Goal: Task Accomplishment & Management: Manage account settings

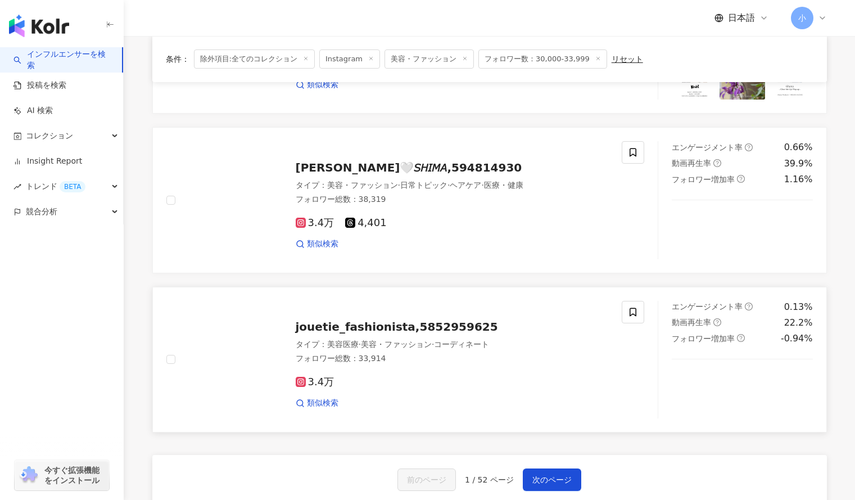
scroll to position [1635, 0]
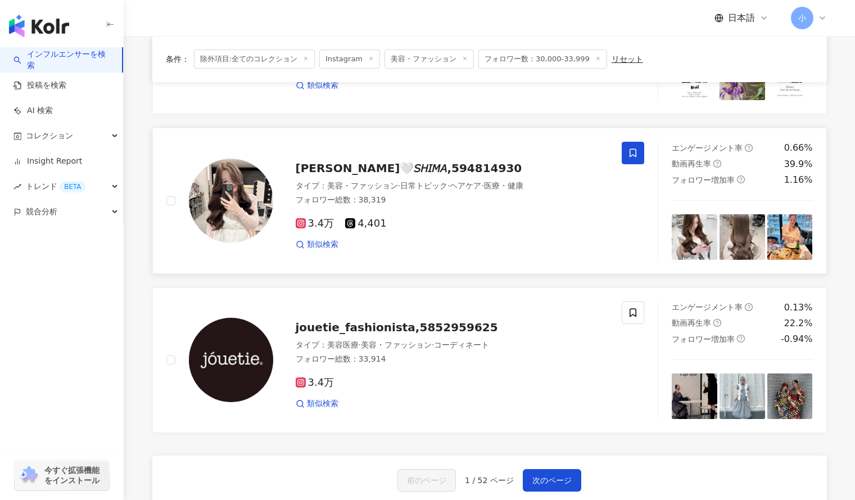
click at [634, 156] on icon at bounding box center [632, 153] width 7 height 8
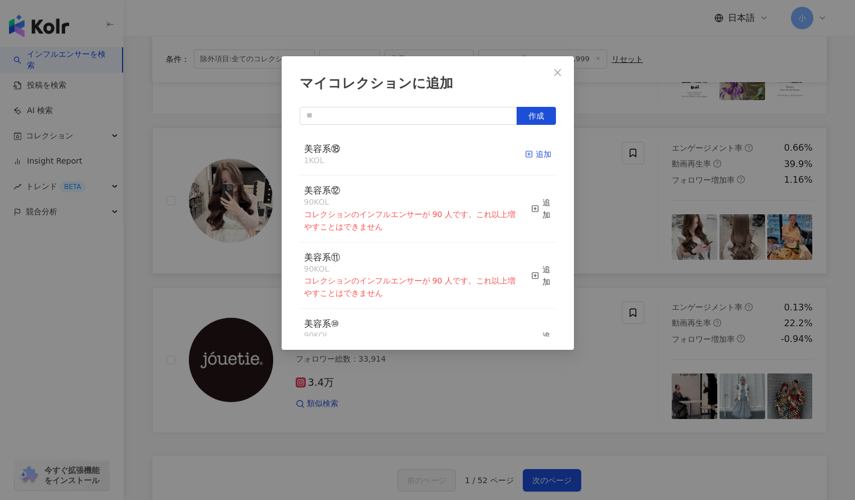
click at [529, 151] on div "追加" at bounding box center [538, 154] width 26 height 12
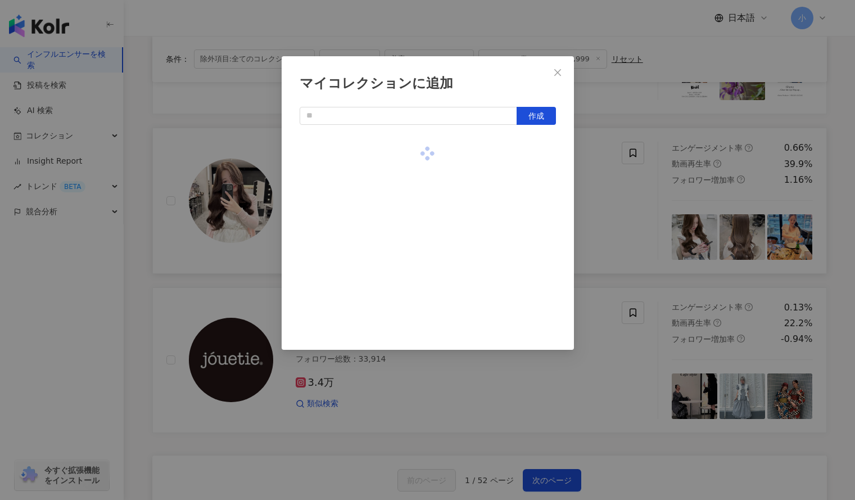
click at [614, 185] on div "マイコレクションに追加 作成" at bounding box center [427, 250] width 855 height 500
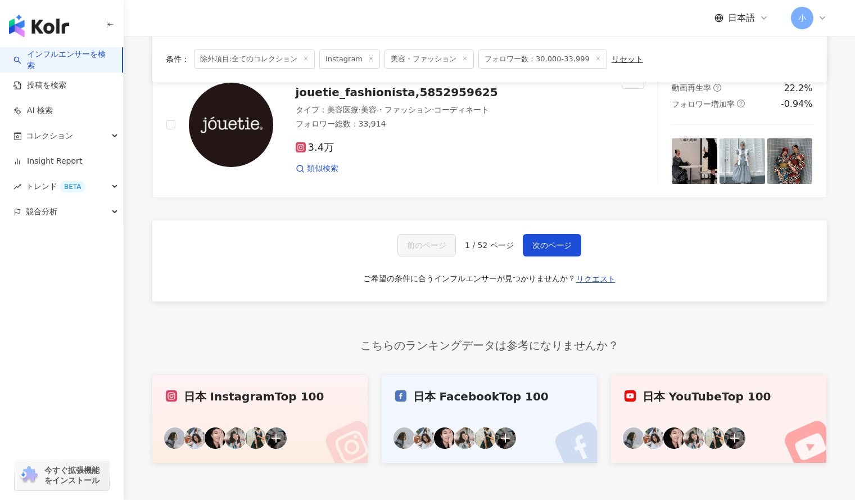
scroll to position [1886, 0]
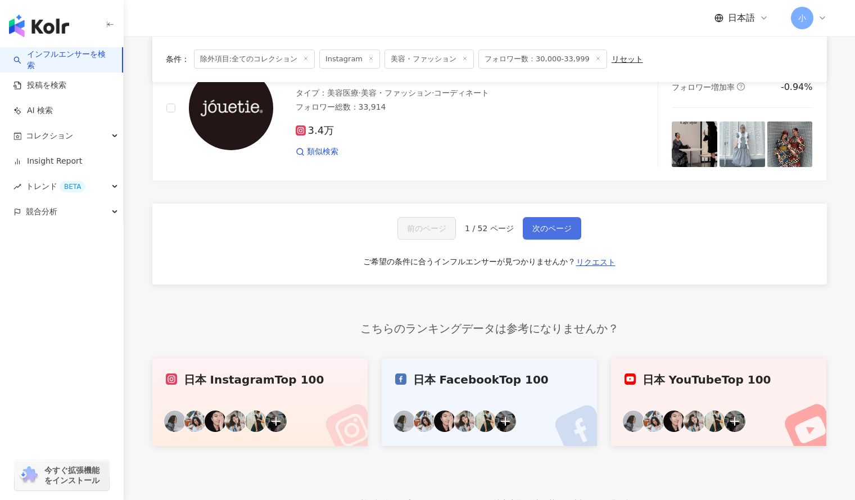
click at [555, 222] on button "次のページ" at bounding box center [552, 228] width 58 height 22
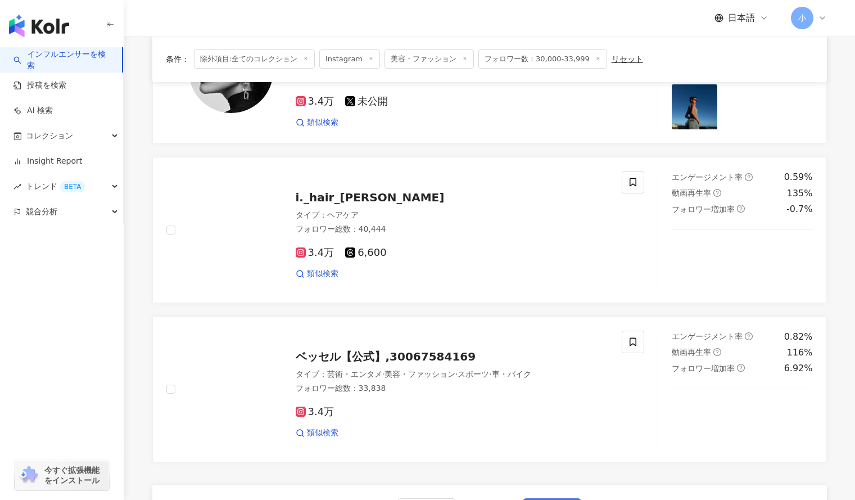
scroll to position [1605, 0]
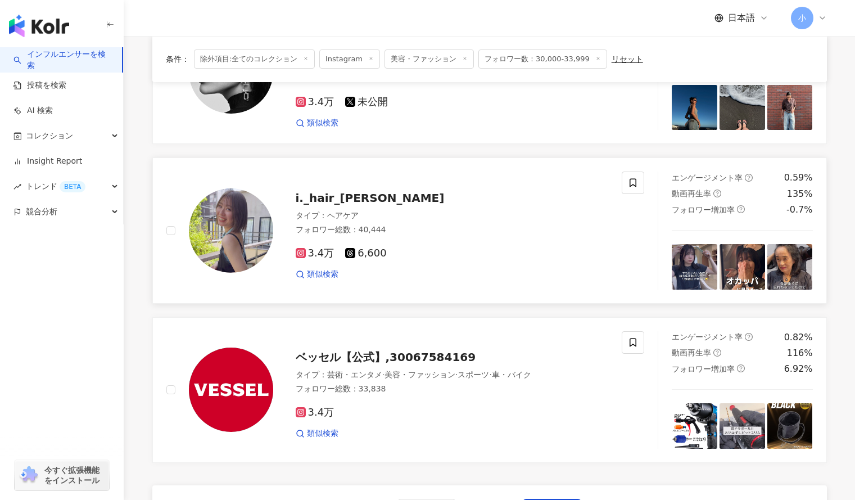
click at [645, 190] on div "i._hair_aya タイプ ： ヘアケア フォロワー総数 ： 40,444 3.4万 6,600 類似検索" at bounding box center [405, 229] width 505 height 117
click at [637, 184] on icon at bounding box center [633, 183] width 10 height 10
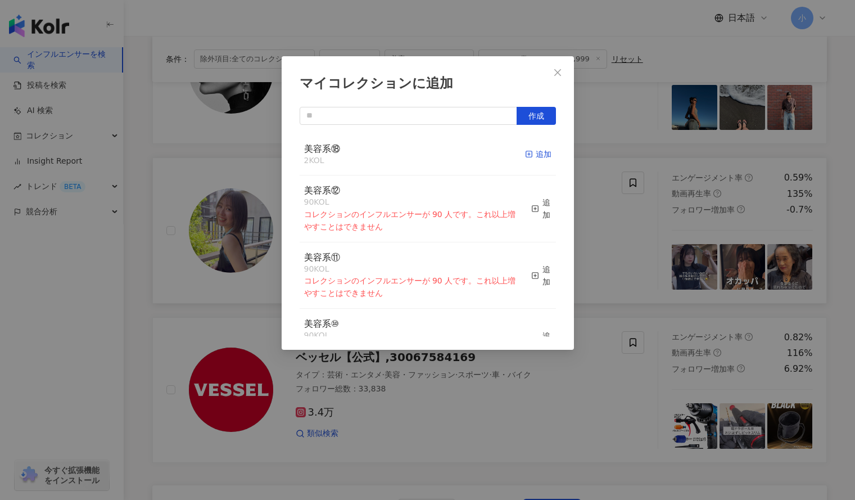
click at [529, 157] on div "追加" at bounding box center [538, 154] width 26 height 12
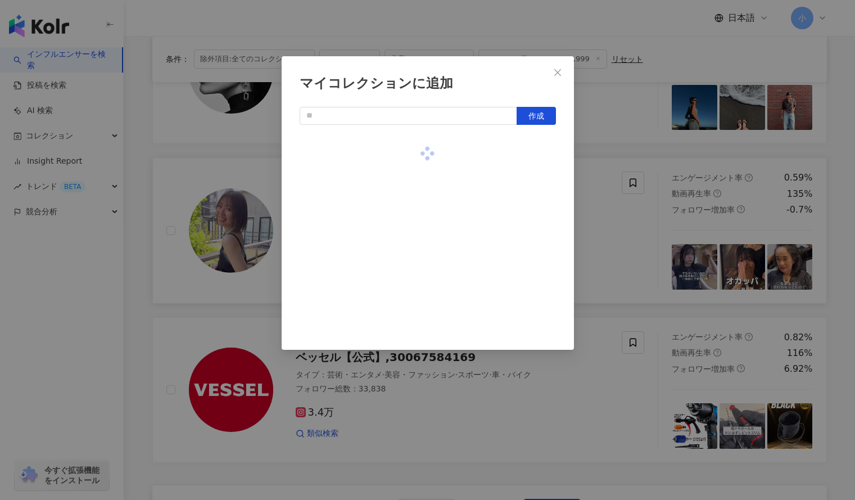
click at [614, 141] on div "マイコレクションに追加 作成" at bounding box center [427, 250] width 855 height 500
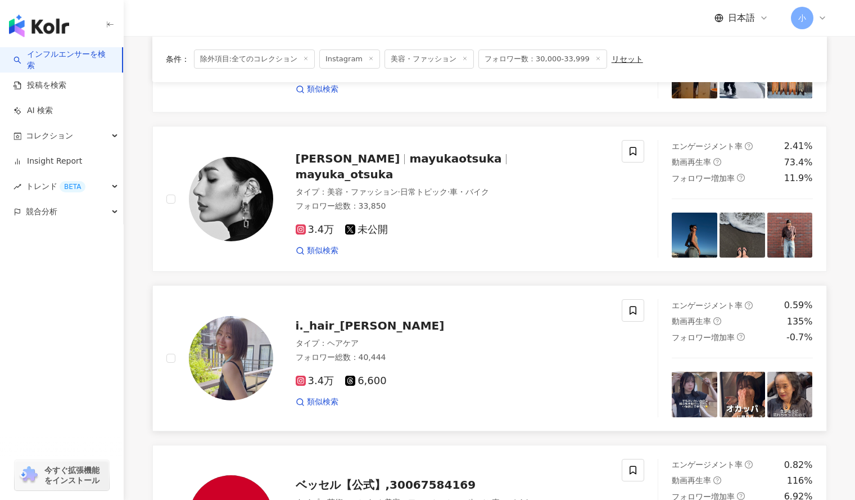
scroll to position [1477, 0]
click at [629, 149] on icon at bounding box center [633, 152] width 10 height 10
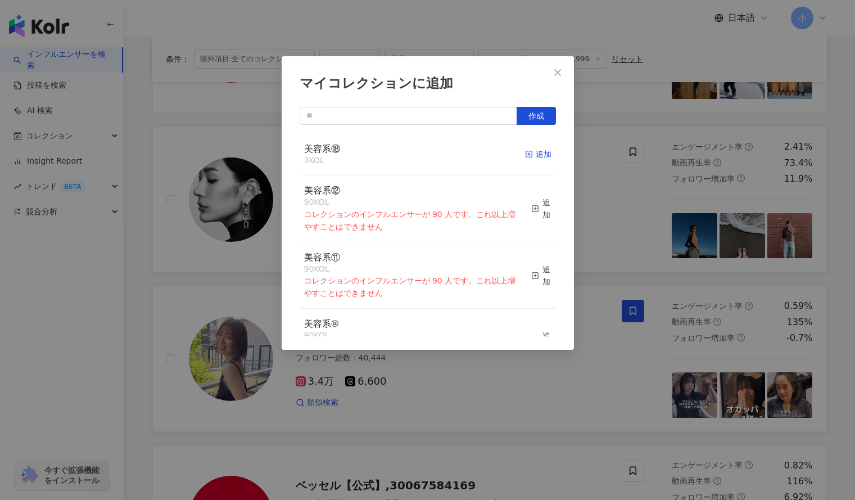
click at [527, 154] on line "button" at bounding box center [528, 154] width 3 height 0
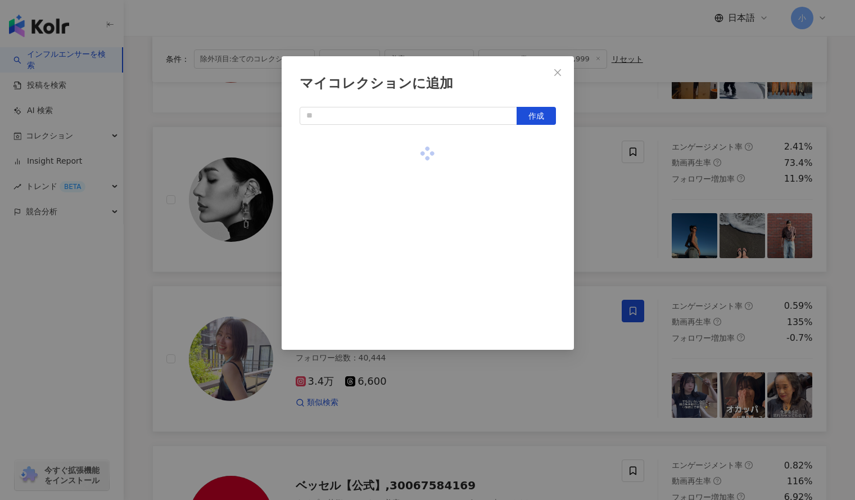
click at [621, 184] on div "マイコレクションに追加 作成" at bounding box center [427, 250] width 855 height 500
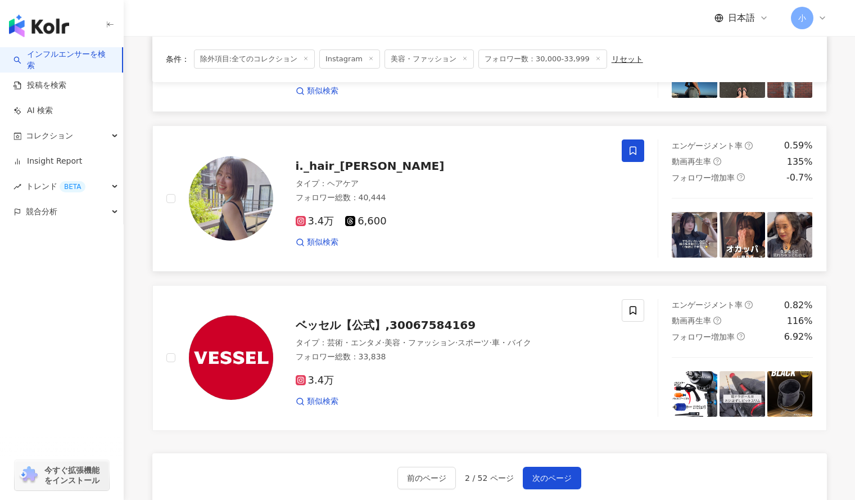
scroll to position [1957, 0]
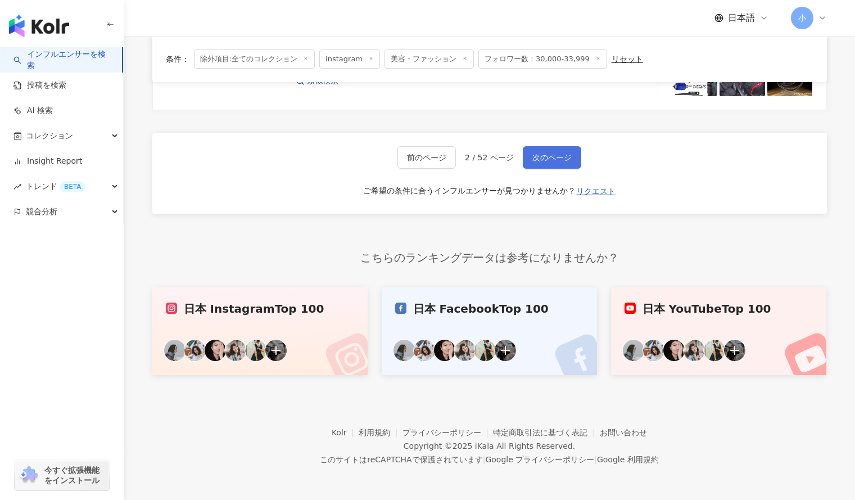
click at [557, 159] on span "次のページ" at bounding box center [551, 157] width 39 height 9
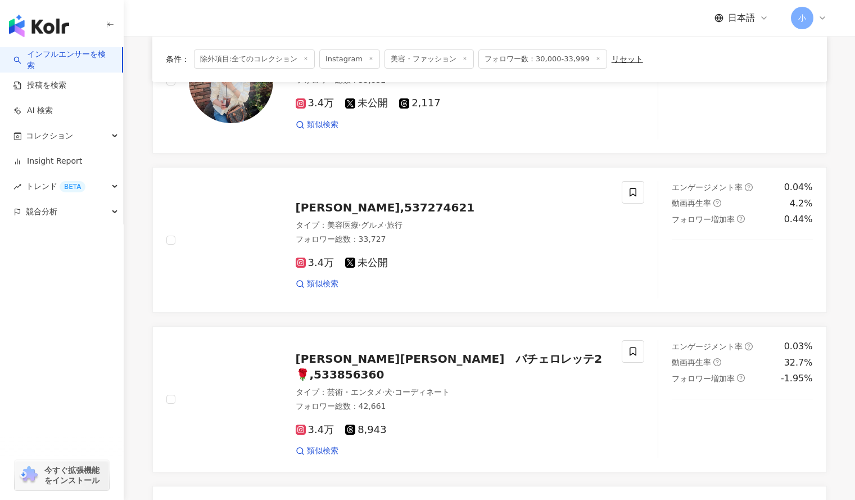
scroll to position [1436, 0]
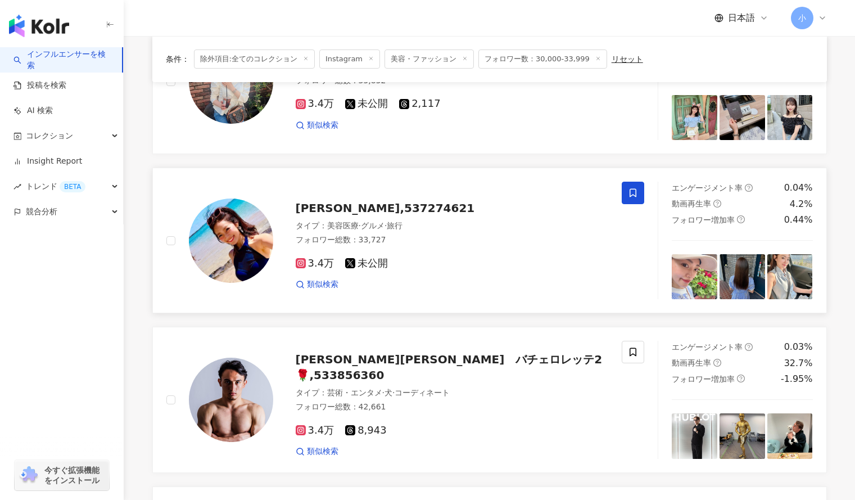
click at [630, 187] on span at bounding box center [633, 193] width 22 height 22
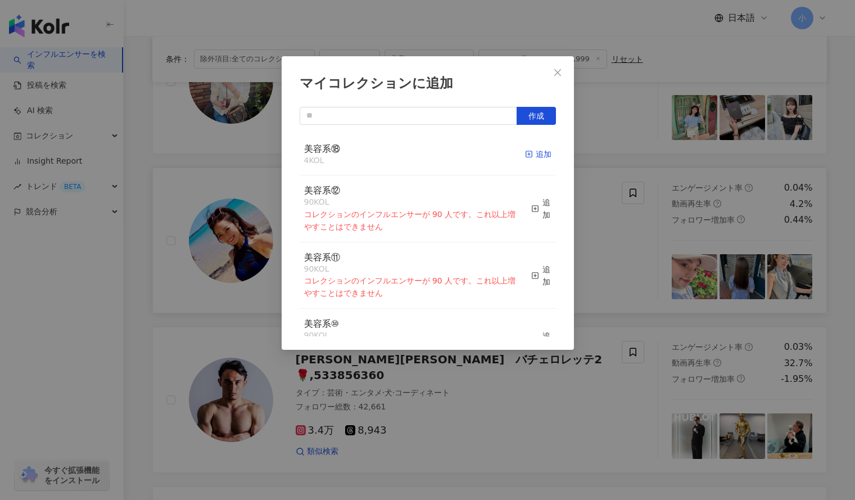
click at [525, 149] on span "button" at bounding box center [529, 153] width 8 height 9
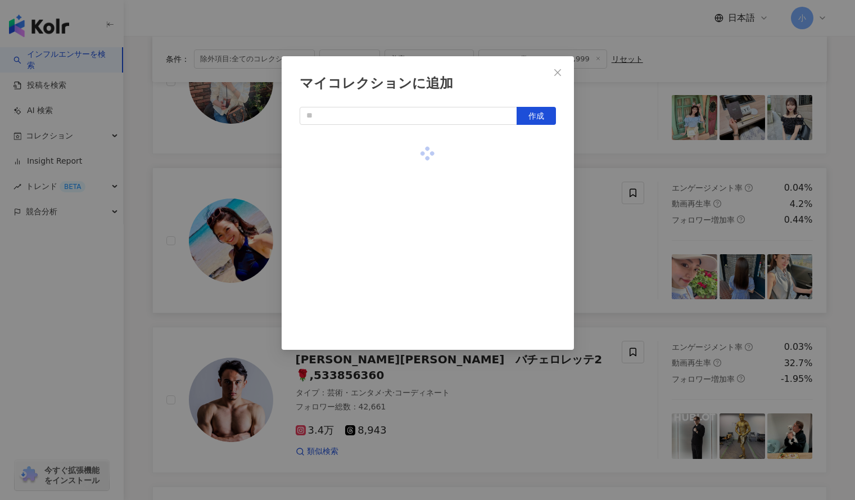
click at [610, 154] on div "マイコレクションに追加 作成" at bounding box center [427, 250] width 855 height 500
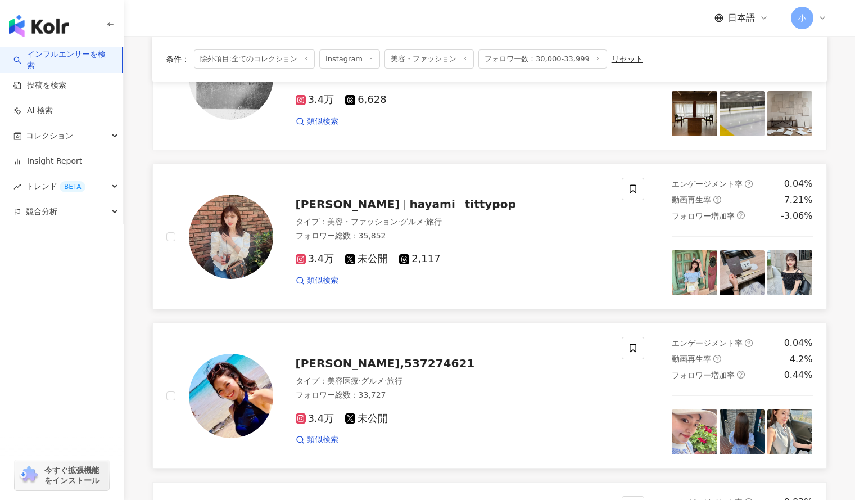
scroll to position [1280, 0]
click at [634, 189] on icon at bounding box center [633, 189] width 10 height 10
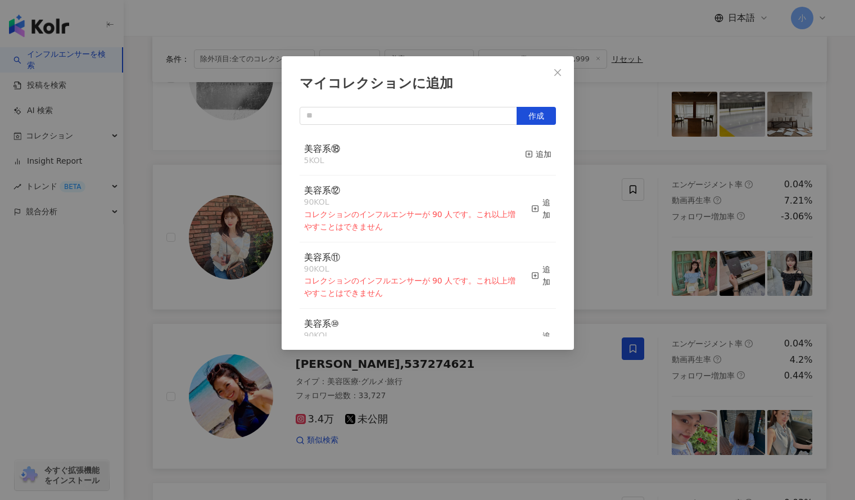
click at [525, 147] on button "追加" at bounding box center [538, 155] width 26 height 24
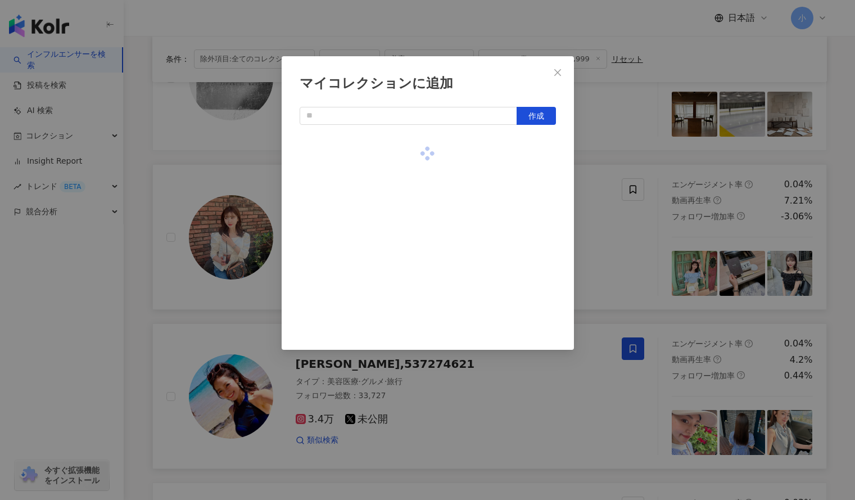
click at [613, 147] on div "マイコレクションに追加 作成" at bounding box center [427, 250] width 855 height 500
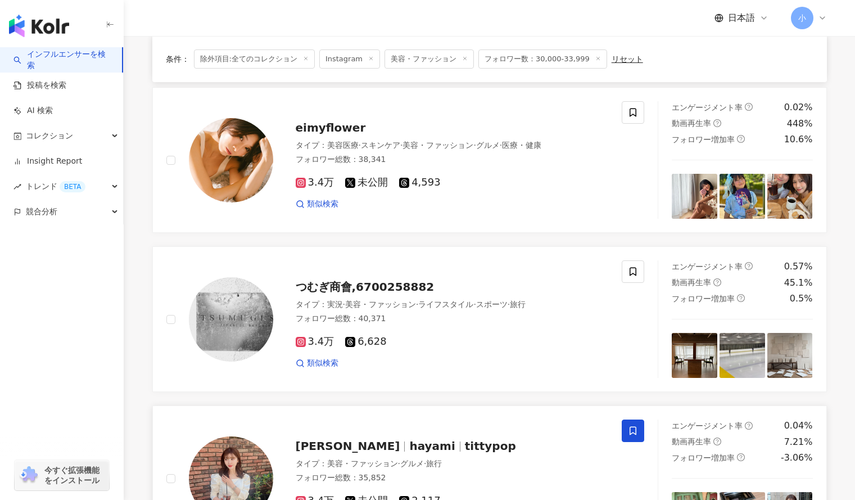
scroll to position [1038, 0]
click at [629, 110] on icon at bounding box center [633, 113] width 10 height 10
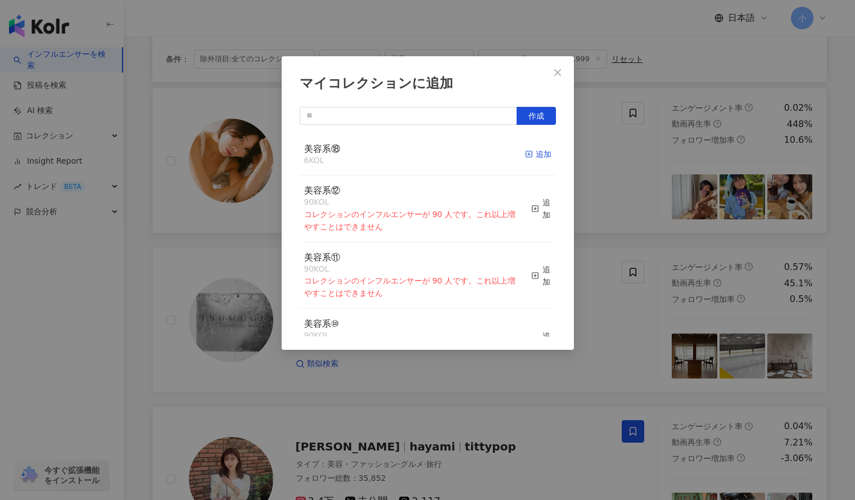
click at [531, 156] on div "追加" at bounding box center [538, 154] width 26 height 12
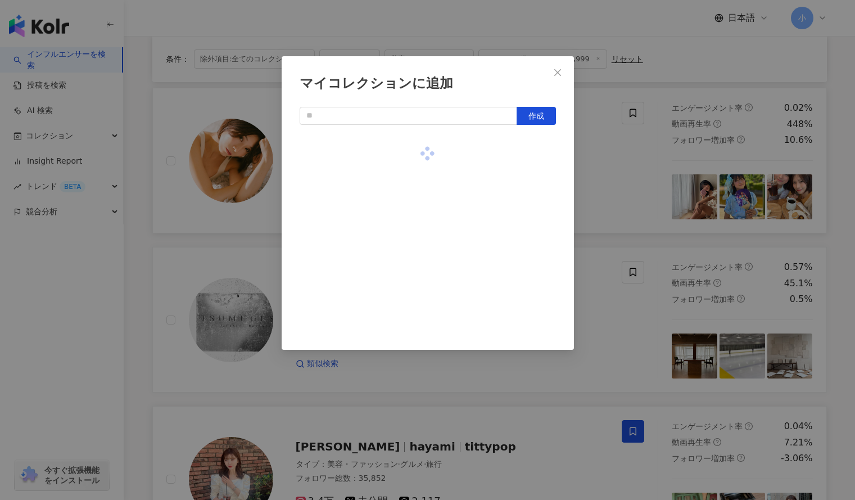
click at [623, 157] on div "マイコレクションに追加 作成" at bounding box center [427, 250] width 855 height 500
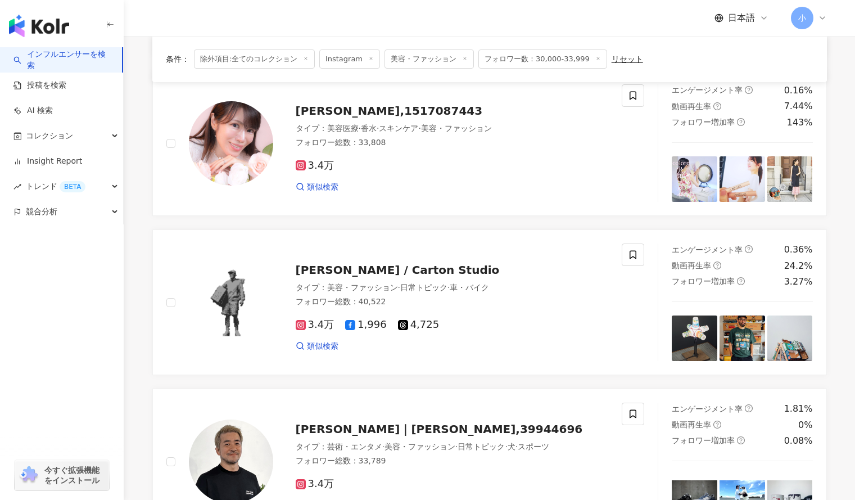
scroll to position [260, 0]
click at [636, 97] on icon at bounding box center [632, 96] width 7 height 8
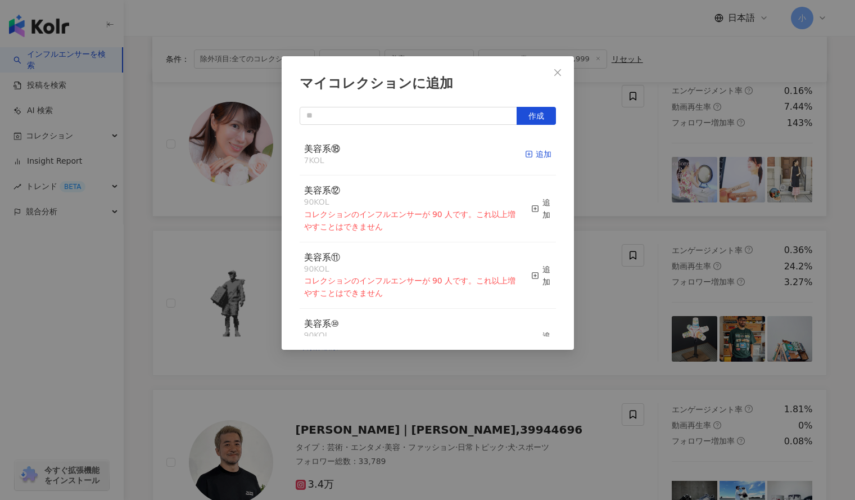
click at [531, 156] on div "追加" at bounding box center [538, 154] width 26 height 12
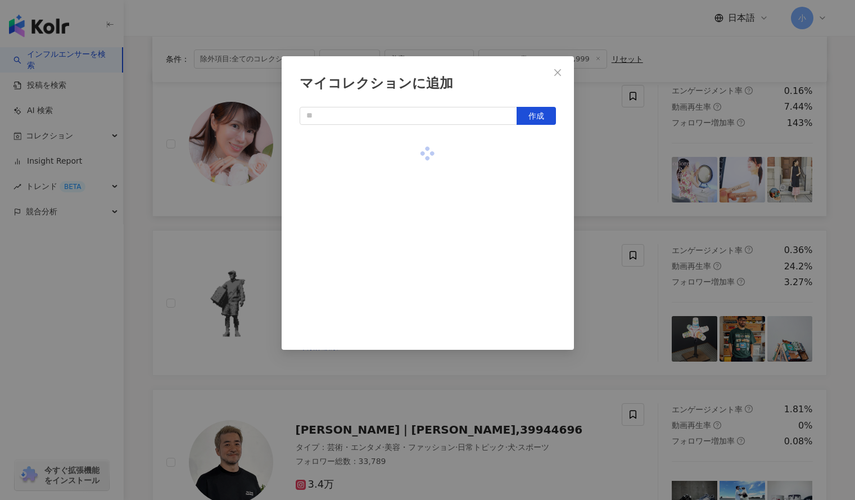
click at [620, 169] on div "マイコレクションに追加 作成" at bounding box center [427, 250] width 855 height 500
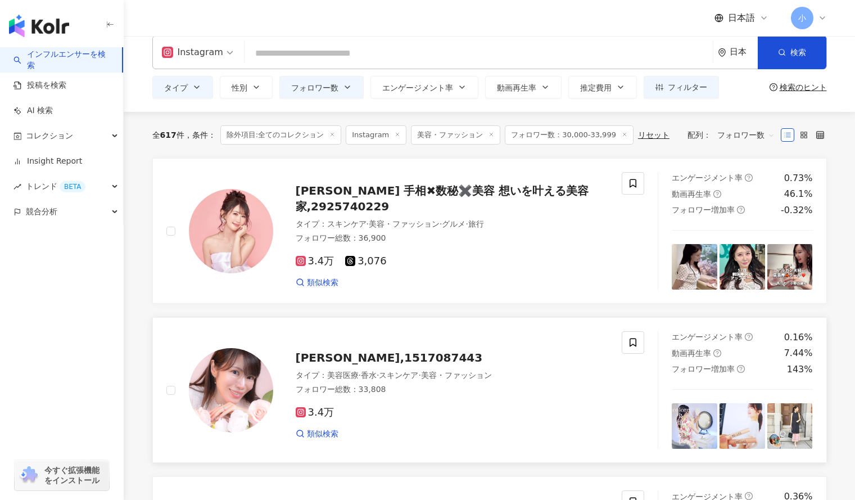
scroll to position [0, 0]
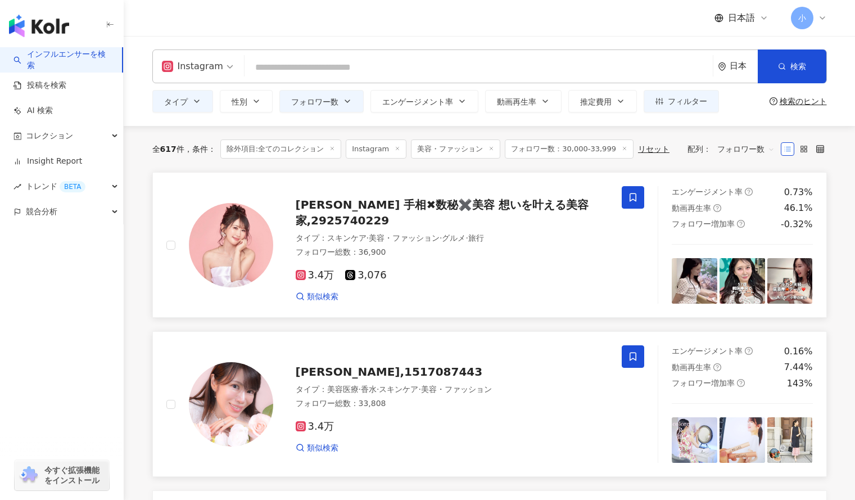
click at [631, 202] on icon at bounding box center [633, 197] width 10 height 10
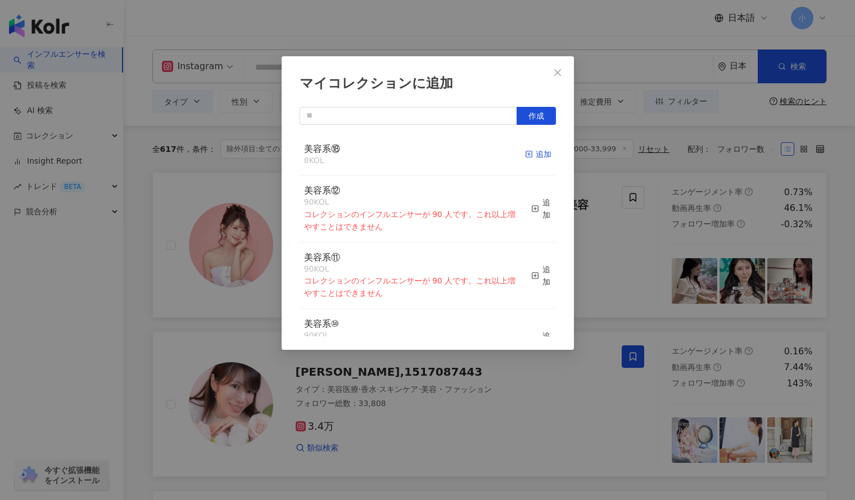
click at [535, 153] on div "追加" at bounding box center [538, 154] width 26 height 12
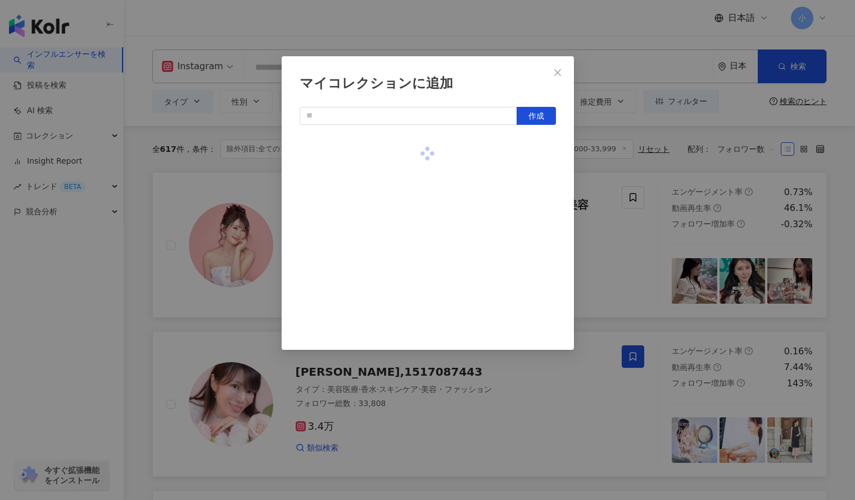
click at [622, 257] on div "マイコレクションに追加 作成" at bounding box center [427, 250] width 855 height 500
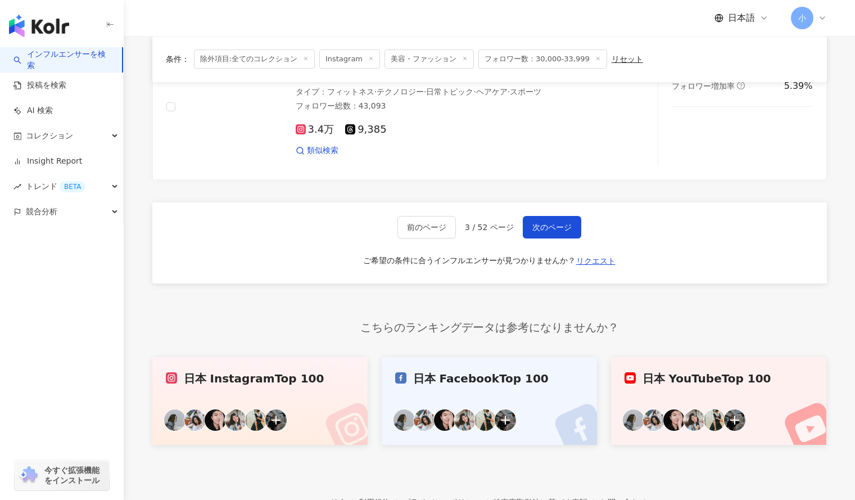
scroll to position [1957, 0]
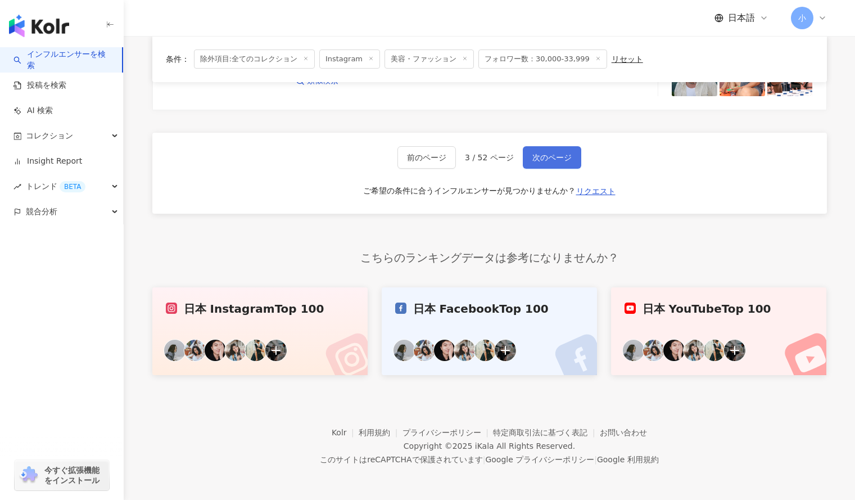
click at [533, 160] on span "次のページ" at bounding box center [551, 157] width 39 height 9
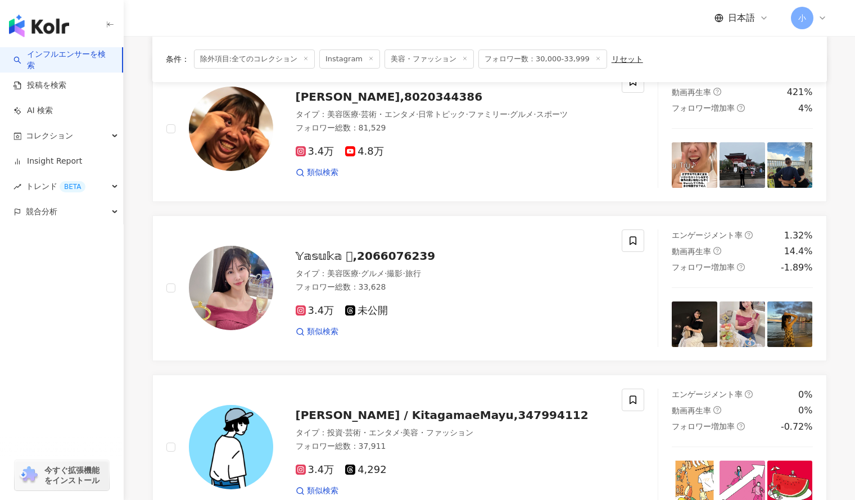
scroll to position [1413, 0]
click at [630, 237] on icon at bounding box center [632, 241] width 7 height 8
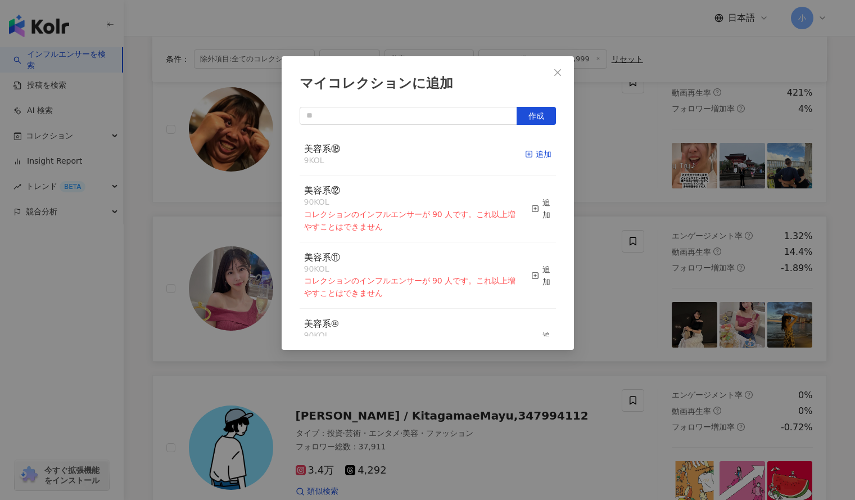
click at [525, 151] on icon "button" at bounding box center [529, 154] width 8 height 8
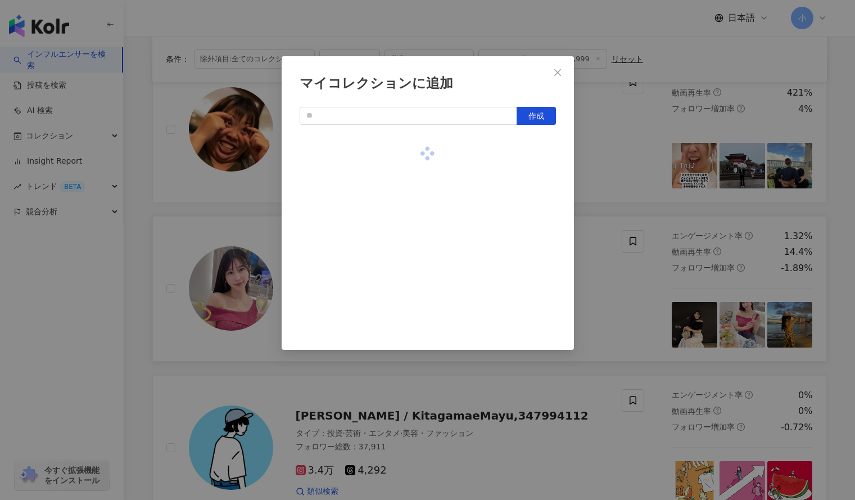
click at [637, 149] on div "マイコレクションに追加 作成" at bounding box center [427, 250] width 855 height 500
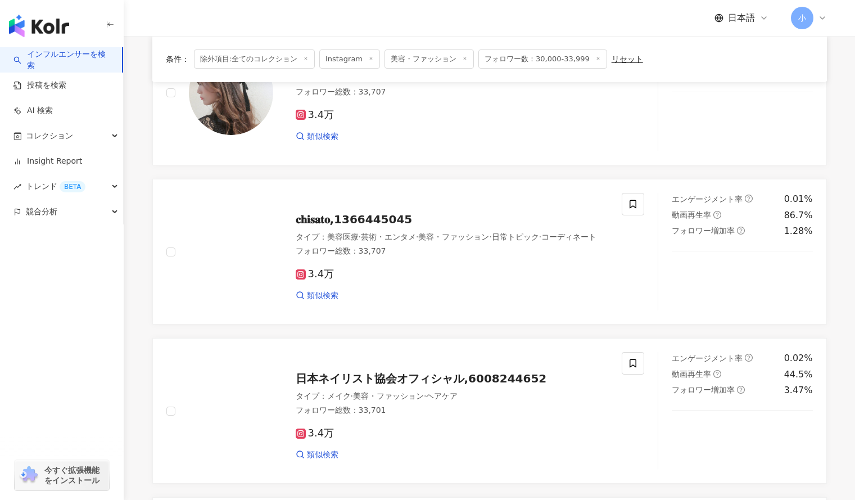
scroll to position [311, 0]
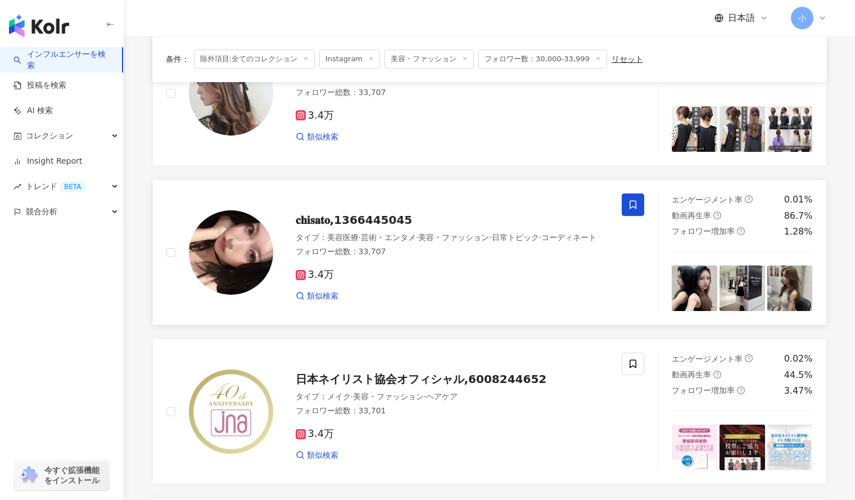
click at [633, 205] on icon at bounding box center [633, 204] width 10 height 10
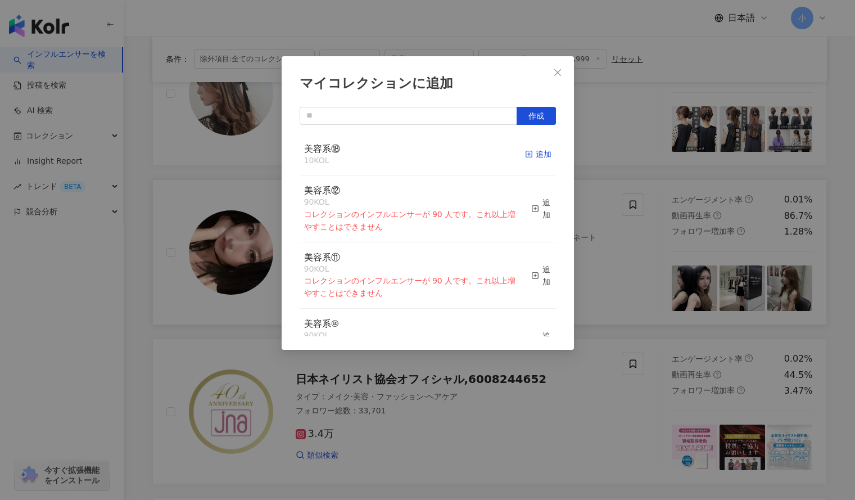
click at [535, 152] on div "追加" at bounding box center [538, 154] width 26 height 12
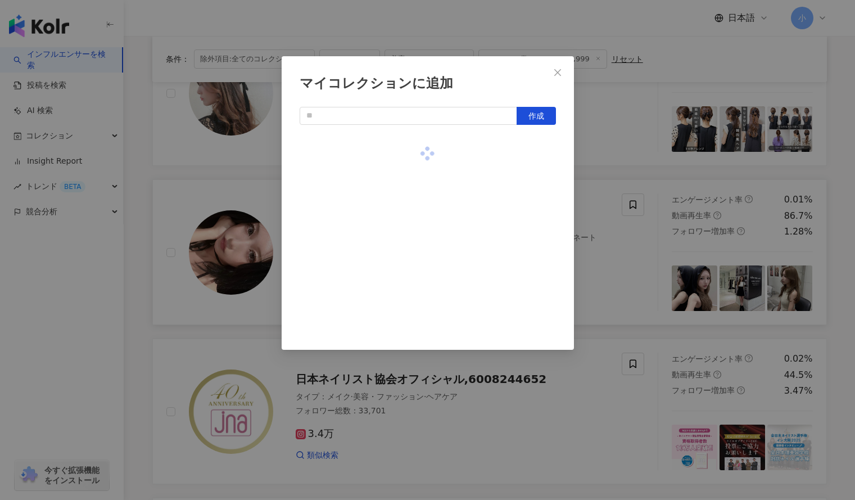
click at [595, 149] on div "マイコレクションに追加 作成" at bounding box center [427, 250] width 855 height 500
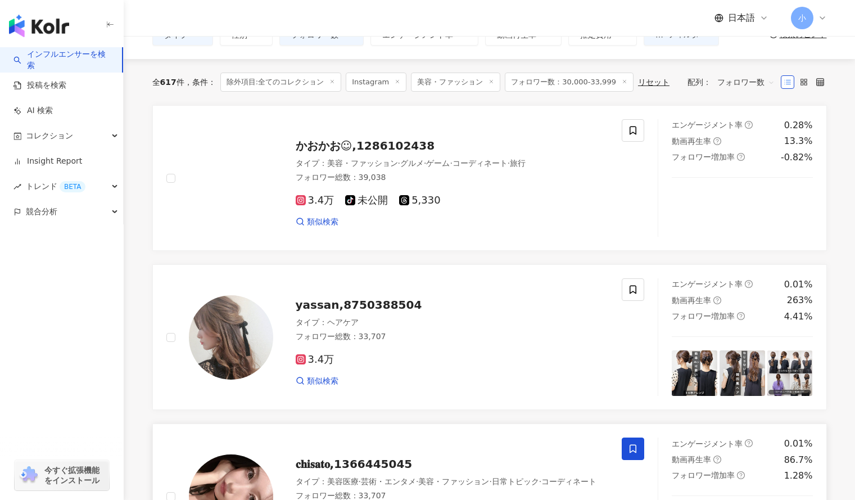
scroll to position [66, 0]
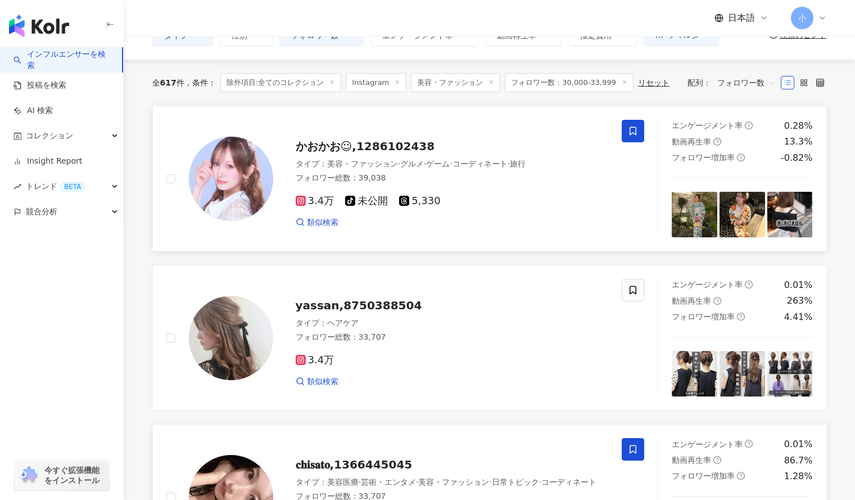
click at [628, 132] on icon at bounding box center [633, 131] width 10 height 10
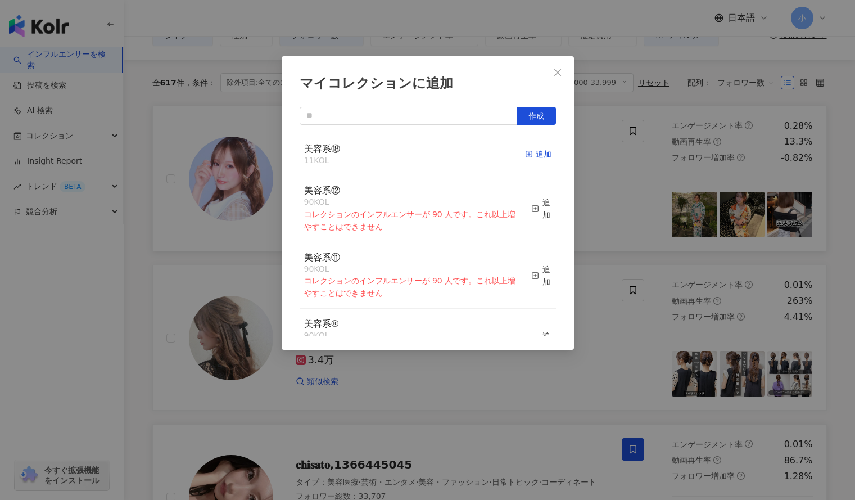
click at [528, 155] on div "追加" at bounding box center [538, 154] width 26 height 12
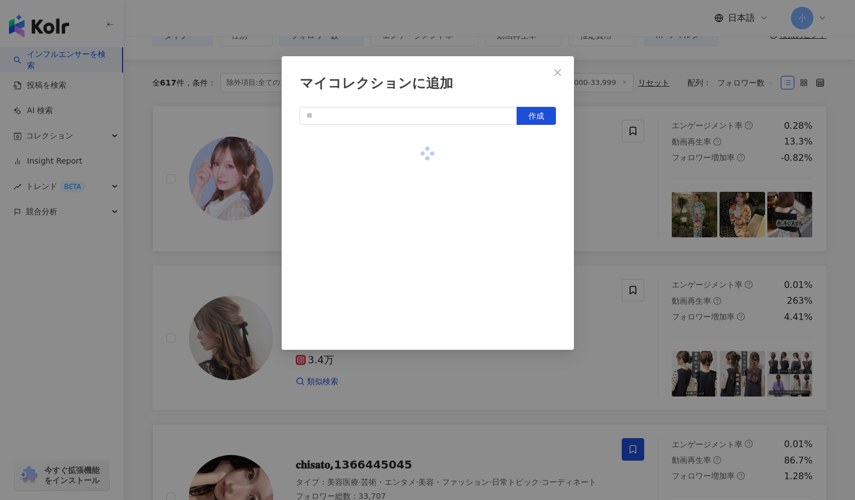
click at [618, 171] on div "マイコレクションに追加 作成" at bounding box center [427, 250] width 855 height 500
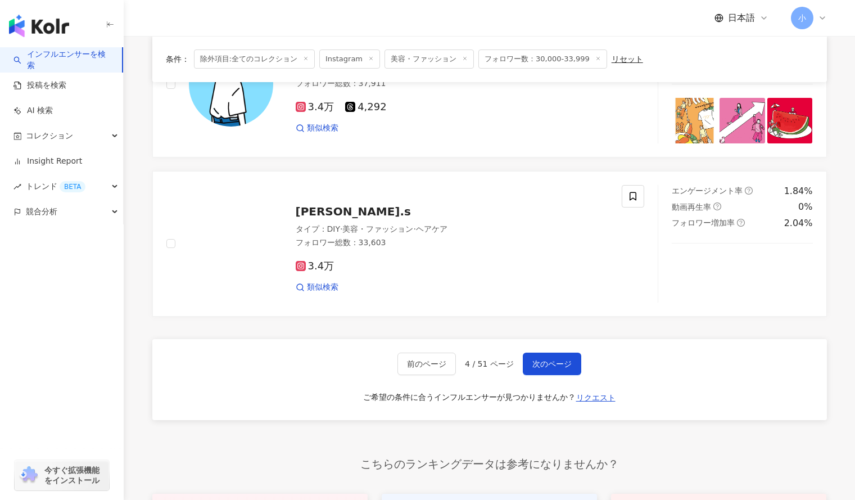
scroll to position [1957, 0]
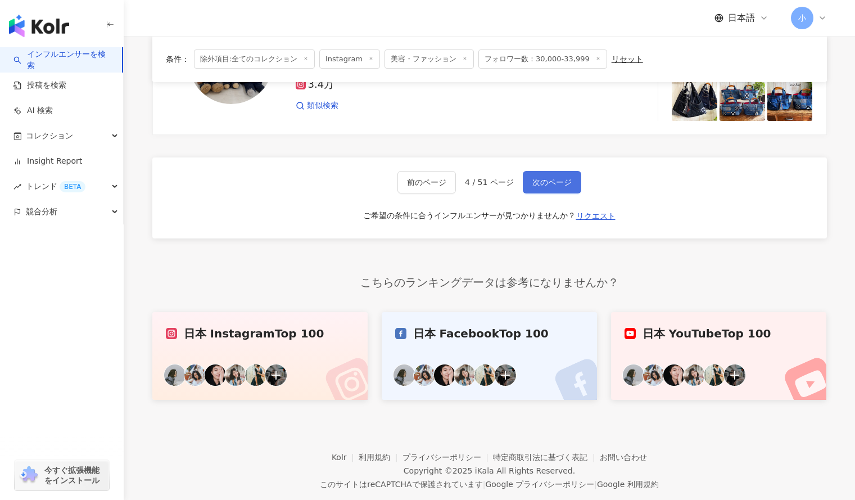
click at [535, 178] on span "次のページ" at bounding box center [551, 182] width 39 height 9
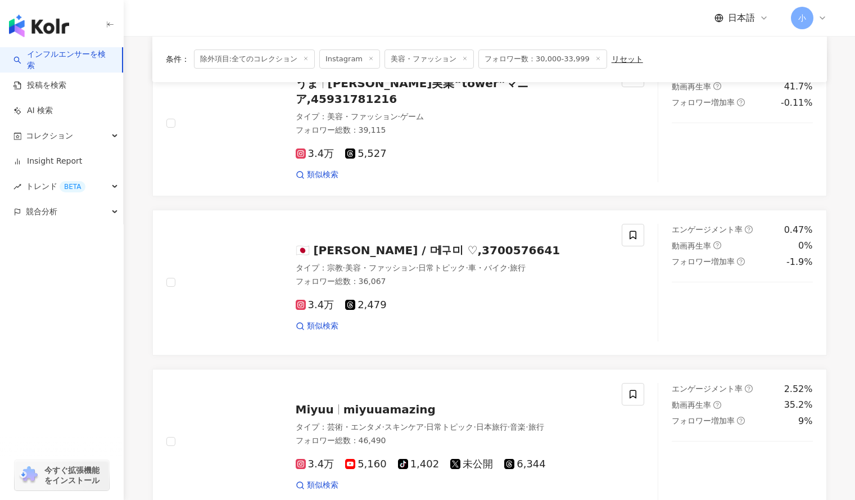
scroll to position [460, 0]
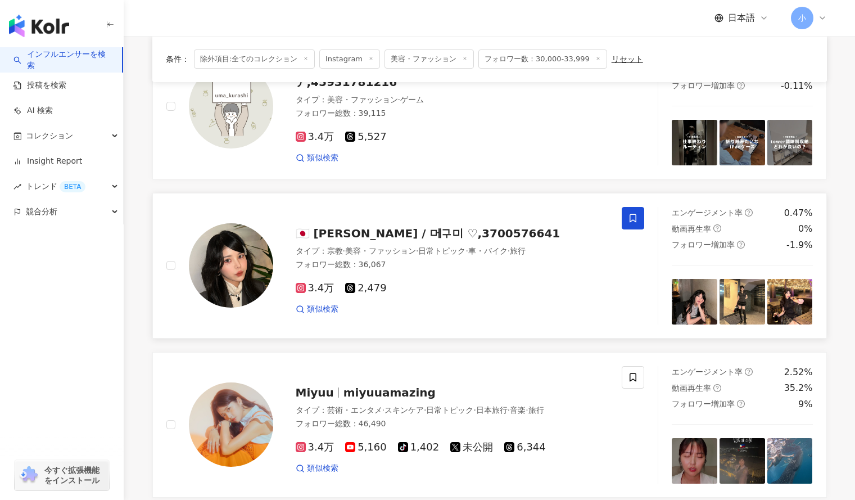
click at [630, 214] on icon at bounding box center [632, 218] width 7 height 8
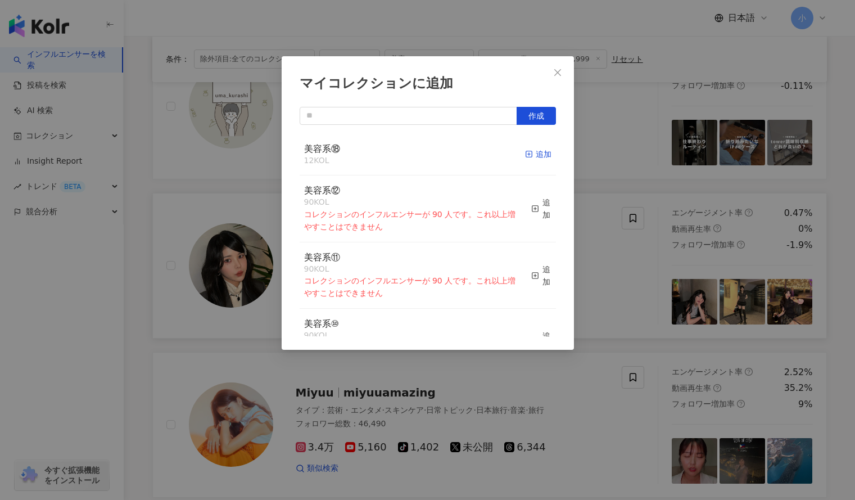
click at [527, 153] on div "追加" at bounding box center [538, 154] width 26 height 12
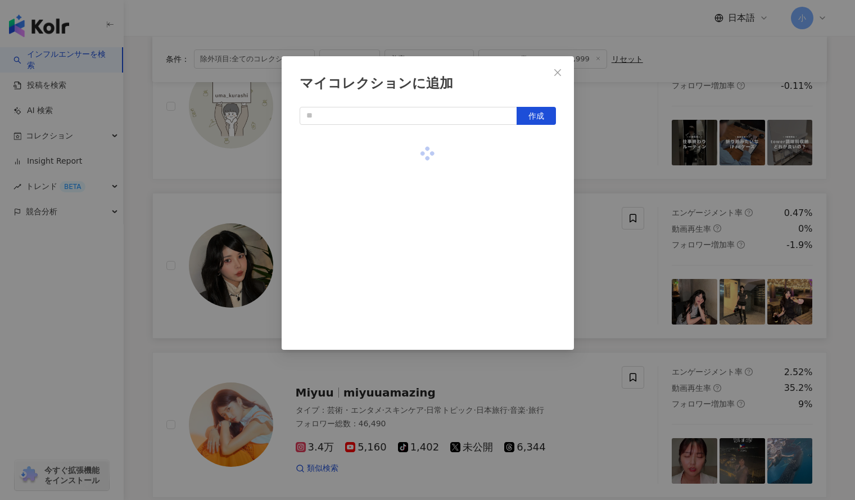
click at [655, 425] on div "マイコレクションに追加 作成" at bounding box center [427, 250] width 855 height 500
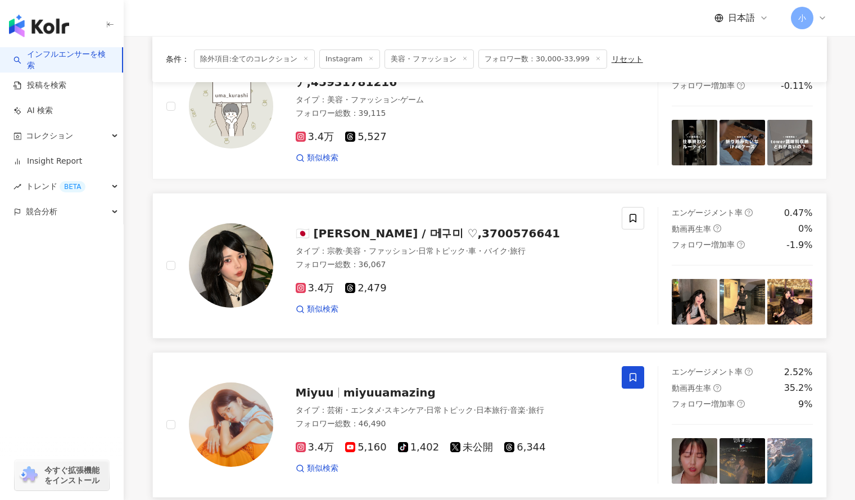
click at [634, 374] on icon at bounding box center [633, 377] width 10 height 10
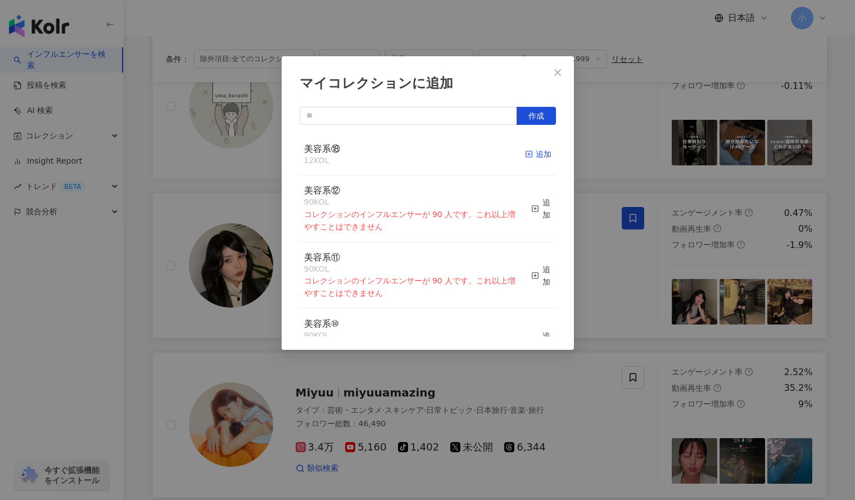
click at [525, 153] on icon "button" at bounding box center [529, 154] width 8 height 8
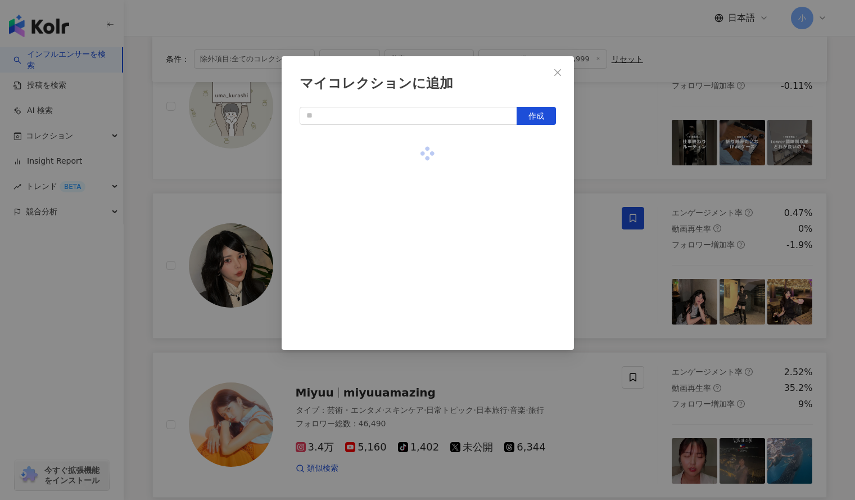
click at [607, 165] on div "マイコレクションに追加 作成" at bounding box center [427, 250] width 855 height 500
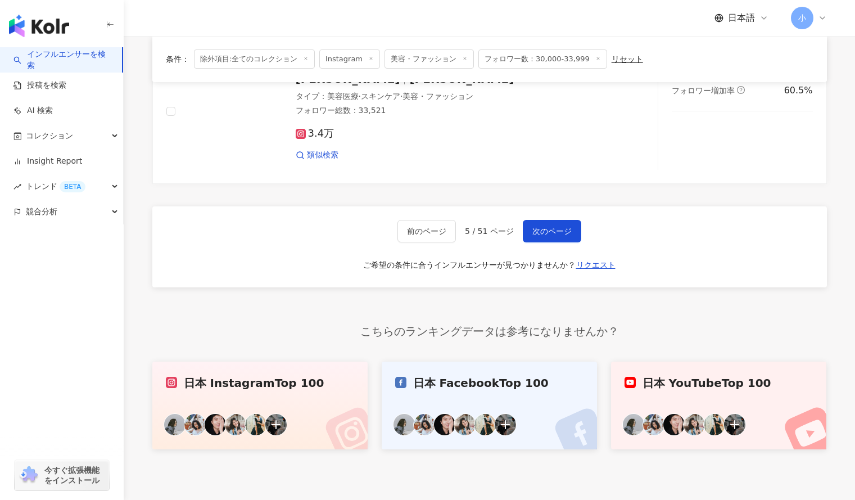
scroll to position [1887, 0]
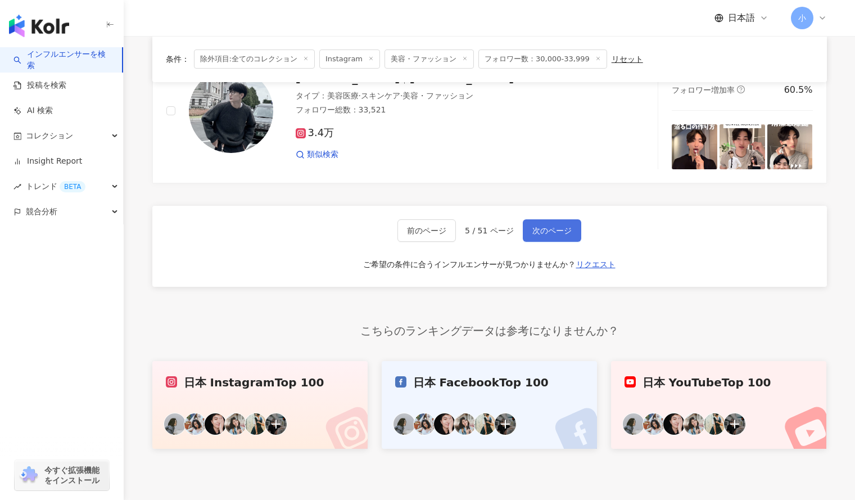
click at [569, 222] on button "次のページ" at bounding box center [552, 230] width 58 height 22
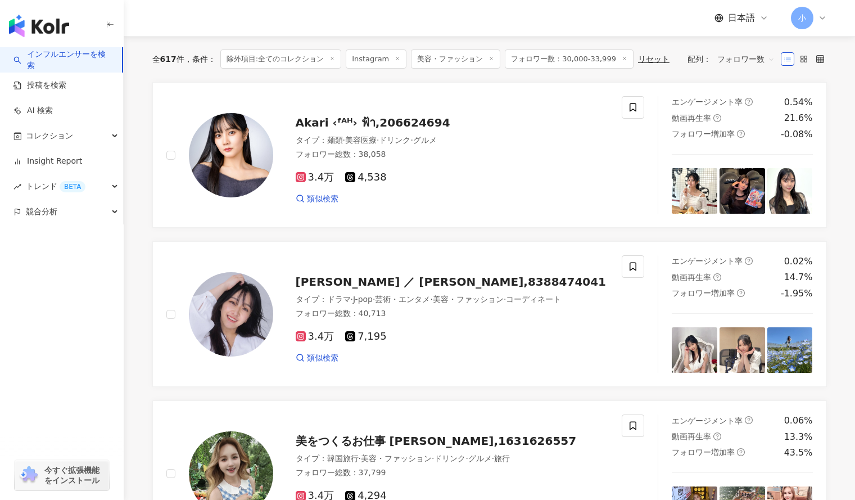
scroll to position [89, 0]
click at [630, 109] on icon at bounding box center [632, 108] width 7 height 8
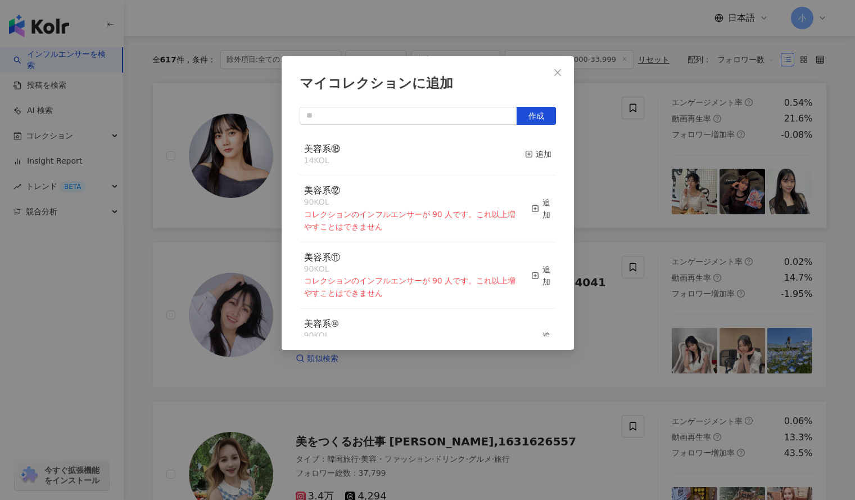
click at [531, 147] on button "追加" at bounding box center [538, 155] width 26 height 24
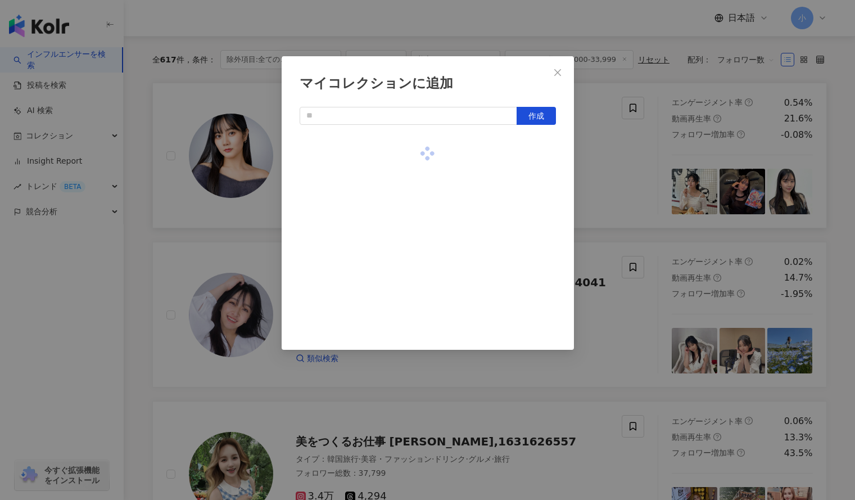
click at [608, 150] on div "マイコレクションに追加 作成" at bounding box center [427, 250] width 855 height 500
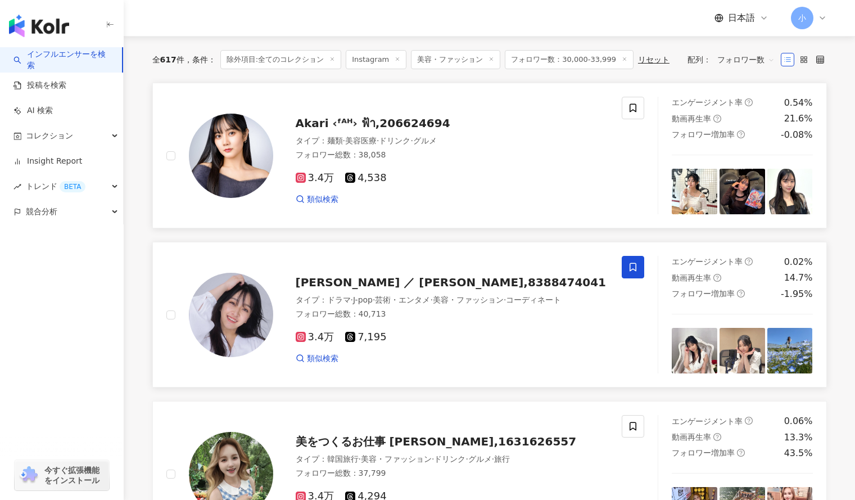
click at [634, 274] on span at bounding box center [633, 267] width 22 height 22
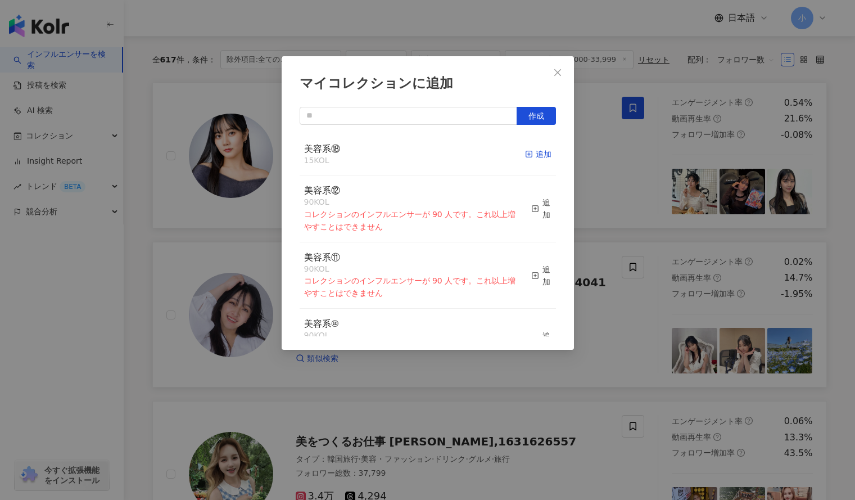
click at [525, 157] on div "追加" at bounding box center [538, 154] width 26 height 12
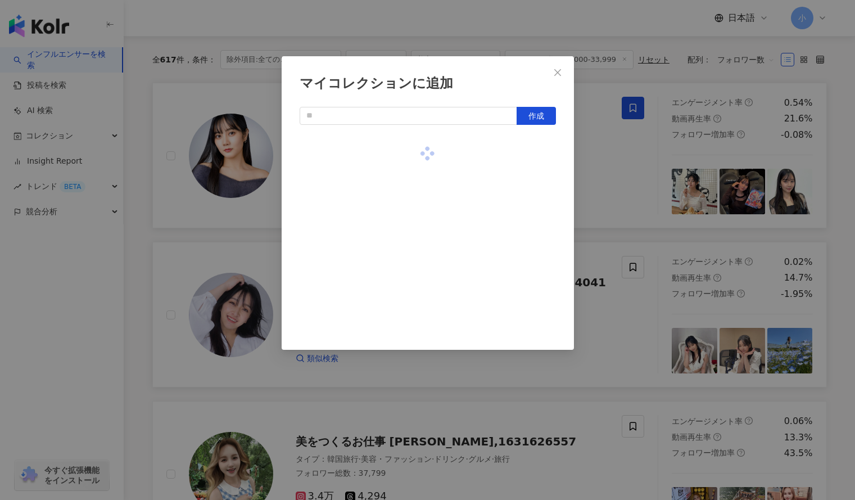
click at [625, 181] on div "マイコレクションに追加 作成" at bounding box center [427, 250] width 855 height 500
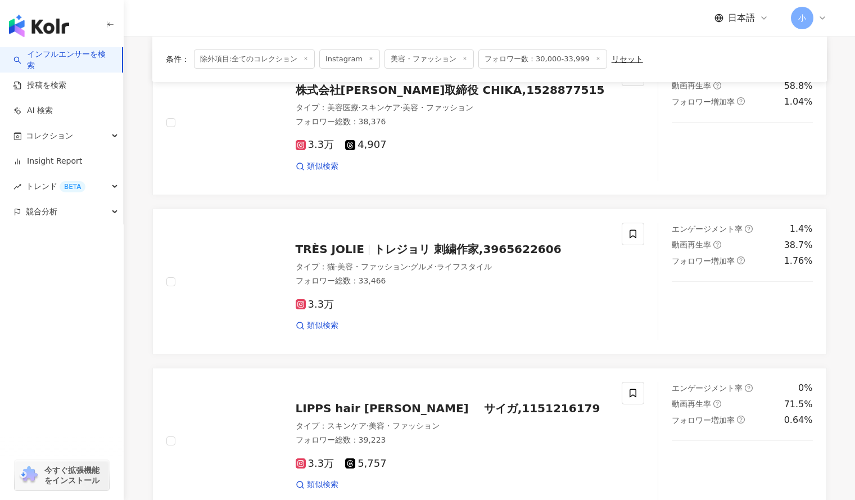
scroll to position [1957, 0]
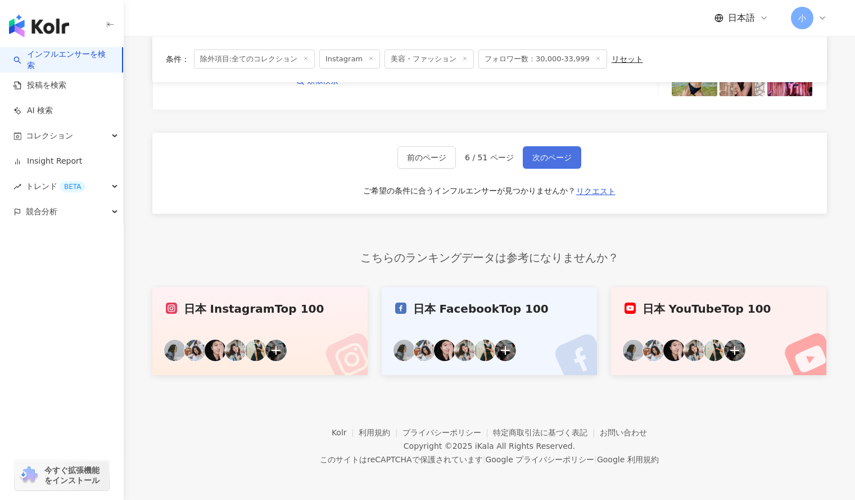
click at [545, 153] on span "次のページ" at bounding box center [551, 157] width 39 height 9
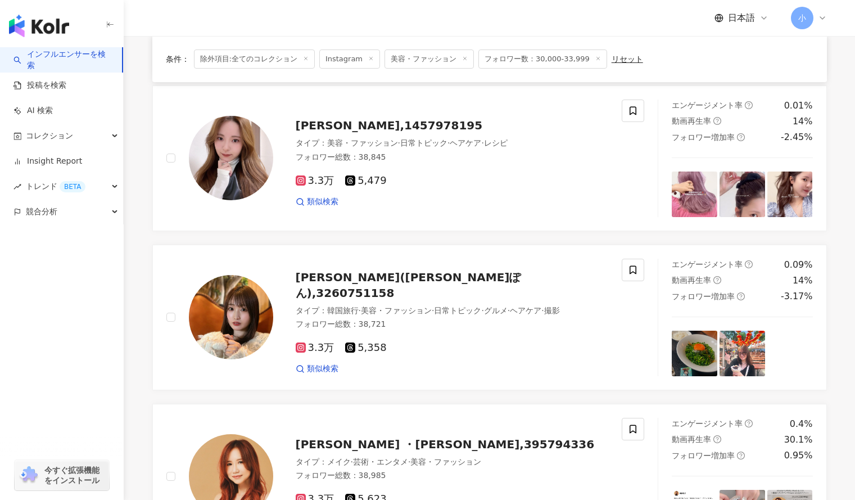
scroll to position [1370, 0]
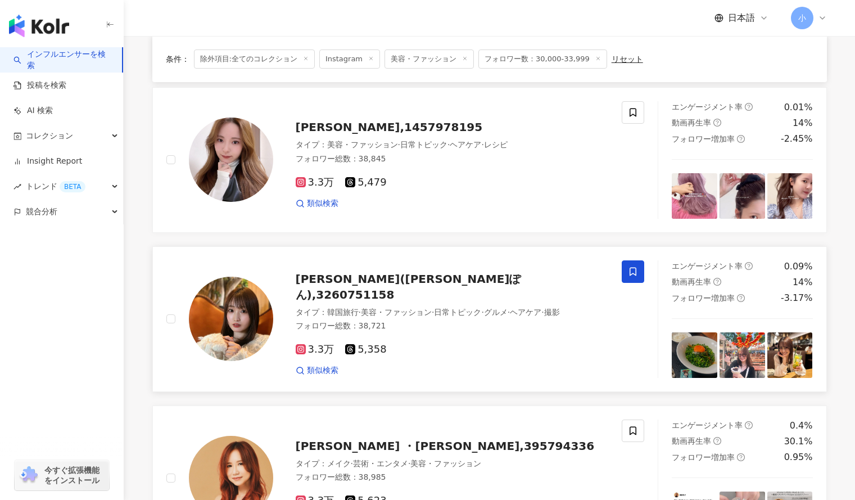
click at [631, 266] on icon at bounding box center [633, 271] width 10 height 10
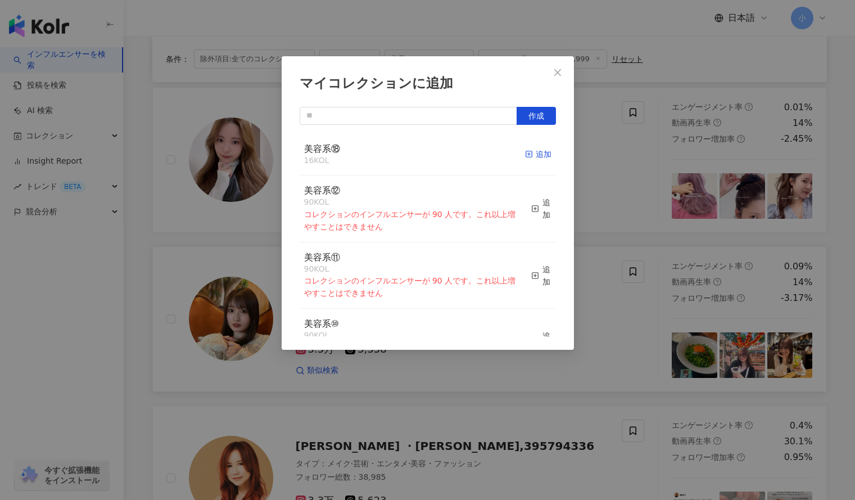
click at [530, 152] on div "追加" at bounding box center [538, 154] width 26 height 12
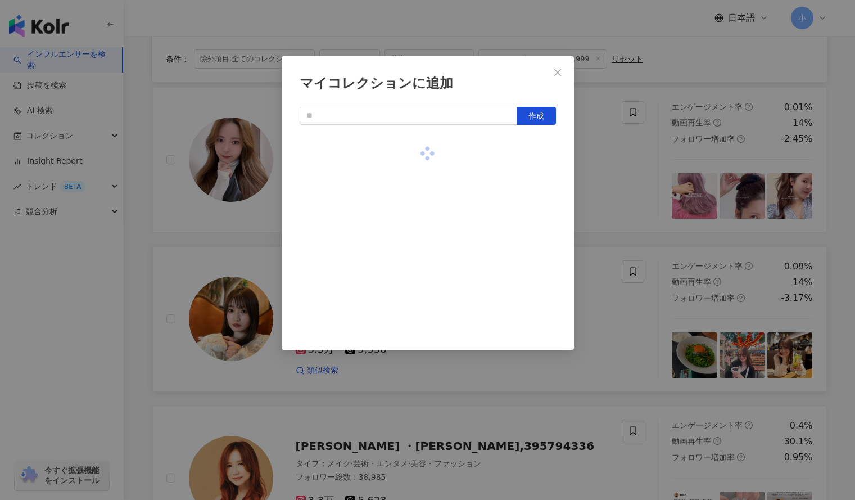
click at [609, 158] on div "マイコレクションに追加 作成" at bounding box center [427, 250] width 855 height 500
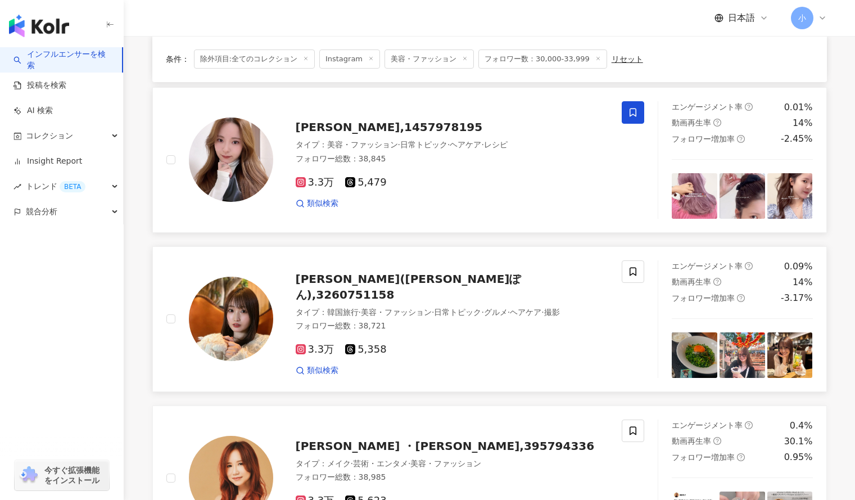
click at [636, 108] on icon at bounding box center [632, 112] width 7 height 8
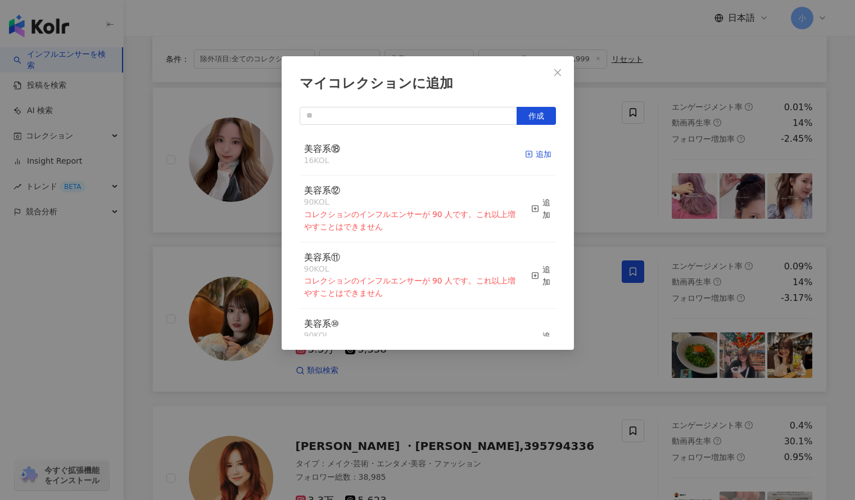
click at [525, 149] on span "button" at bounding box center [529, 153] width 8 height 9
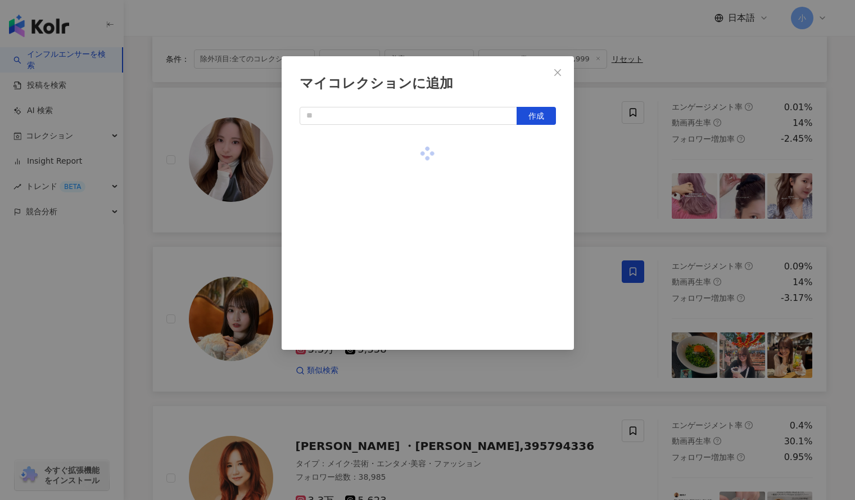
click at [599, 161] on div "マイコレクションに追加 作成" at bounding box center [427, 250] width 855 height 500
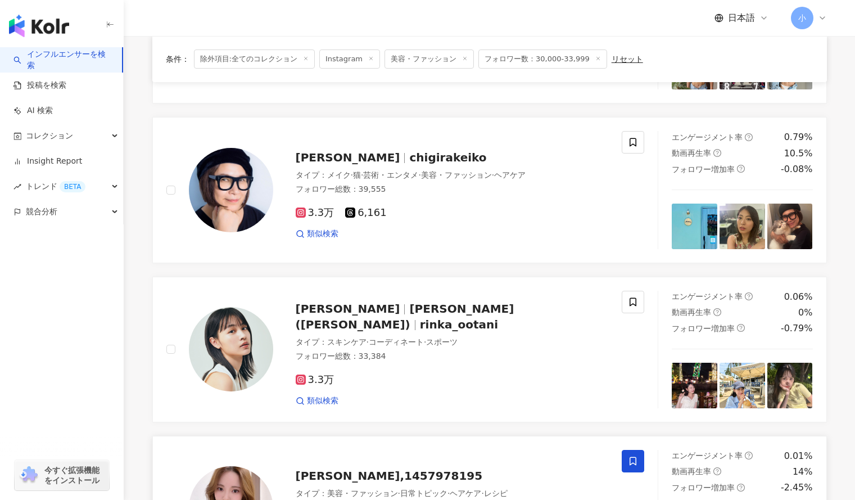
scroll to position [997, 0]
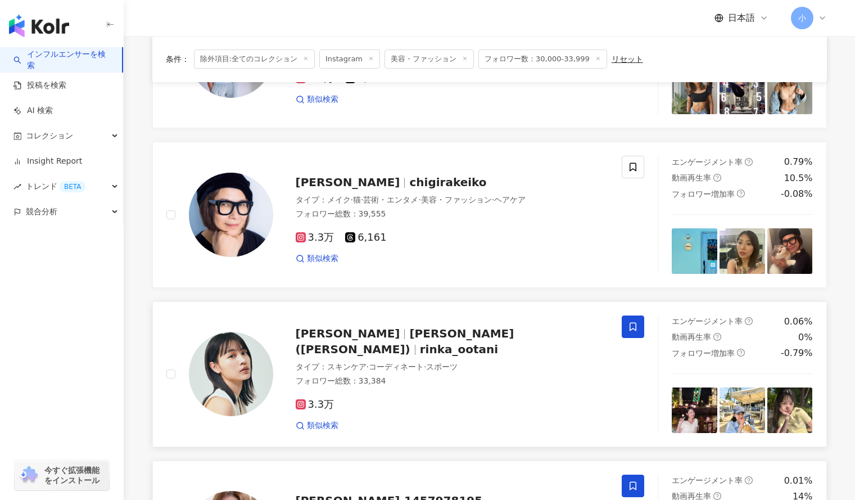
click at [634, 322] on icon at bounding box center [632, 326] width 7 height 8
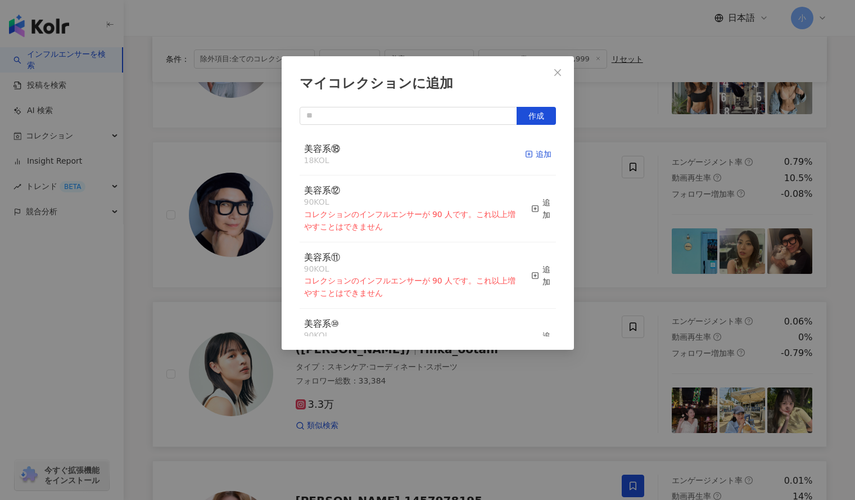
click at [527, 148] on div "追加" at bounding box center [538, 154] width 26 height 12
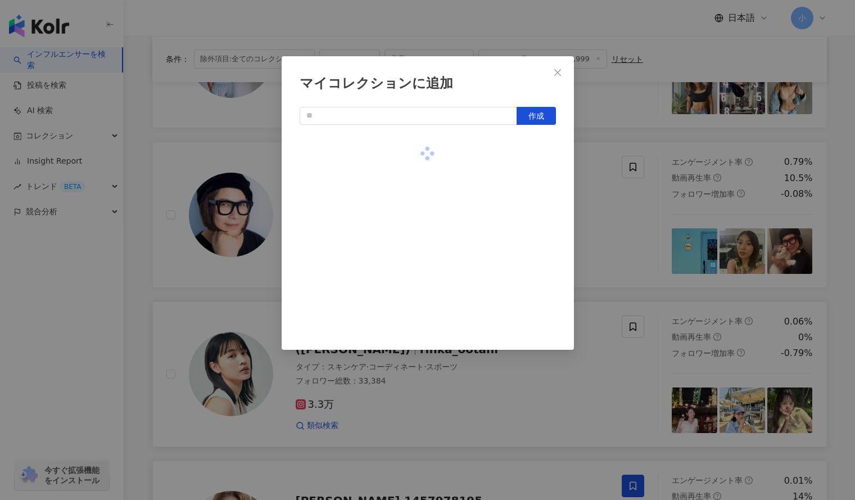
click at [641, 194] on div "マイコレクションに追加 作成" at bounding box center [427, 250] width 855 height 500
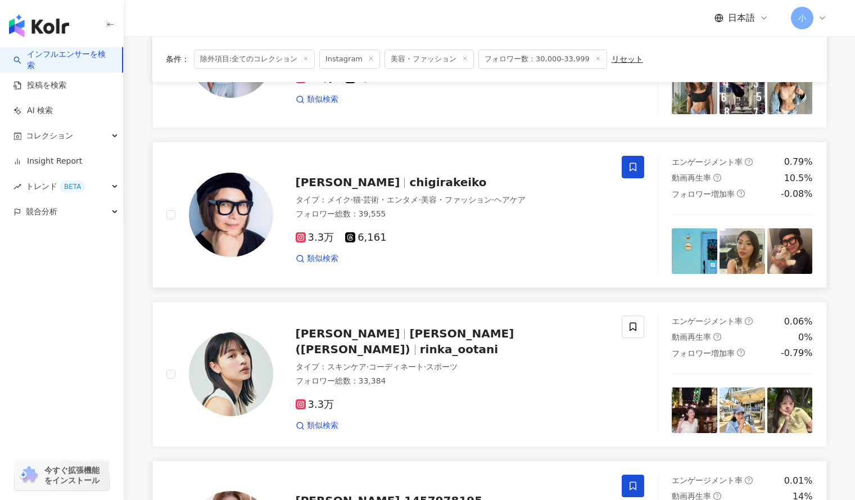
click at [632, 162] on icon at bounding box center [633, 167] width 10 height 10
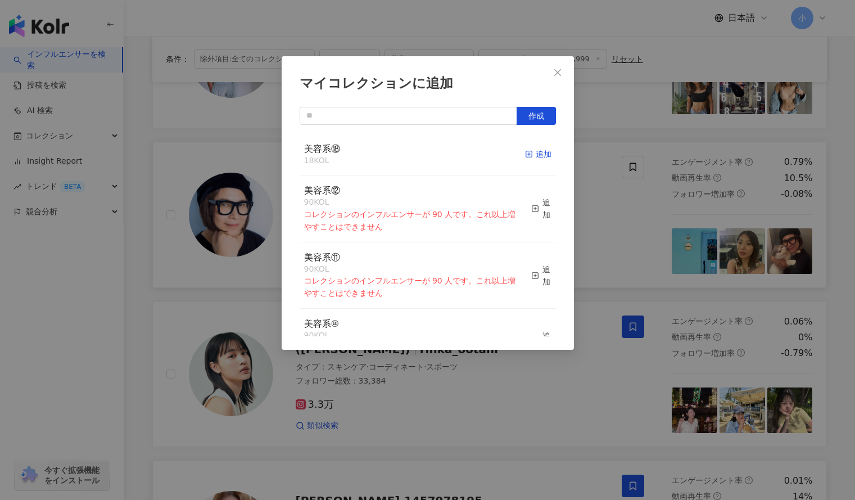
click at [532, 155] on div "追加" at bounding box center [538, 154] width 26 height 12
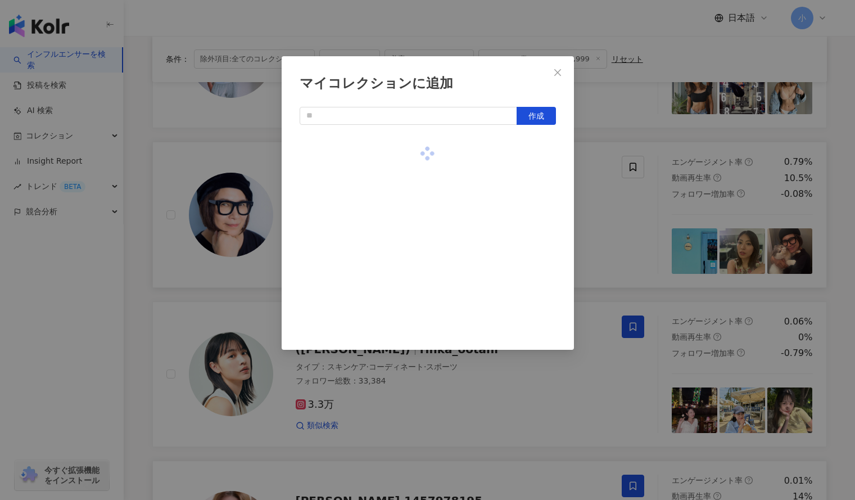
click at [631, 203] on div "マイコレクションに追加 作成" at bounding box center [427, 250] width 855 height 500
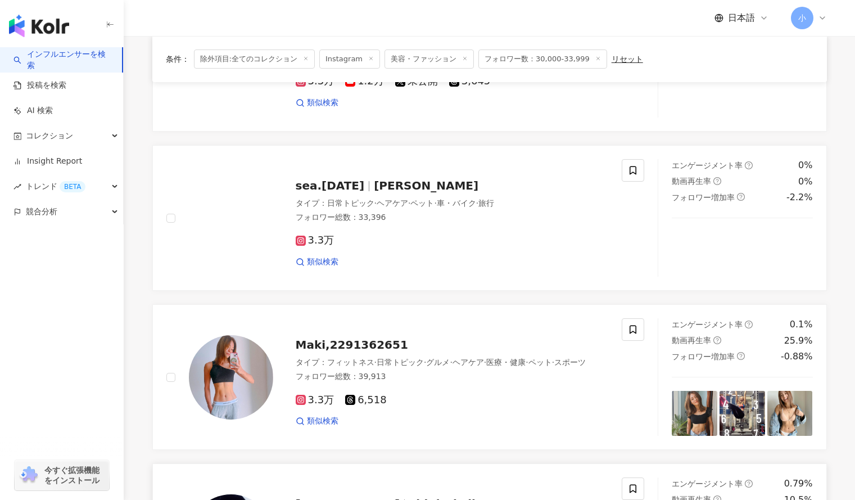
scroll to position [653, 0]
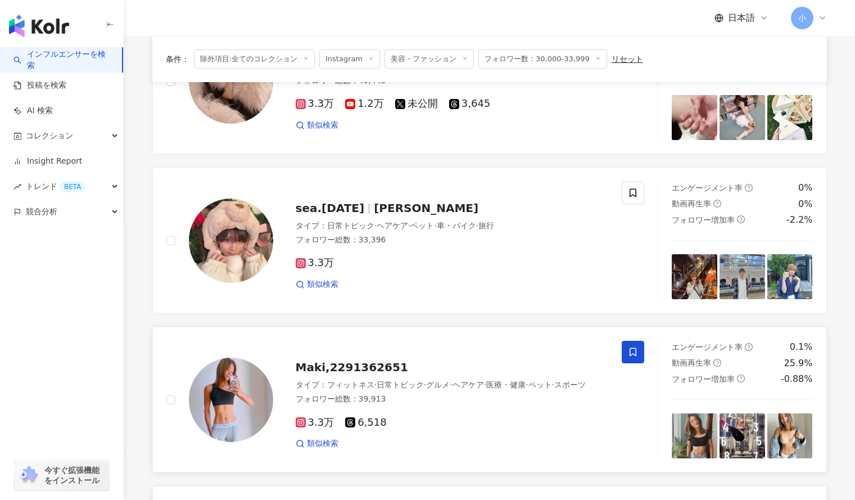
click at [633, 347] on icon at bounding box center [633, 352] width 10 height 10
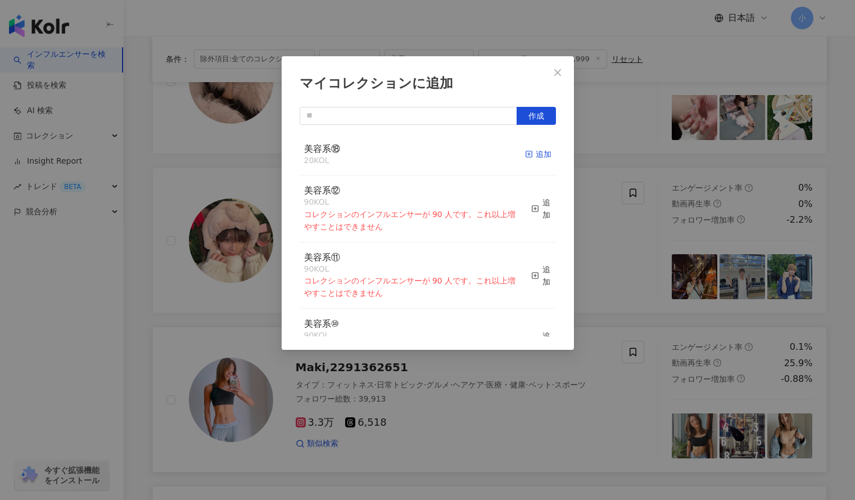
click at [528, 151] on div "追加" at bounding box center [538, 154] width 26 height 12
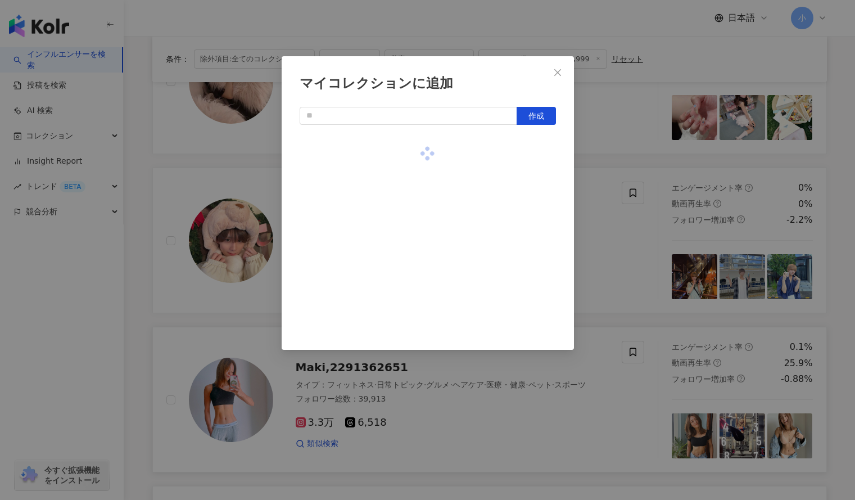
click at [611, 162] on div "マイコレクションに追加 作成" at bounding box center [427, 250] width 855 height 500
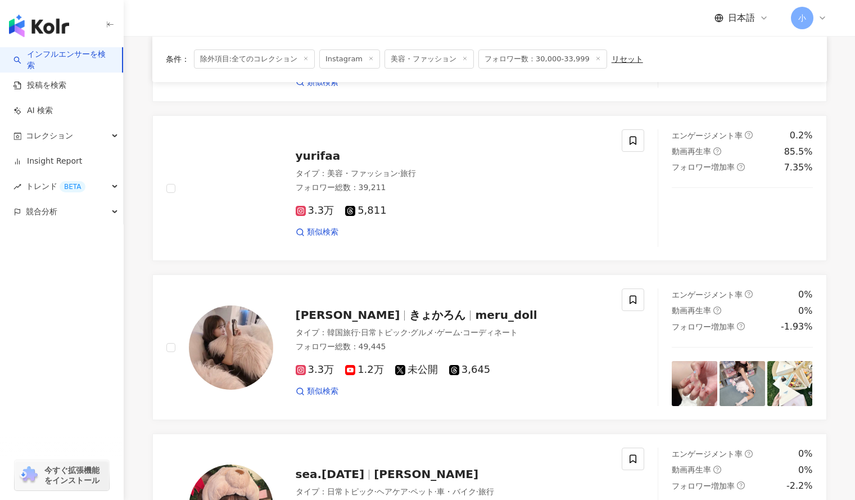
scroll to position [387, 0]
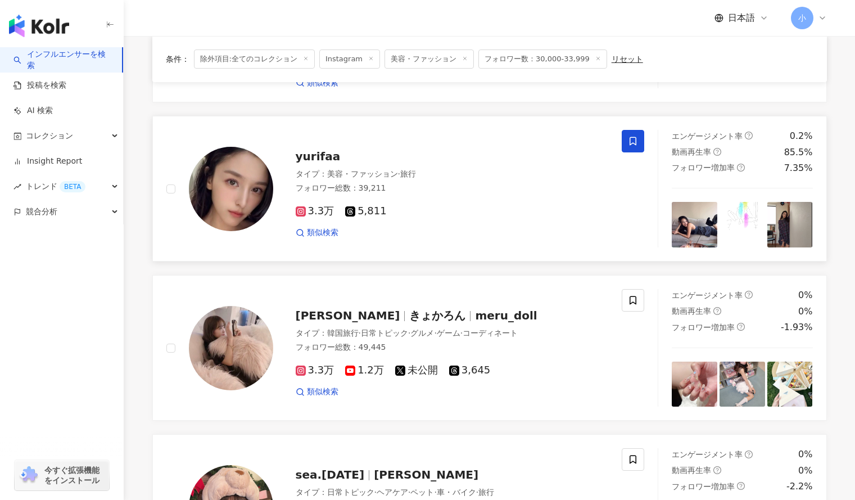
click at [631, 136] on icon at bounding box center [633, 141] width 10 height 10
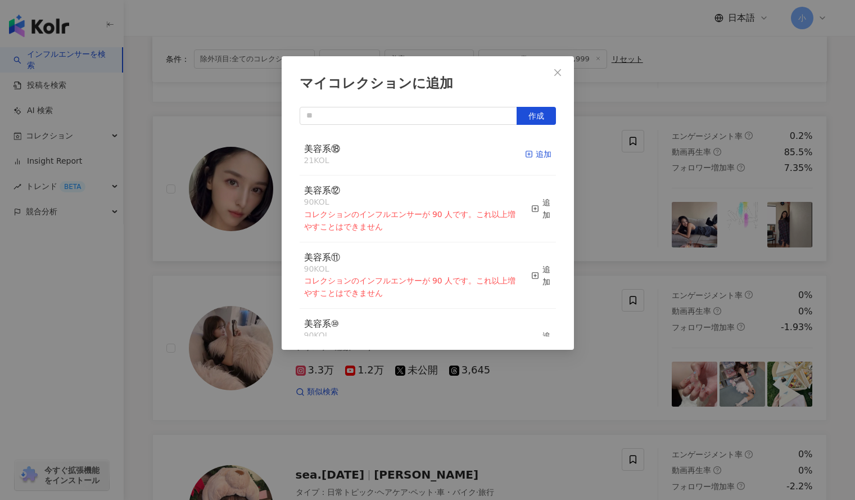
click at [529, 149] on div "追加" at bounding box center [538, 154] width 26 height 12
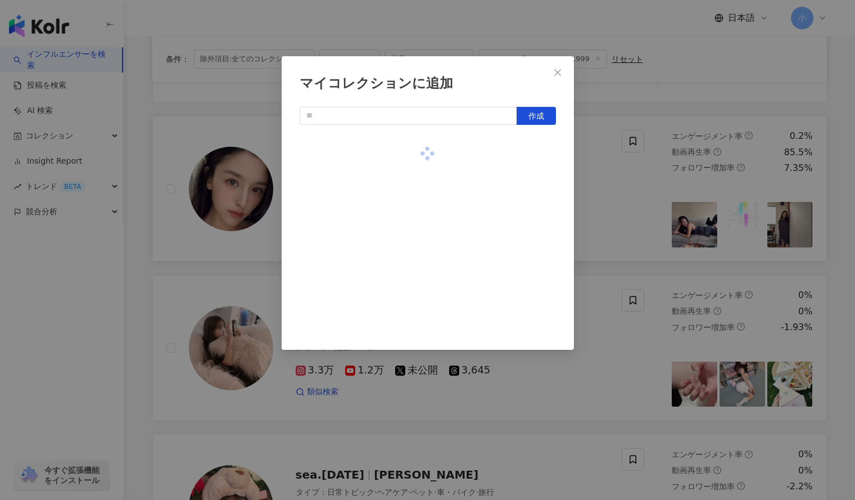
click at [600, 182] on div "マイコレクションに追加 作成" at bounding box center [427, 250] width 855 height 500
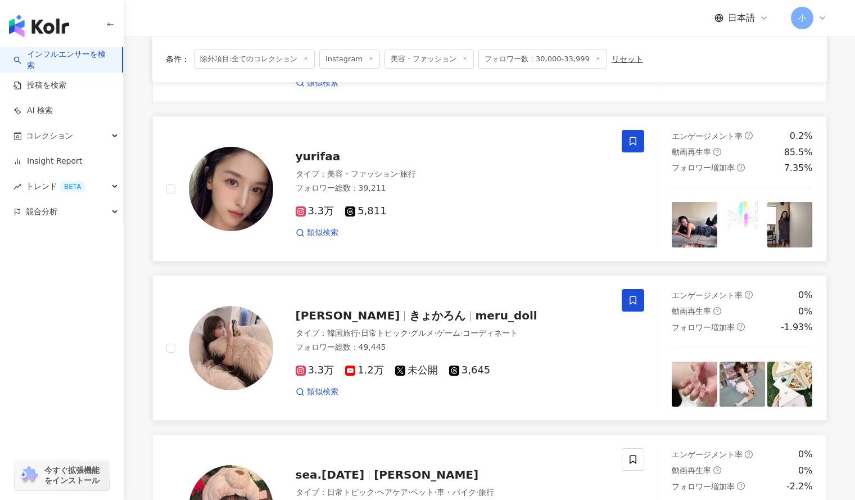
click at [633, 295] on icon at bounding box center [633, 300] width 10 height 10
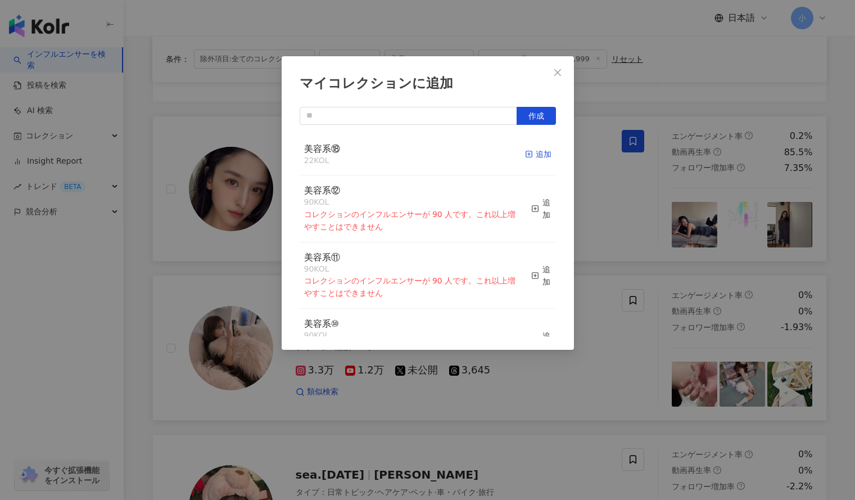
click at [527, 157] on div "追加" at bounding box center [538, 154] width 26 height 12
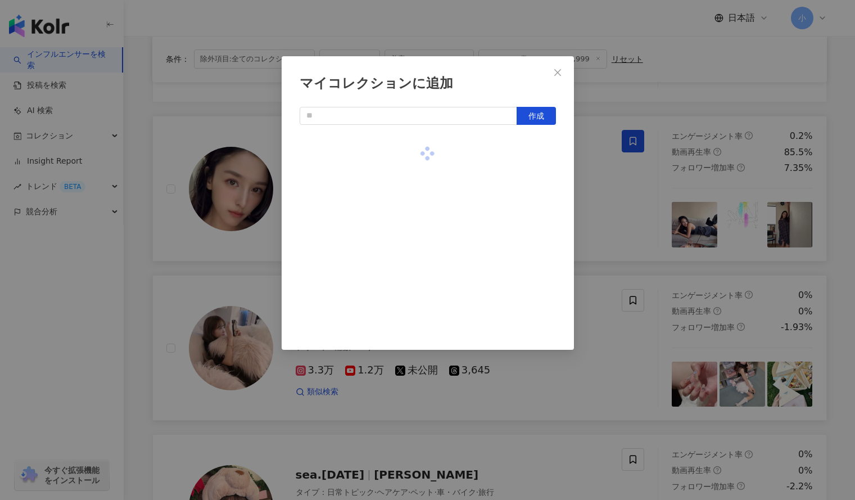
click at [579, 168] on div "マイコレクションに追加 作成" at bounding box center [427, 250] width 855 height 500
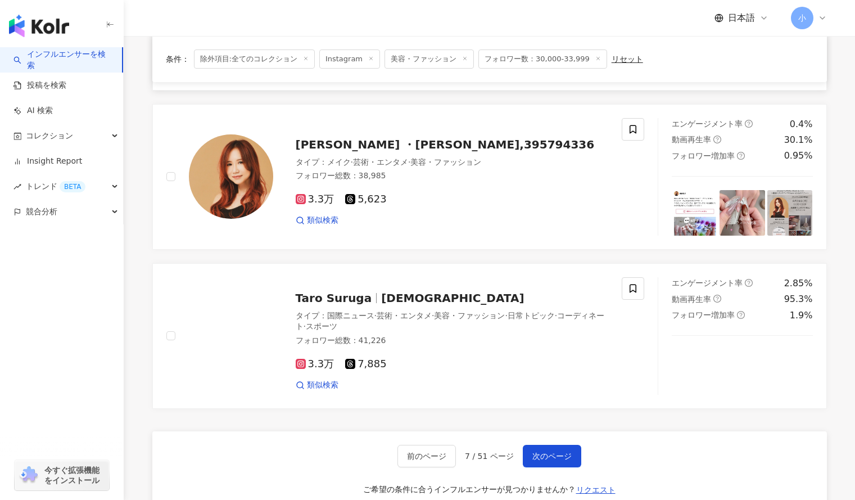
scroll to position [1957, 0]
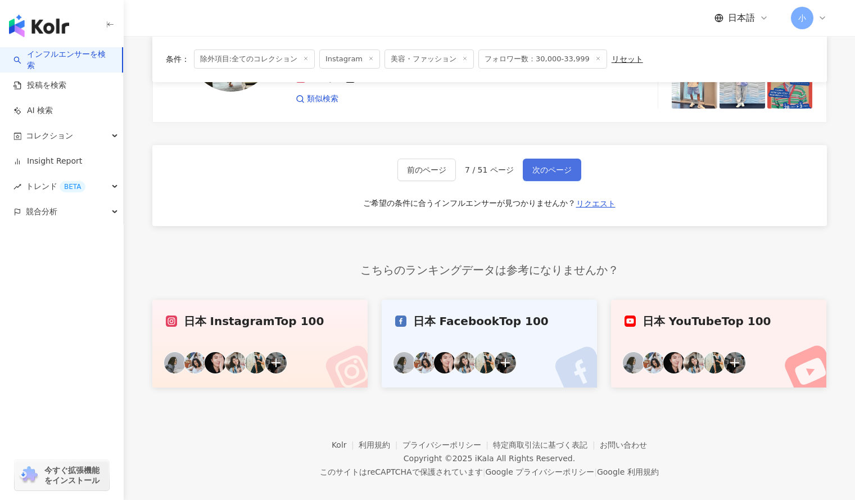
click at [552, 165] on span "次のページ" at bounding box center [551, 169] width 39 height 9
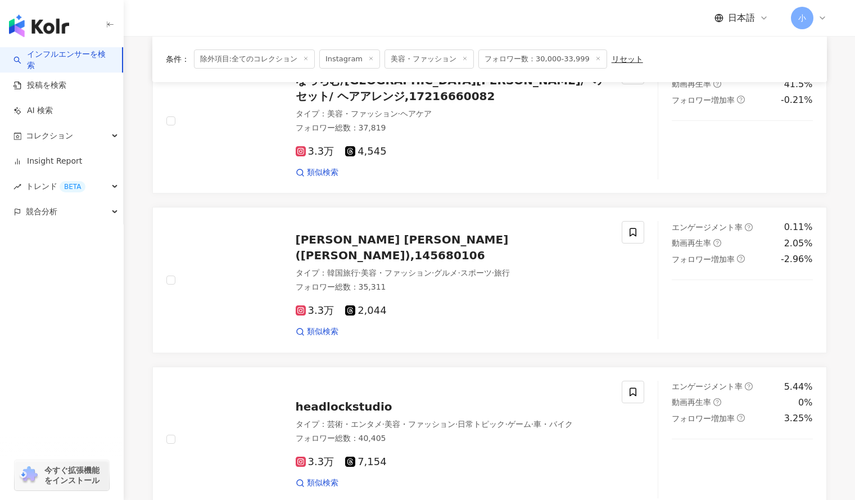
scroll to position [1543, 0]
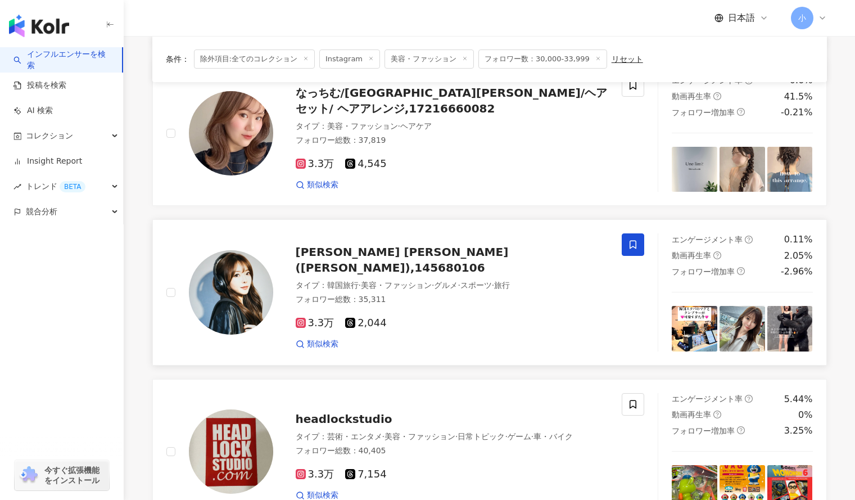
click at [632, 246] on icon at bounding box center [633, 244] width 10 height 10
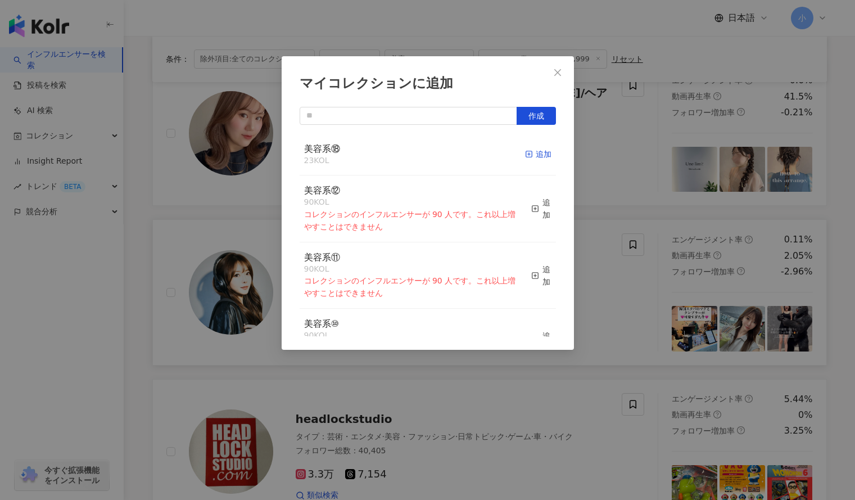
click at [527, 154] on line "button" at bounding box center [528, 154] width 3 height 0
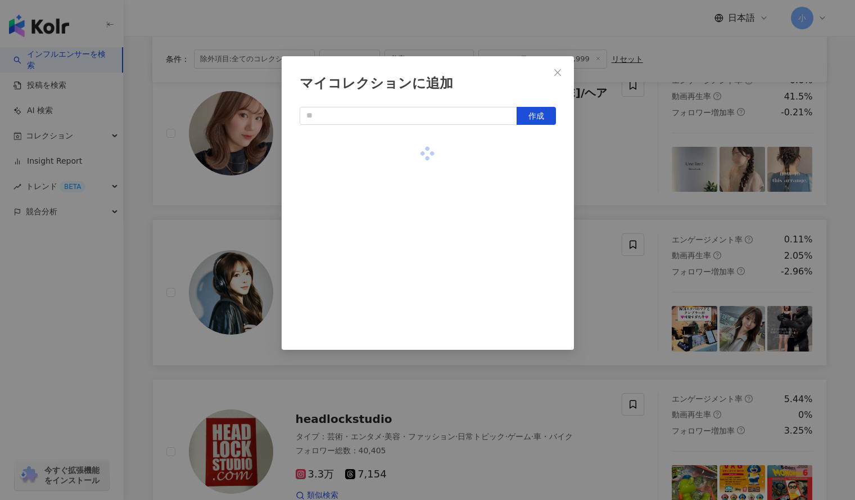
click at [648, 150] on div "マイコレクションに追加 作成" at bounding box center [427, 250] width 855 height 500
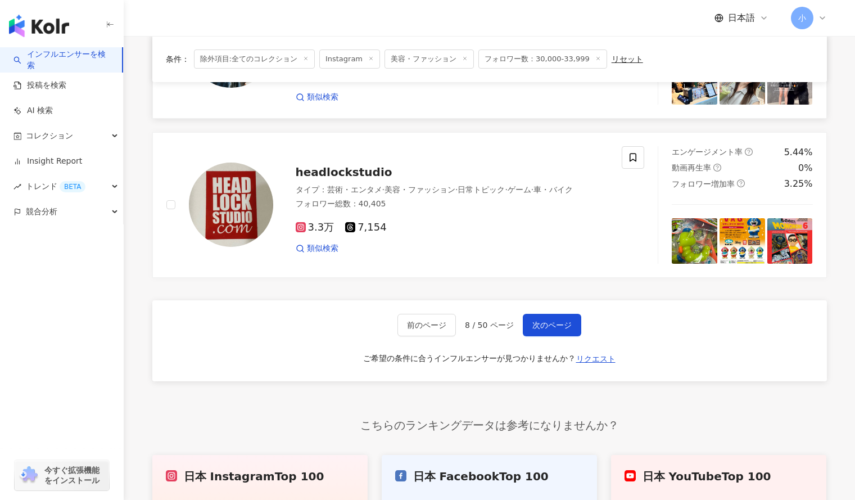
scroll to position [1802, 0]
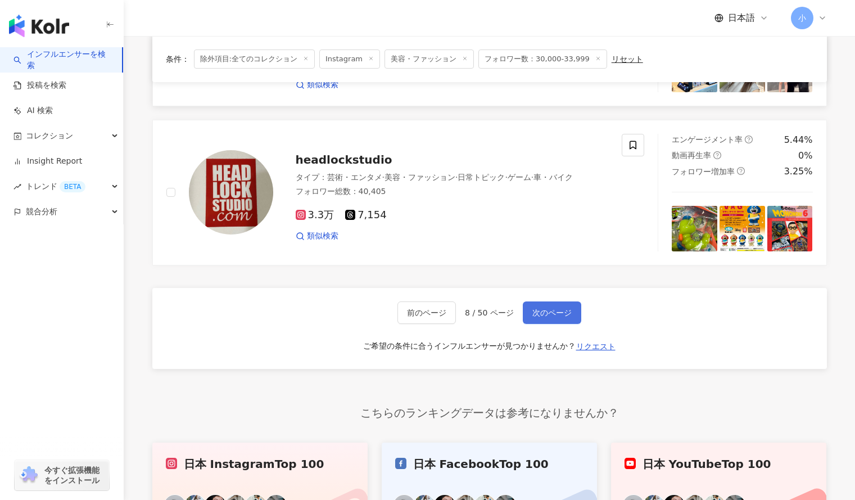
click at [553, 308] on span "次のページ" at bounding box center [551, 312] width 39 height 9
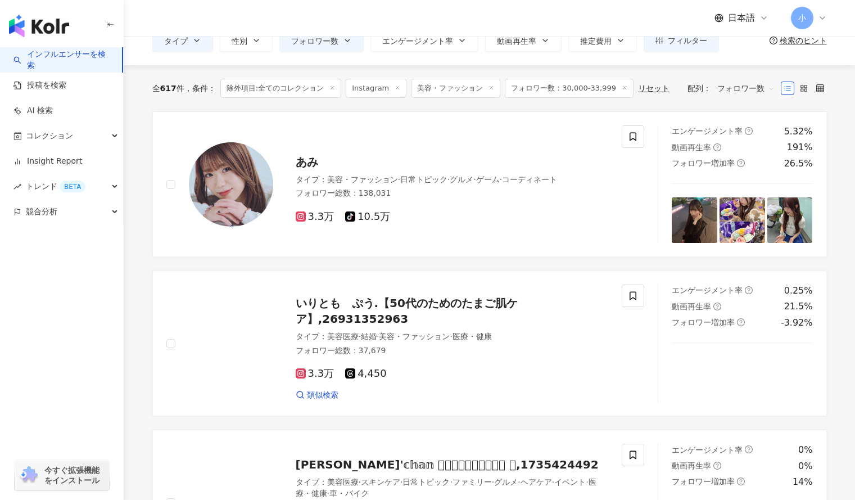
scroll to position [65, 0]
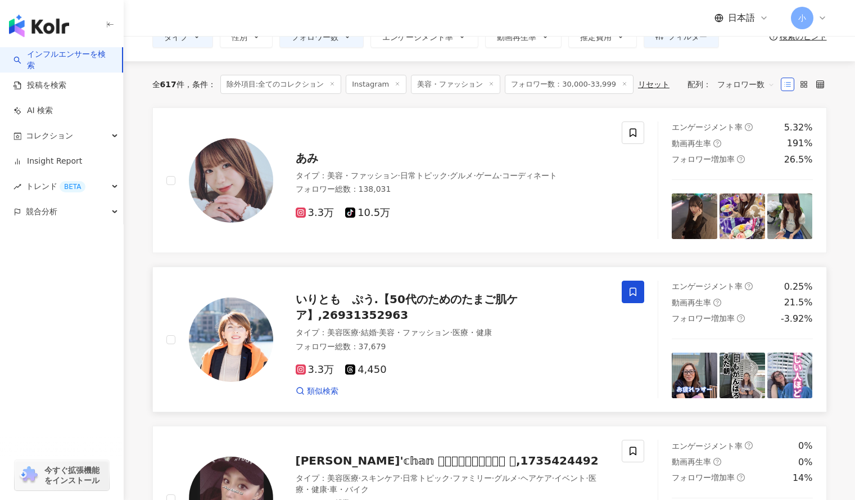
click at [632, 300] on span at bounding box center [633, 291] width 22 height 22
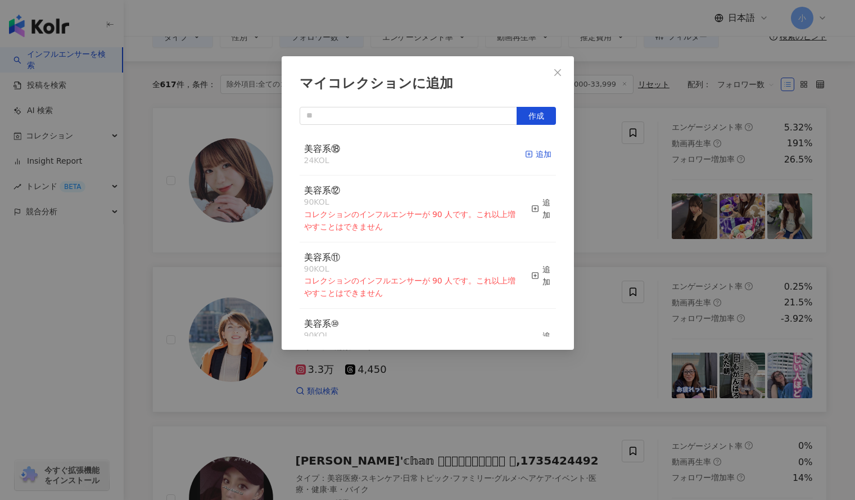
click at [529, 152] on div "追加" at bounding box center [538, 154] width 26 height 12
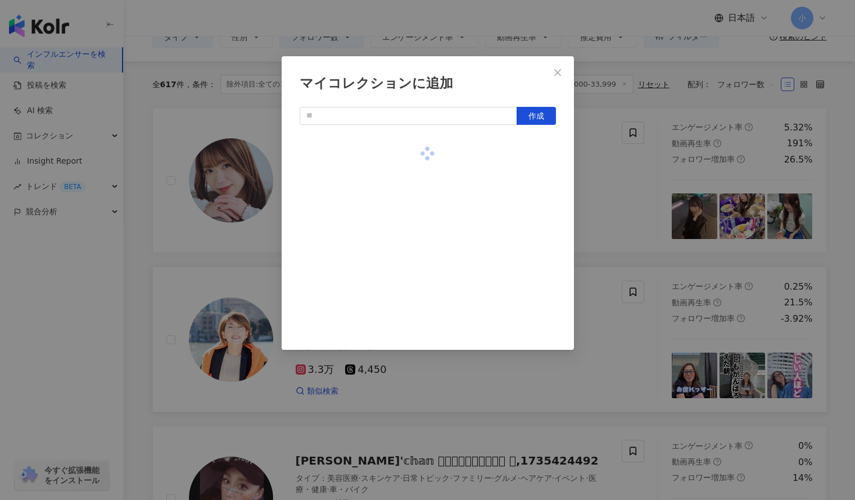
click at [633, 174] on div "マイコレクションに追加 作成" at bounding box center [427, 250] width 855 height 500
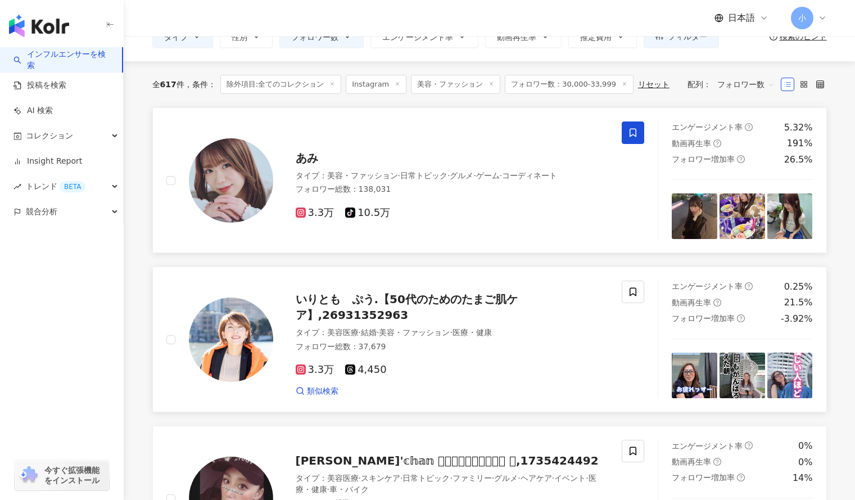
click at [629, 129] on icon at bounding box center [633, 133] width 10 height 10
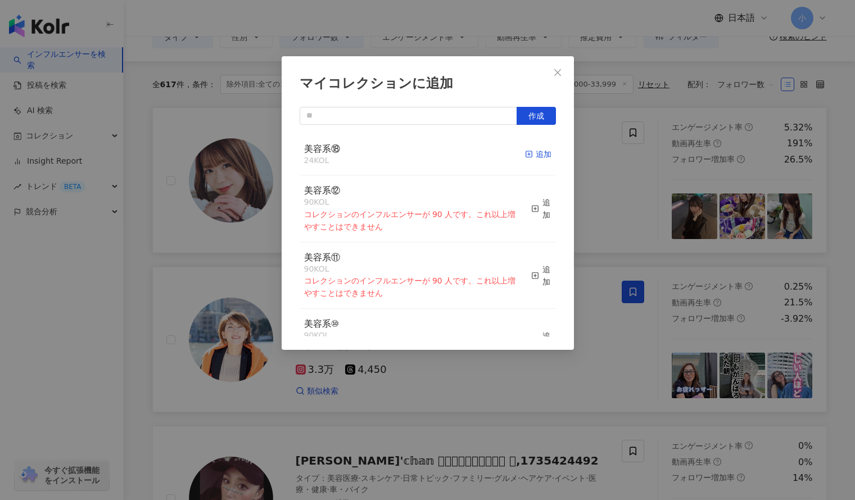
click at [534, 154] on div "追加" at bounding box center [538, 154] width 26 height 12
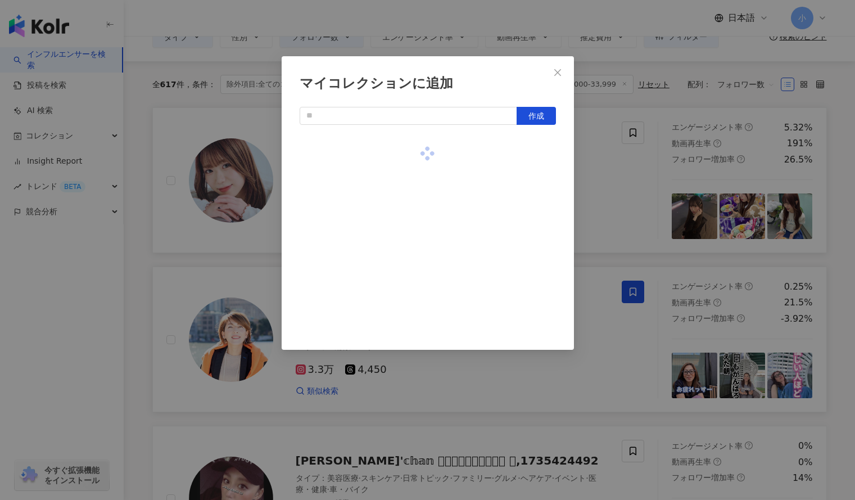
click at [620, 204] on div "マイコレクションに追加 作成" at bounding box center [427, 250] width 855 height 500
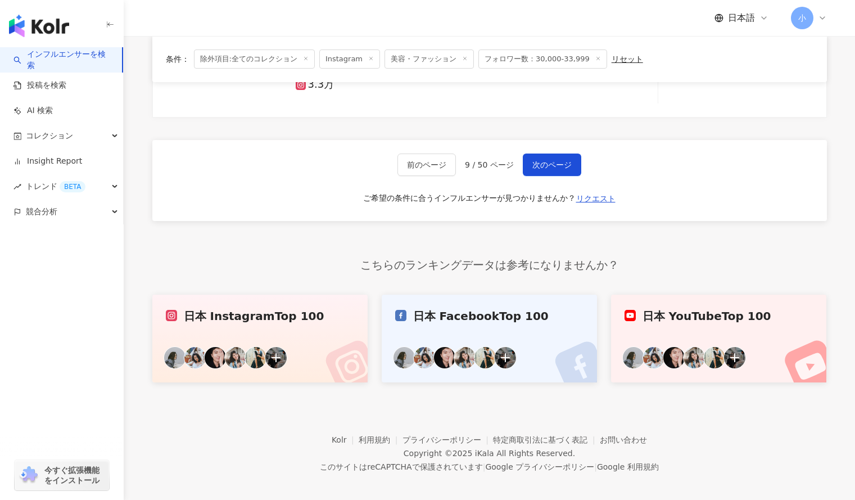
scroll to position [1957, 0]
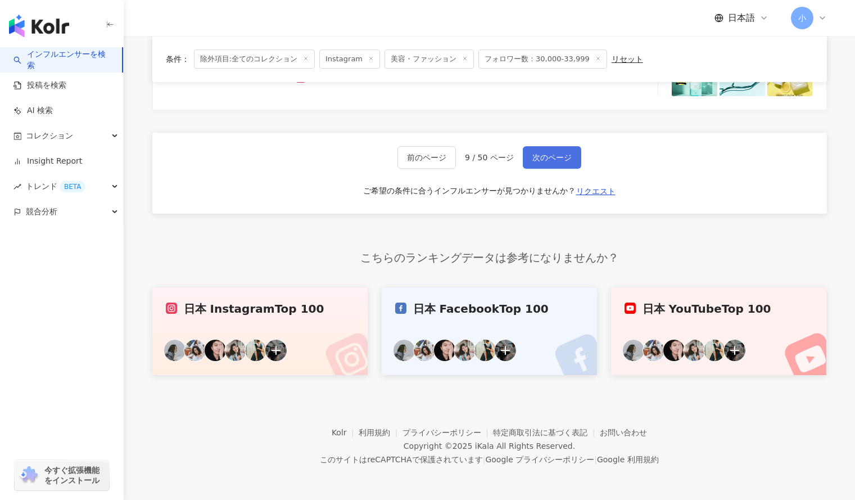
click at [556, 153] on span "次のページ" at bounding box center [551, 157] width 39 height 9
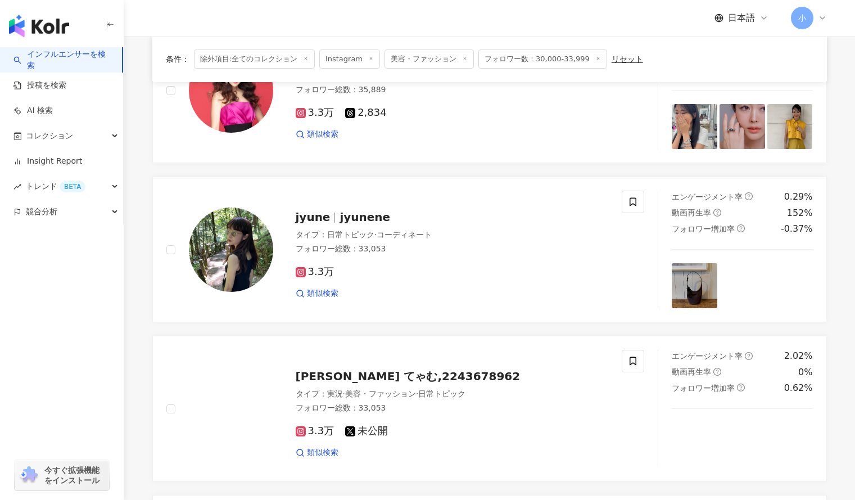
scroll to position [1108, 0]
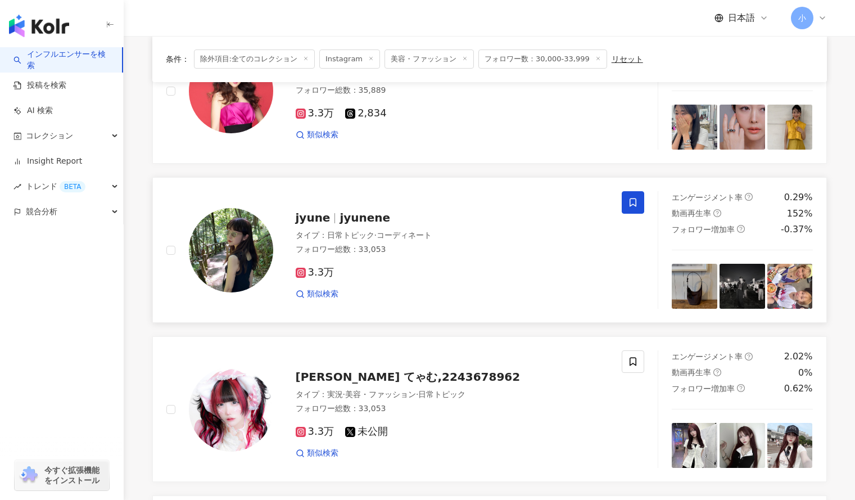
click at [627, 206] on span at bounding box center [633, 202] width 22 height 22
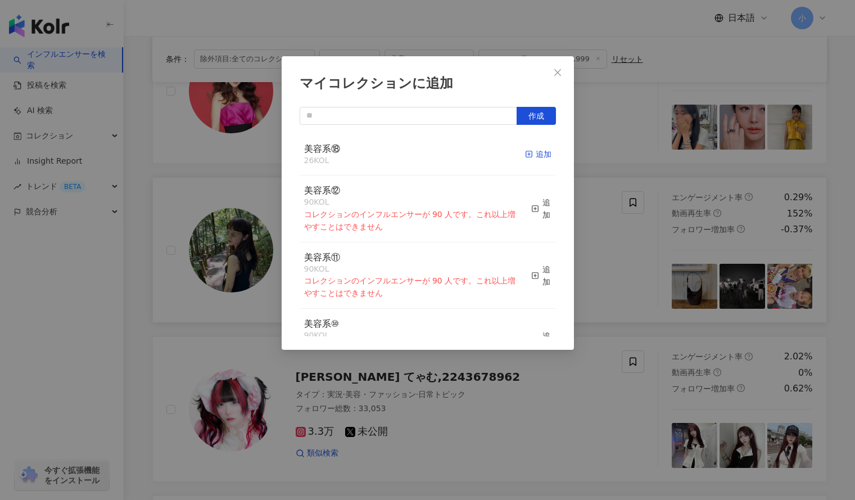
click at [526, 153] on div "追加" at bounding box center [538, 154] width 26 height 12
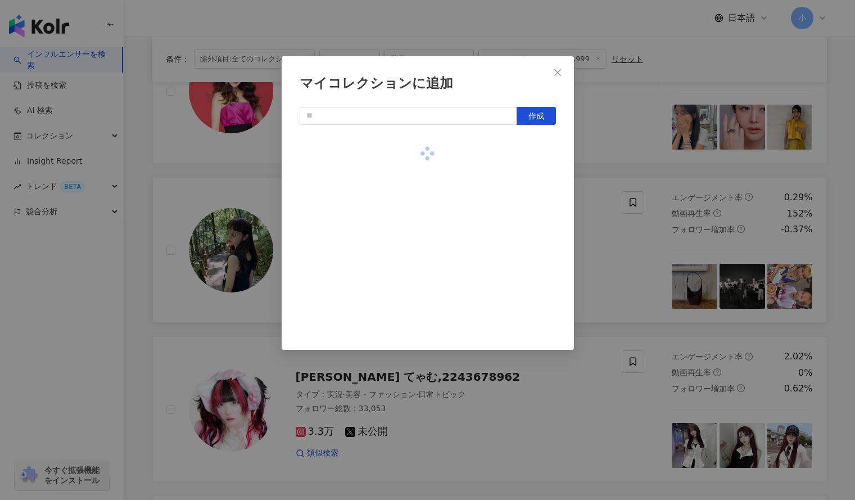
click at [637, 141] on div "マイコレクションに追加 作成" at bounding box center [427, 250] width 855 height 500
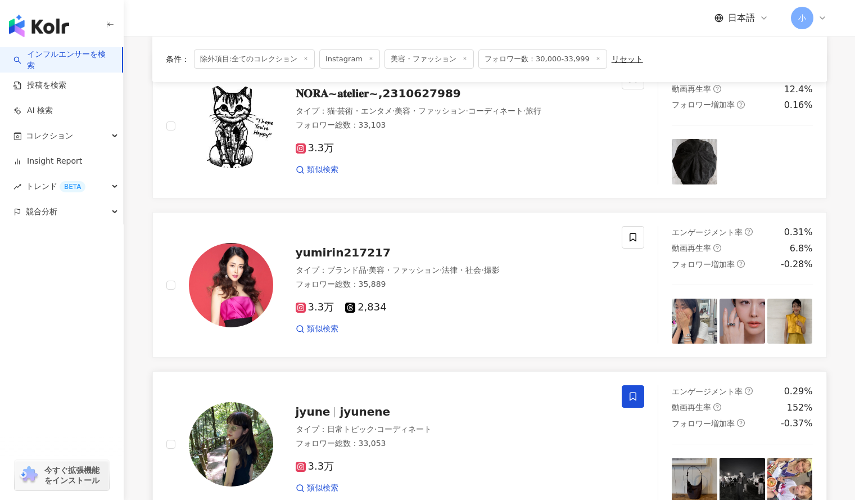
scroll to position [914, 0]
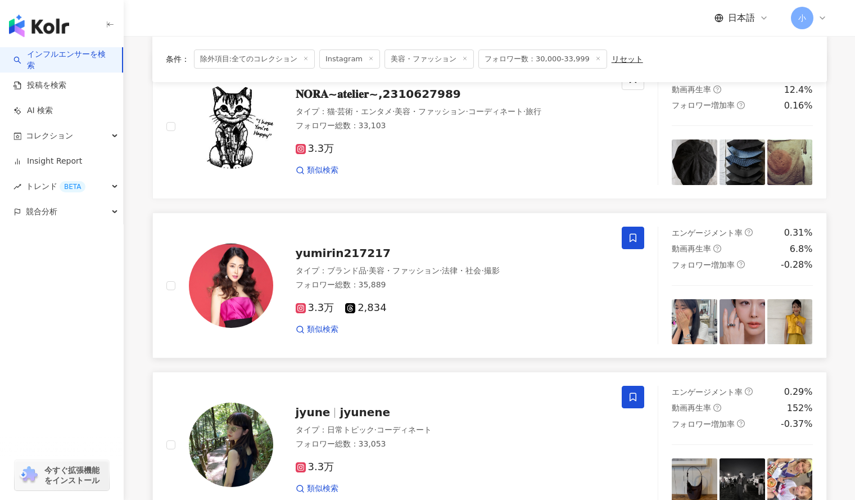
click at [638, 243] on span at bounding box center [633, 237] width 22 height 22
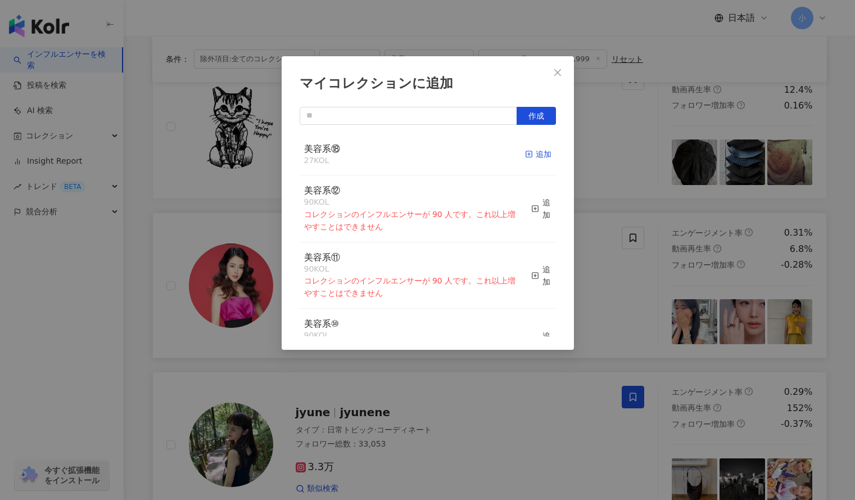
click at [532, 148] on div "追加" at bounding box center [538, 154] width 26 height 12
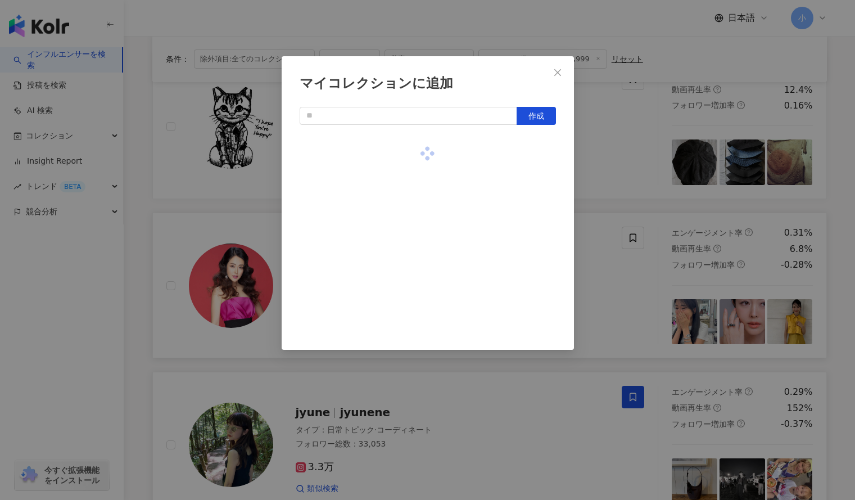
click at [678, 144] on div "マイコレクションに追加 作成" at bounding box center [427, 250] width 855 height 500
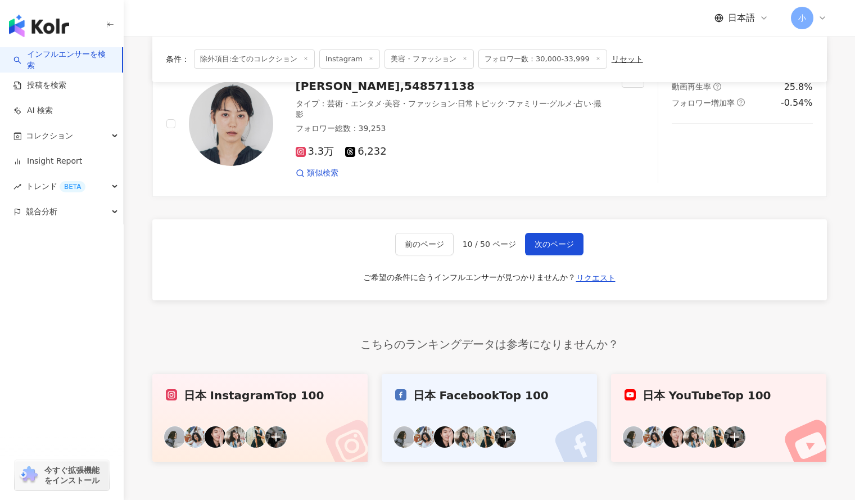
scroll to position [1957, 0]
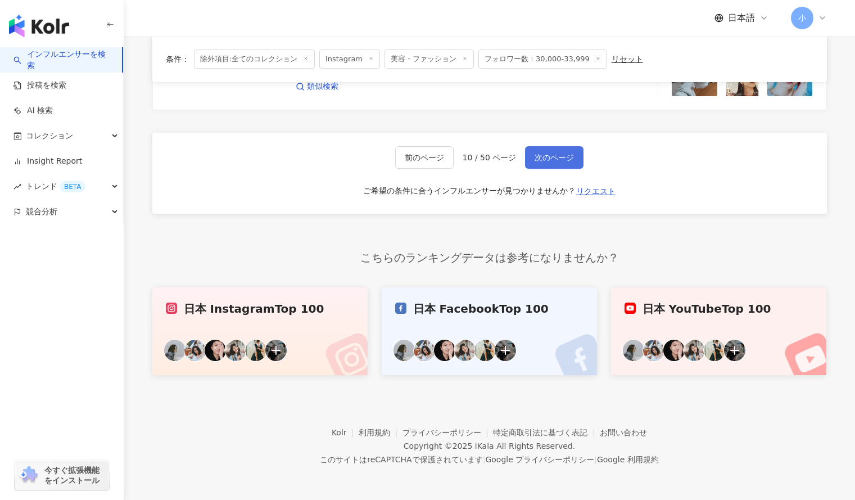
click at [551, 153] on span "次のページ" at bounding box center [553, 157] width 39 height 9
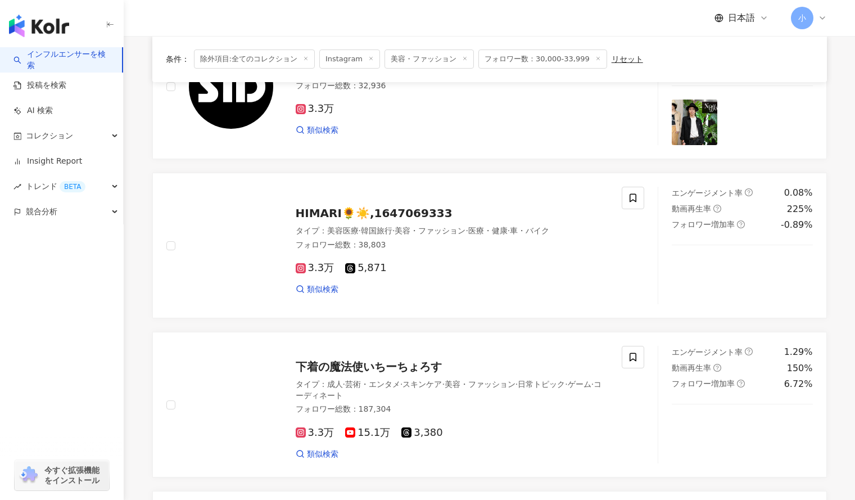
scroll to position [1279, 0]
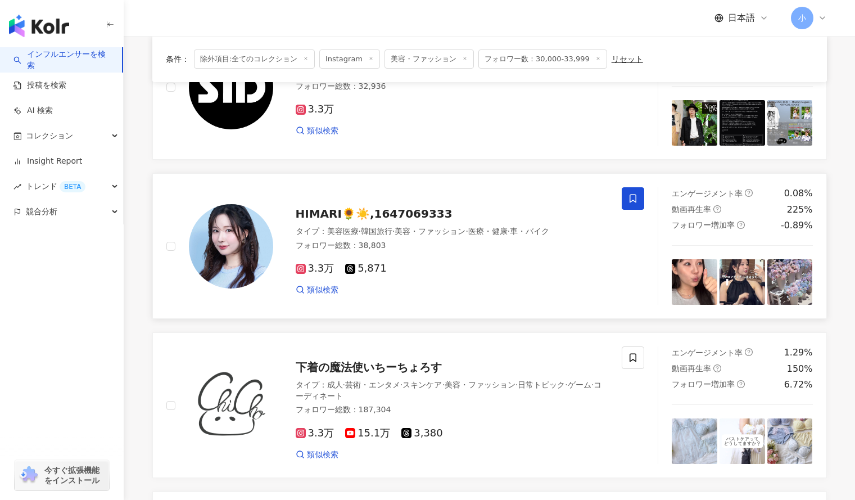
click at [627, 189] on span at bounding box center [633, 198] width 22 height 22
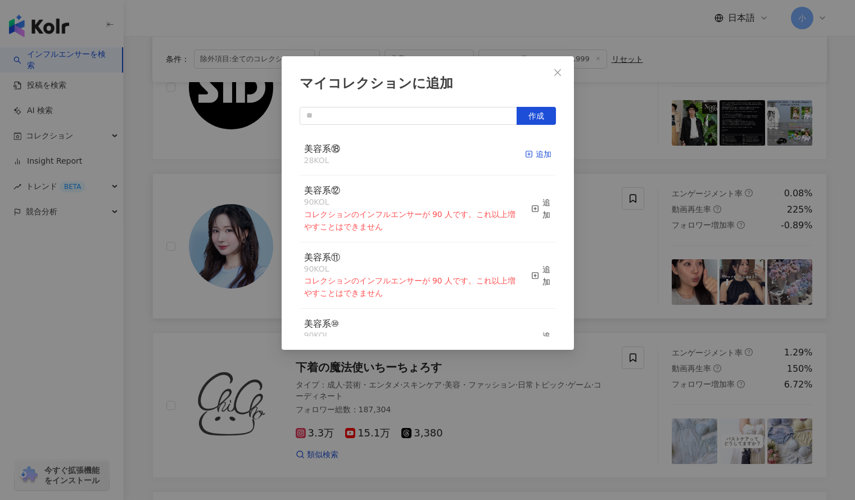
click at [531, 160] on div "追加" at bounding box center [538, 154] width 26 height 12
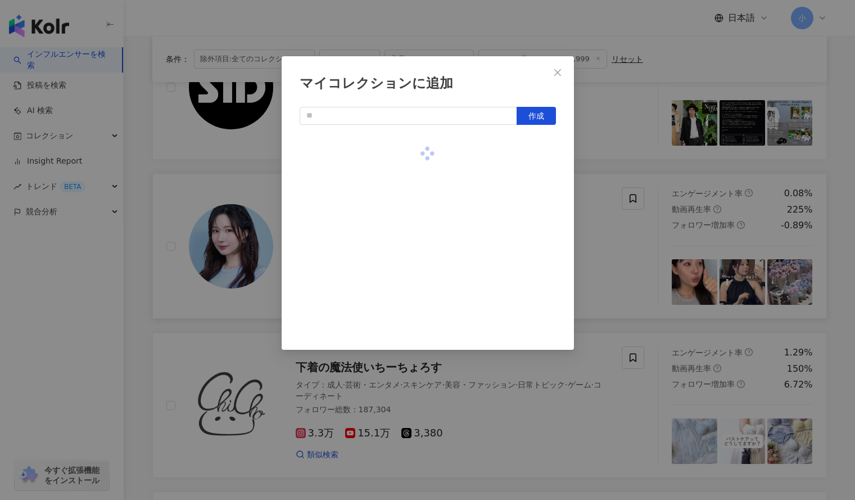
click at [605, 148] on div "マイコレクションに追加 作成" at bounding box center [427, 250] width 855 height 500
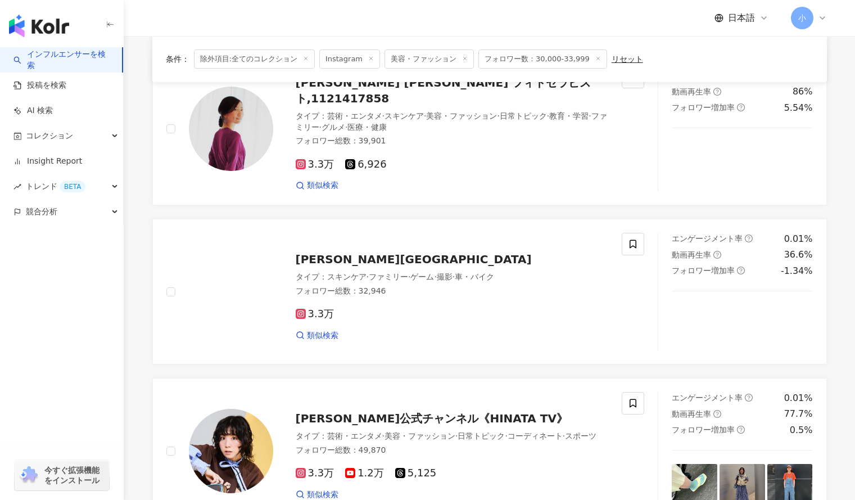
scroll to position [736, 0]
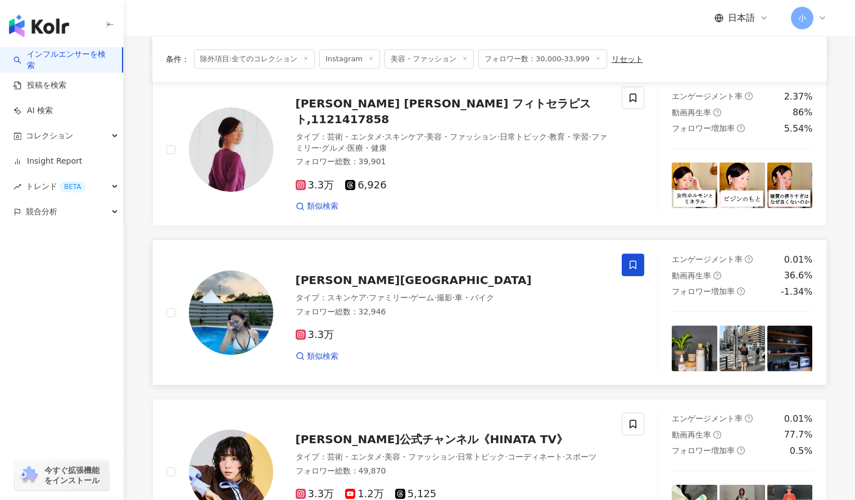
click at [636, 261] on icon at bounding box center [632, 265] width 7 height 8
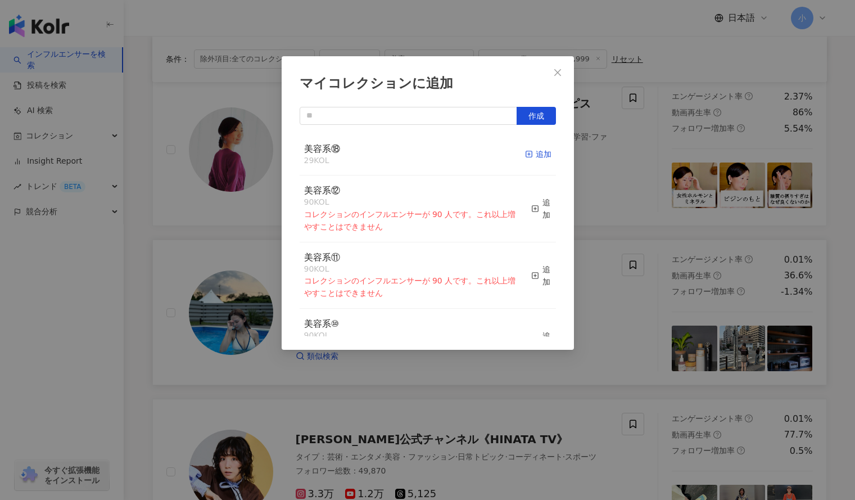
click at [531, 160] on div "追加" at bounding box center [538, 154] width 26 height 12
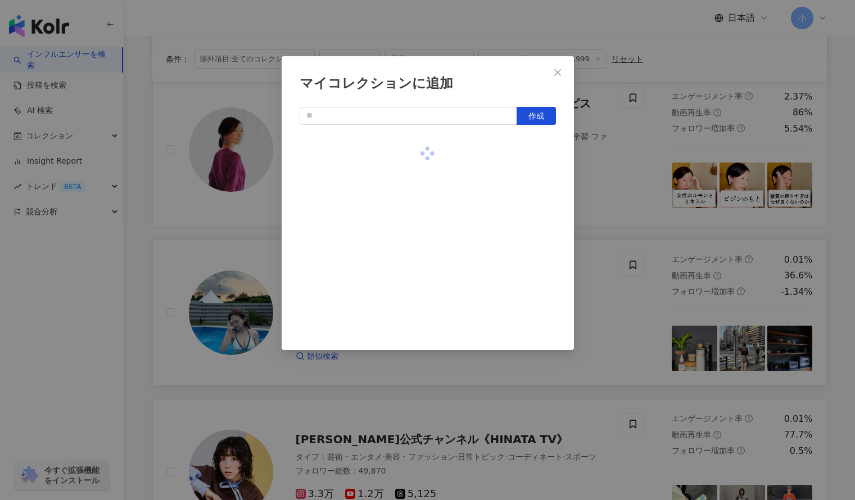
click at [620, 169] on div "マイコレクションに追加 作成" at bounding box center [427, 250] width 855 height 500
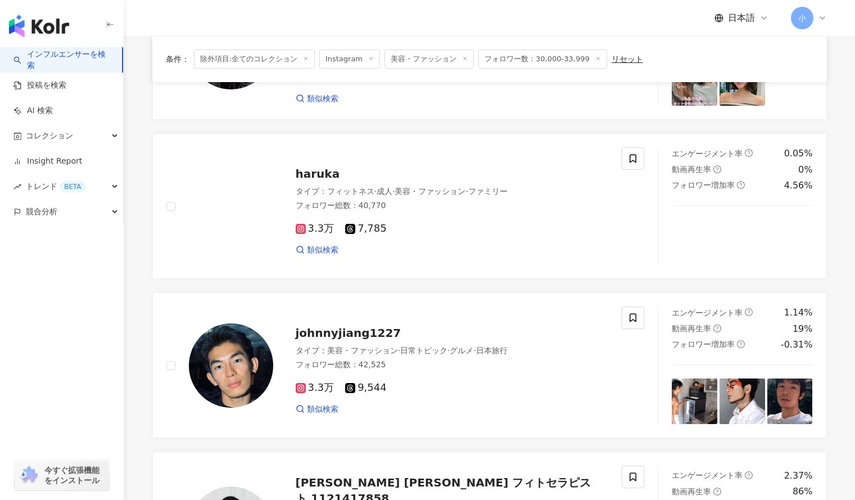
scroll to position [342, 0]
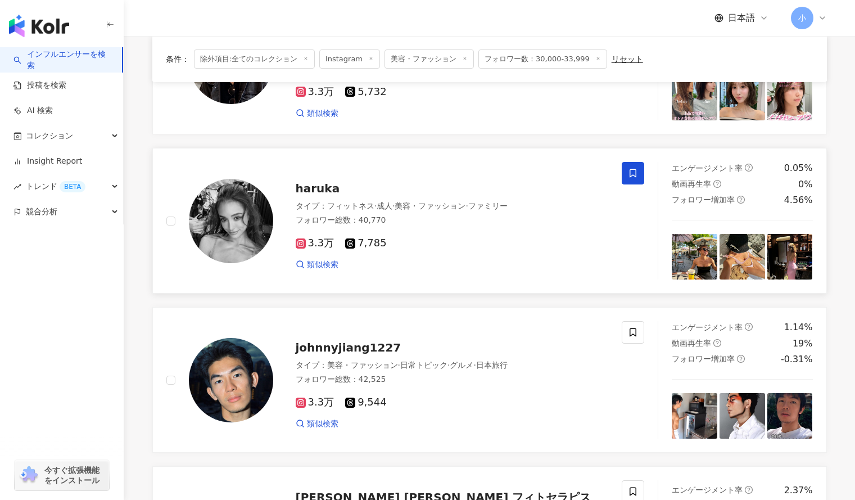
click at [632, 179] on span at bounding box center [633, 173] width 22 height 22
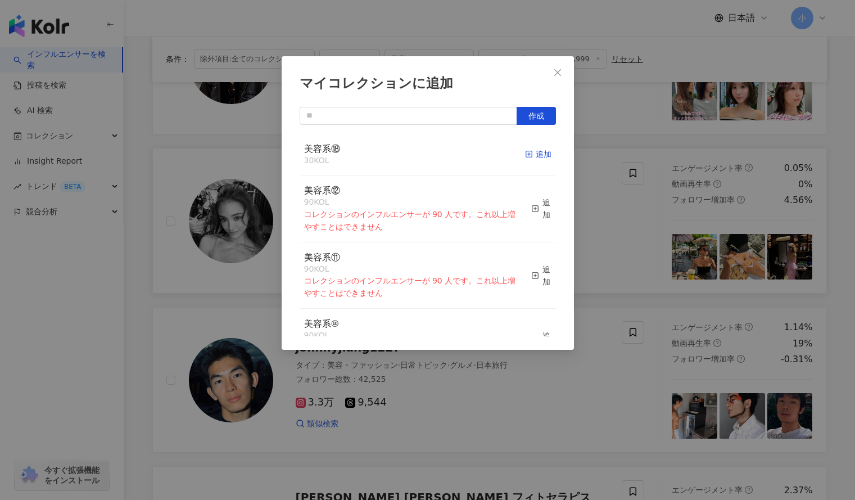
click at [536, 156] on div "追加" at bounding box center [538, 154] width 26 height 12
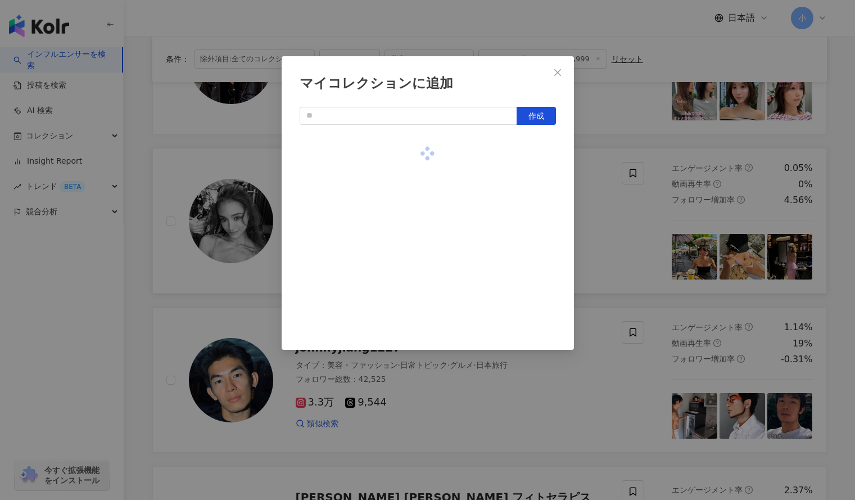
click at [596, 139] on div "マイコレクションに追加 作成" at bounding box center [427, 250] width 855 height 500
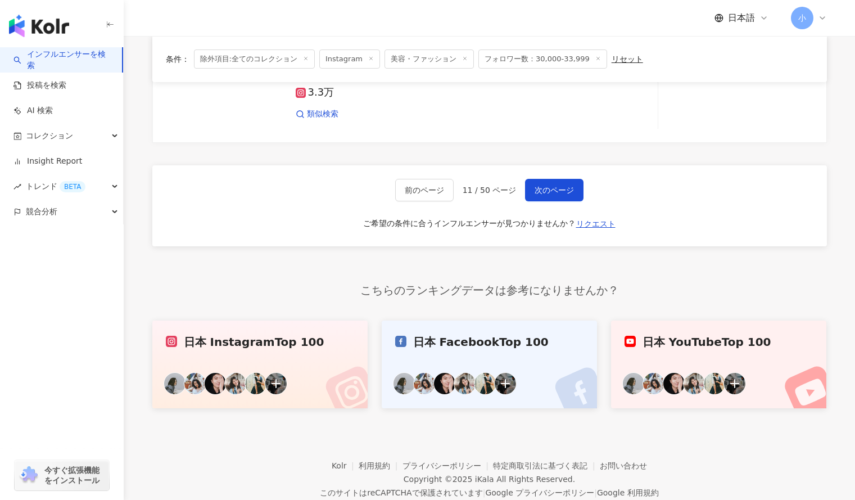
scroll to position [1798, 0]
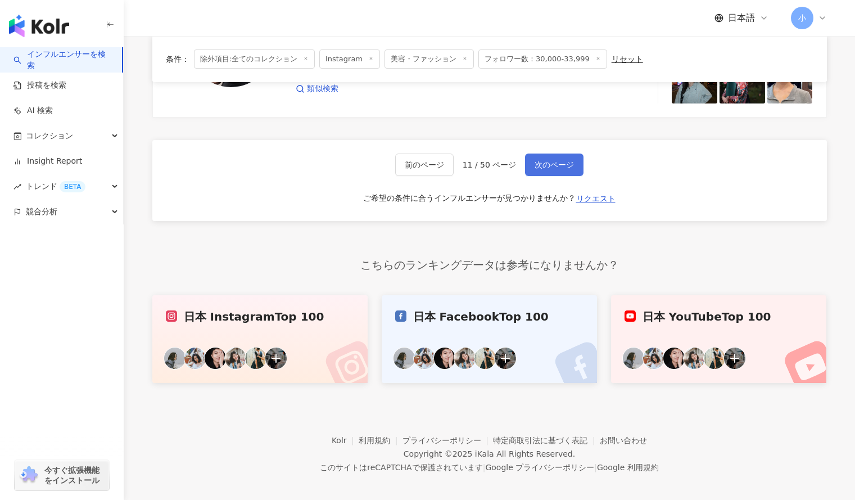
click at [541, 161] on span "次のページ" at bounding box center [553, 164] width 39 height 9
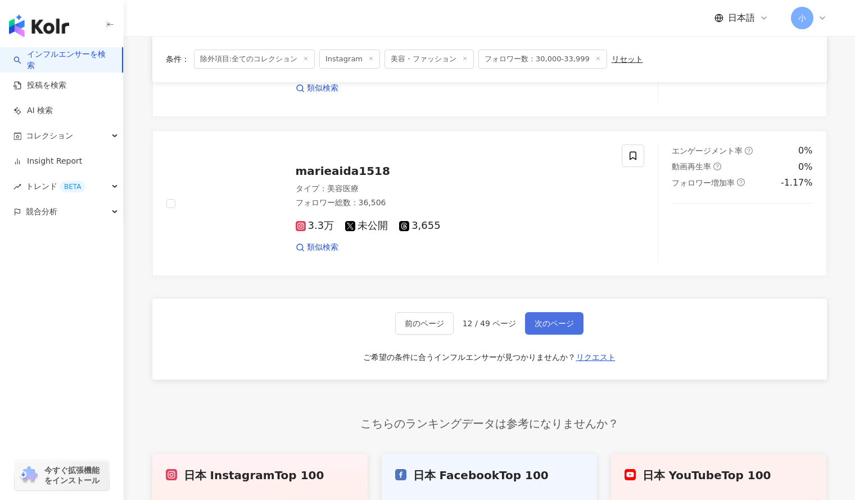
scroll to position [1898, 0]
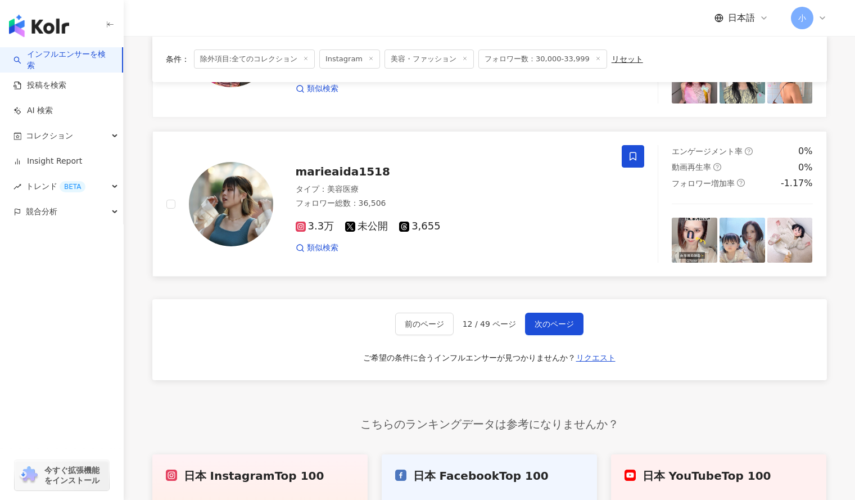
click at [632, 152] on icon at bounding box center [632, 156] width 7 height 8
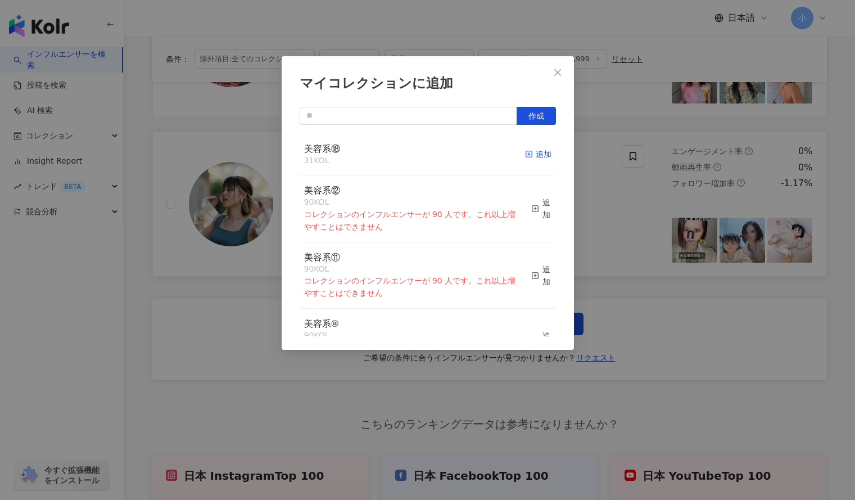
click at [525, 156] on div "追加" at bounding box center [538, 154] width 26 height 12
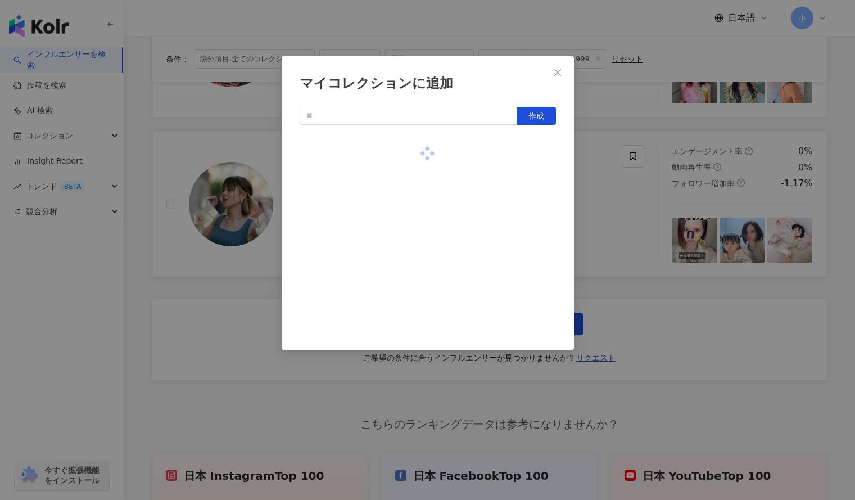
click at [602, 188] on div "マイコレクションに追加 作成" at bounding box center [427, 250] width 855 height 500
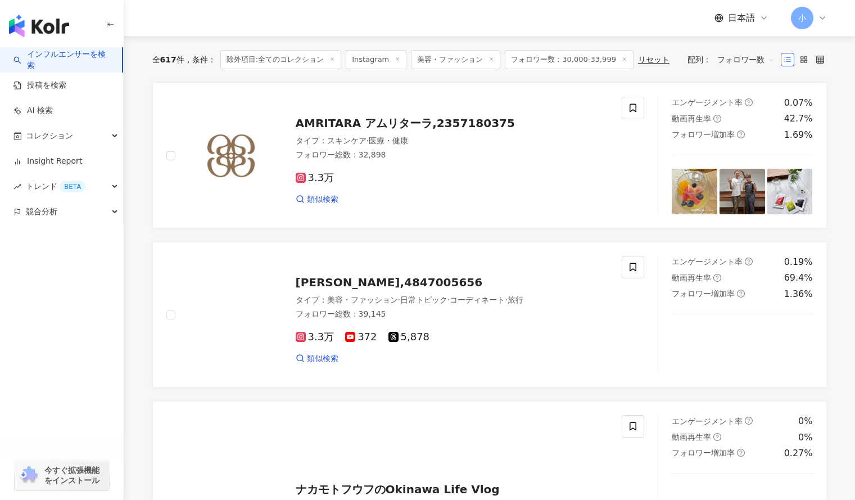
scroll to position [87, 0]
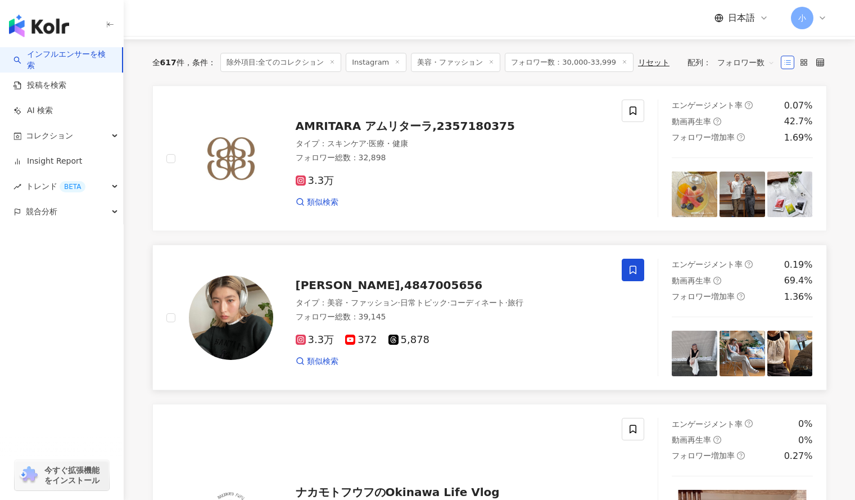
click at [634, 276] on span at bounding box center [633, 269] width 22 height 22
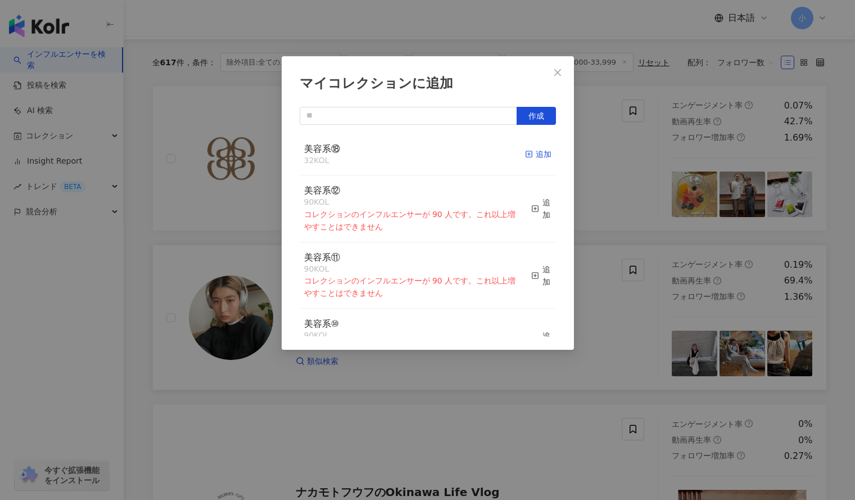
click at [534, 148] on div "追加" at bounding box center [538, 154] width 26 height 12
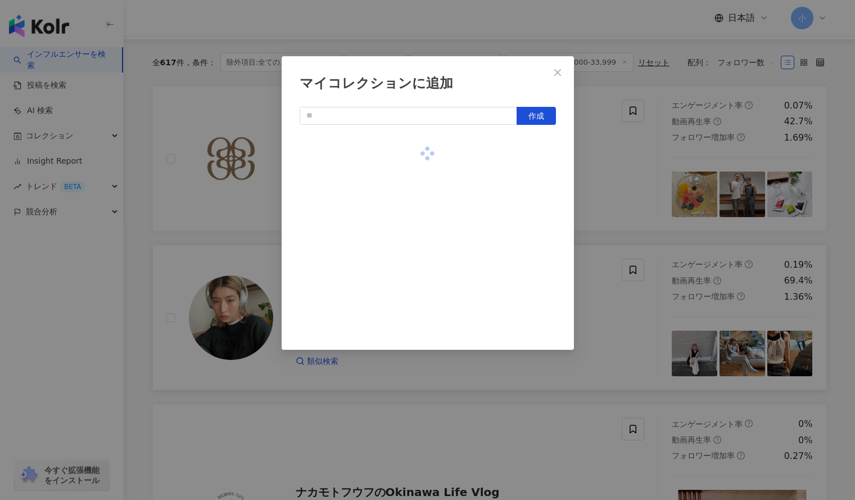
click at [592, 158] on div "マイコレクションに追加 作成" at bounding box center [427, 250] width 855 height 500
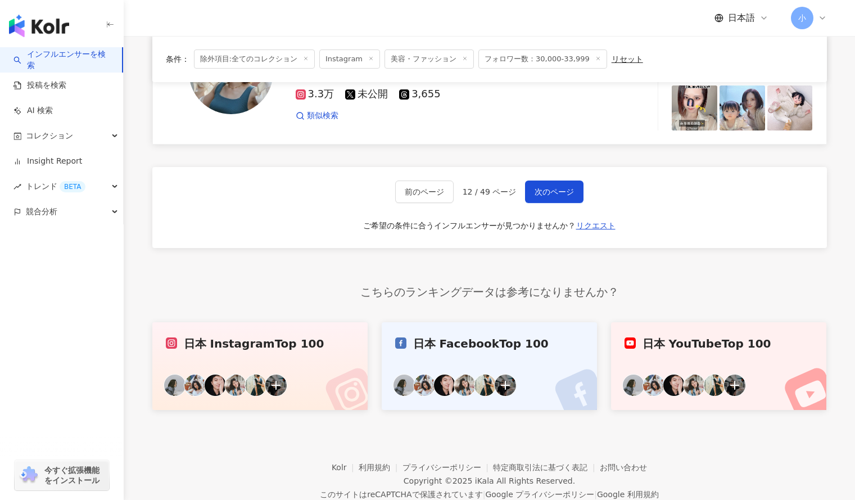
scroll to position [2031, 0]
click at [552, 187] on span "次のページ" at bounding box center [553, 191] width 39 height 9
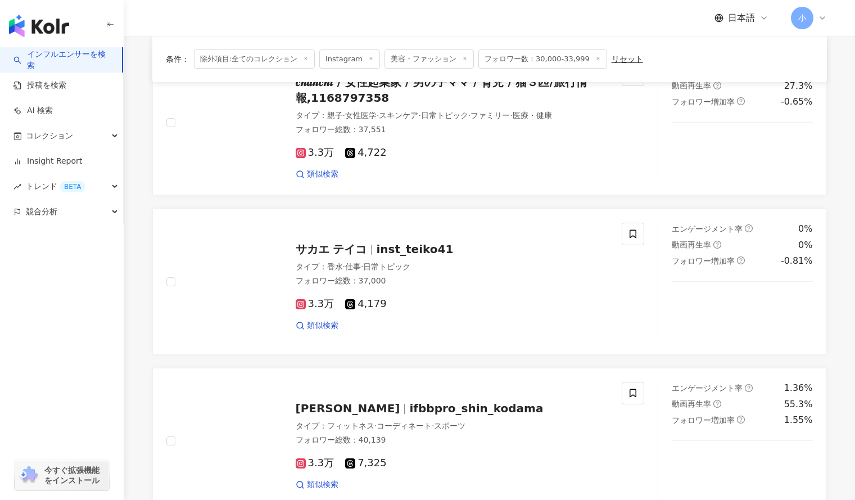
scroll to position [1076, 0]
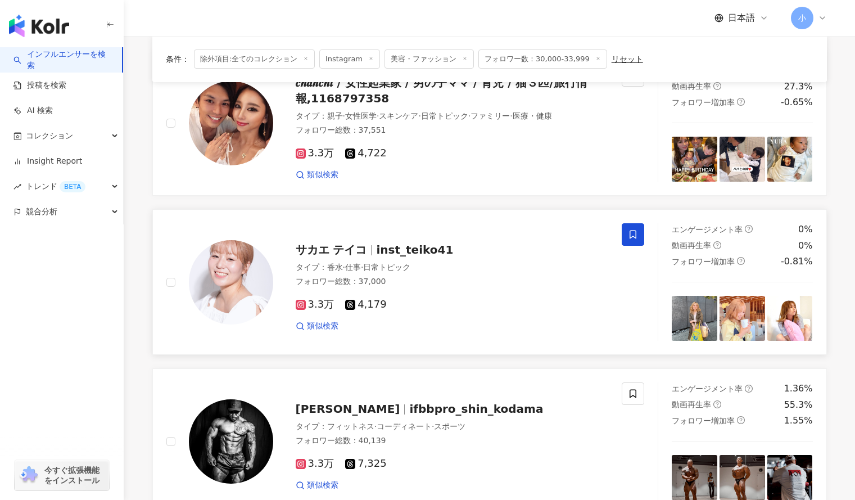
click at [633, 233] on icon at bounding box center [633, 234] width 10 height 10
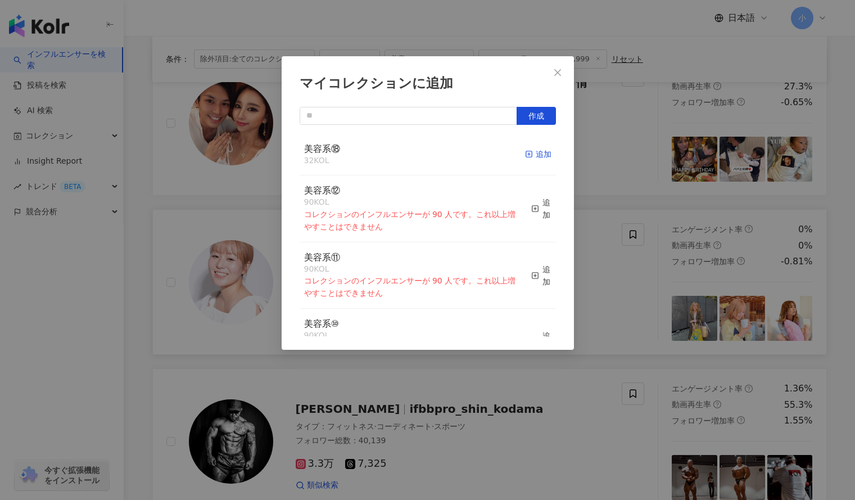
click at [525, 153] on div "追加" at bounding box center [538, 154] width 26 height 12
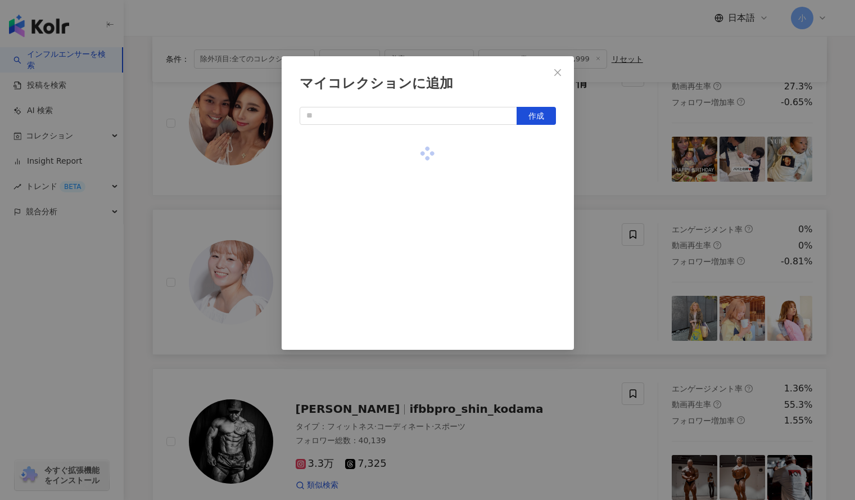
click at [686, 137] on div "マイコレクションに追加 作成" at bounding box center [427, 250] width 855 height 500
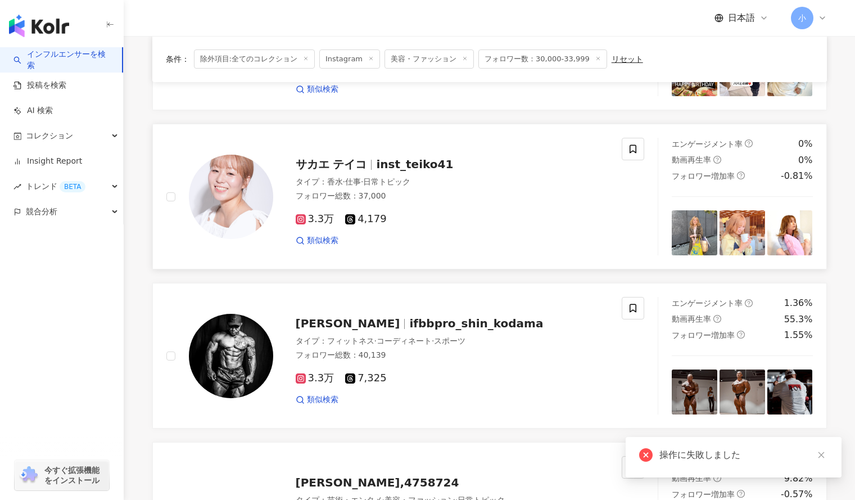
scroll to position [1169, 0]
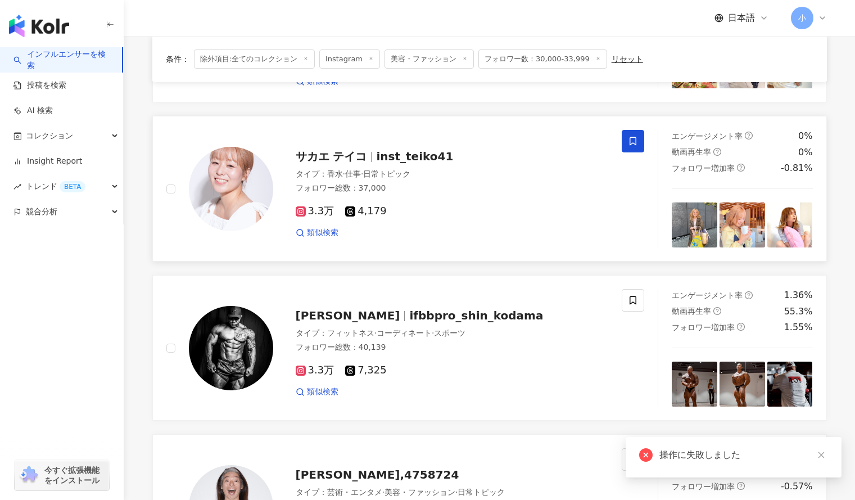
click at [640, 140] on span at bounding box center [633, 141] width 22 height 22
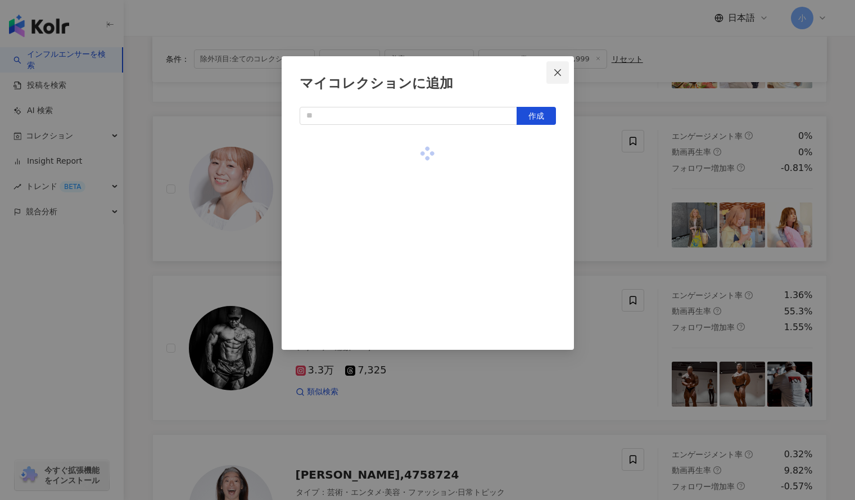
click at [559, 72] on icon "close" at bounding box center [557, 72] width 9 height 9
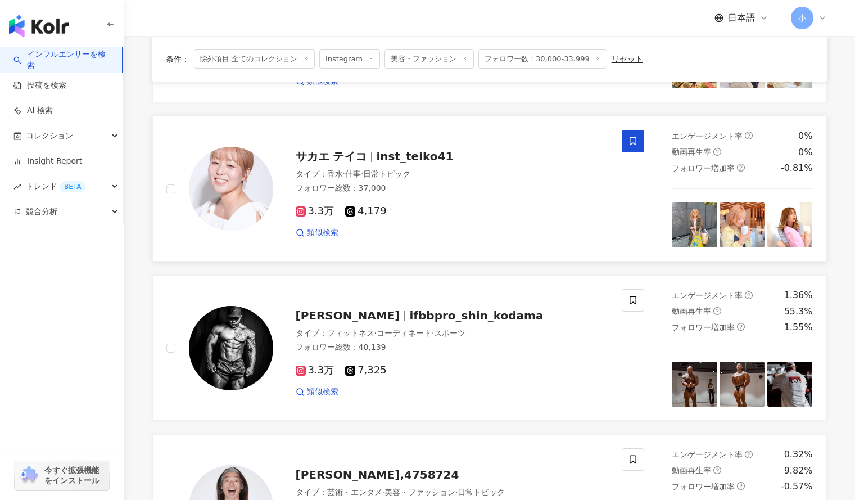
click at [632, 140] on icon at bounding box center [633, 141] width 10 height 10
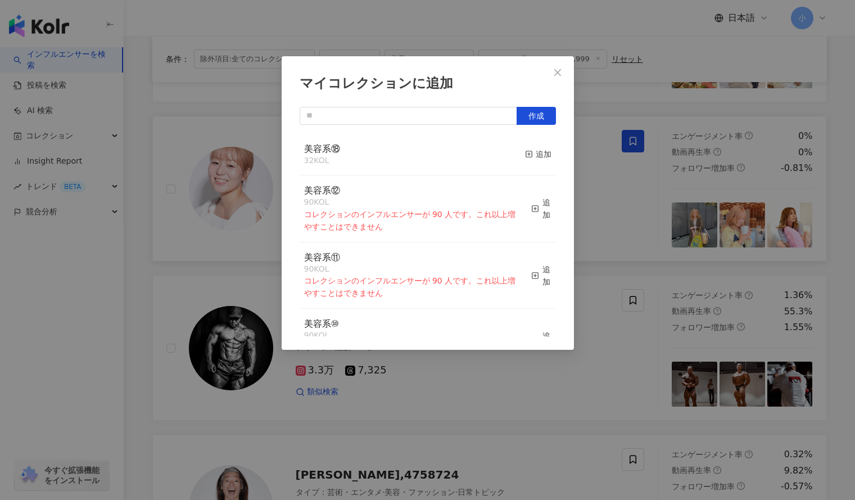
click at [497, 154] on div "美容系⑱ 32 KOL 追加" at bounding box center [428, 155] width 256 height 42
click at [594, 177] on div "マイコレクションに追加 作成 美容系⑱ 34 KOL 追加済み 美容系⑫ 90 KOL コレクションのインフルエンサーが 90 人です。これ以上増やすことはで…" at bounding box center [427, 250] width 855 height 500
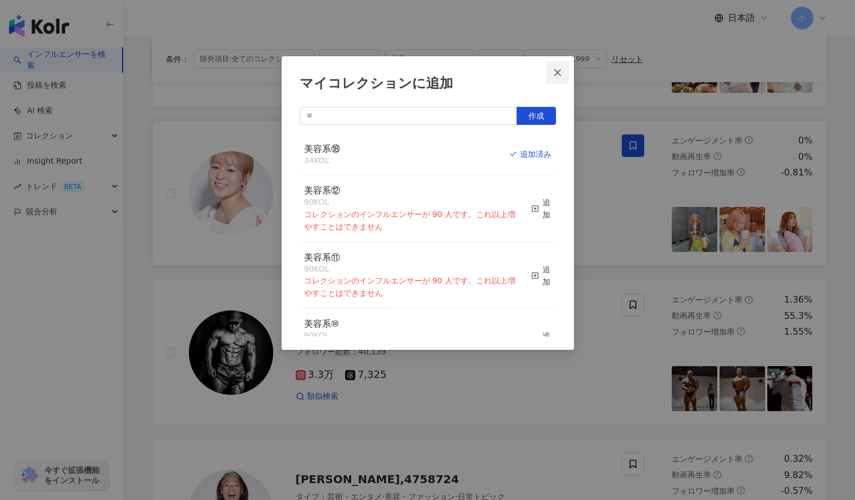
click at [554, 71] on icon "close" at bounding box center [557, 72] width 9 height 9
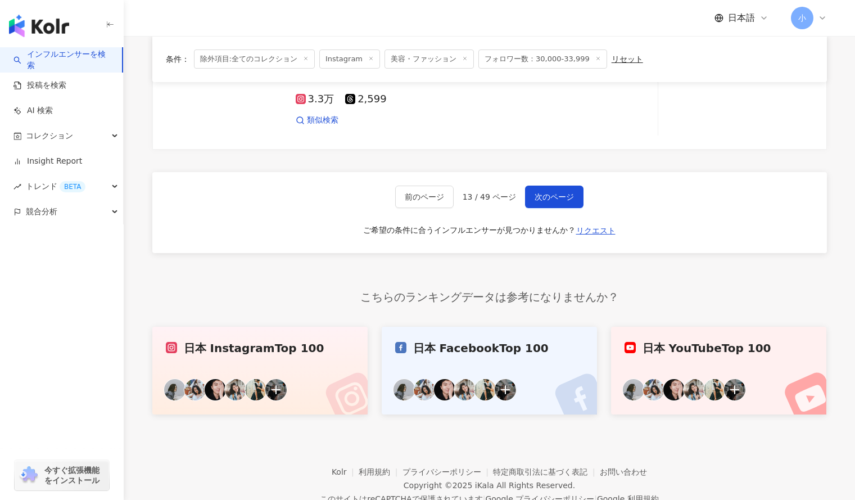
scroll to position [1957, 0]
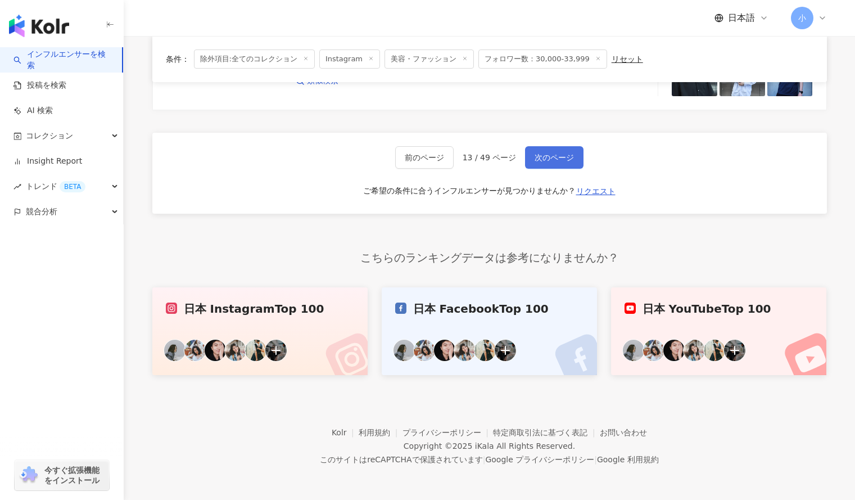
click at [560, 161] on span "次のページ" at bounding box center [553, 157] width 39 height 9
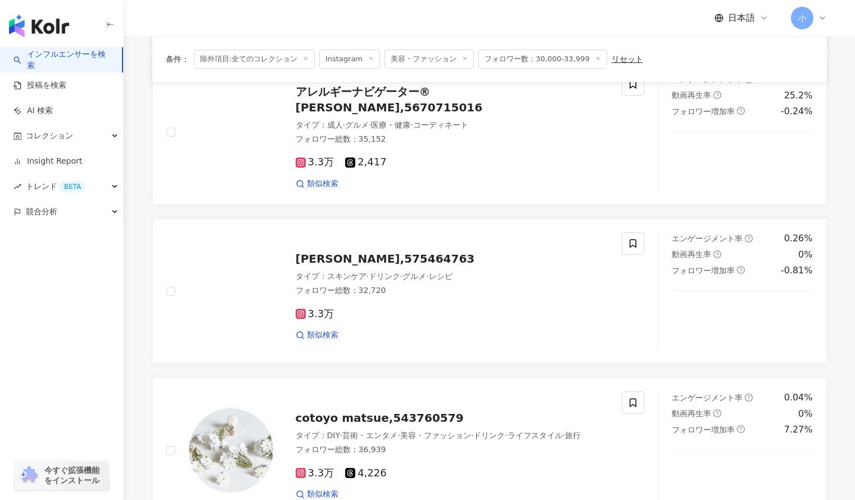
scroll to position [1374, 0]
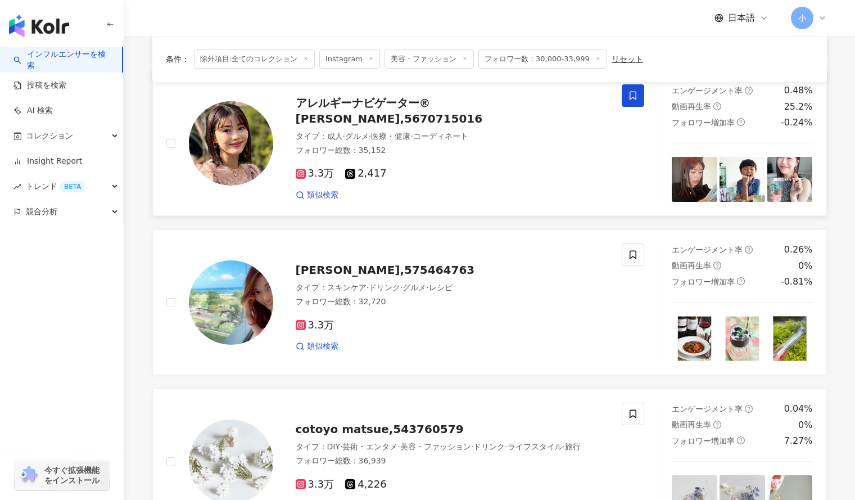
click at [633, 93] on icon at bounding box center [633, 95] width 10 height 10
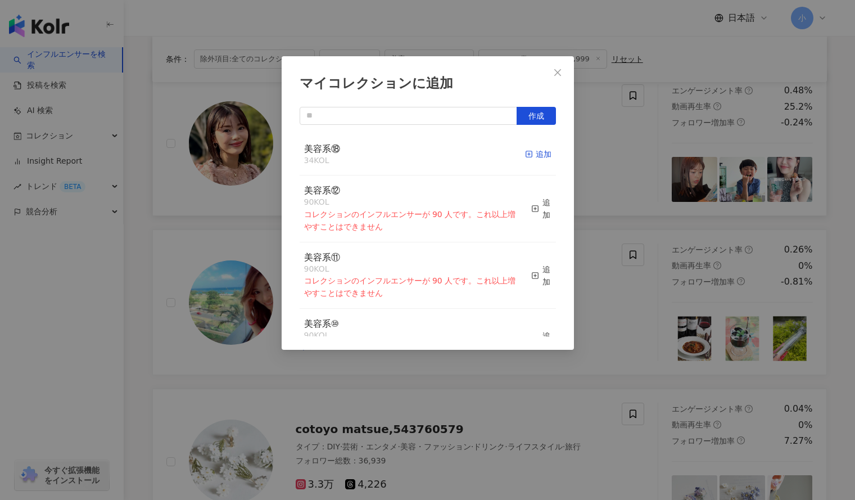
click at [525, 153] on icon "button" at bounding box center [529, 154] width 8 height 8
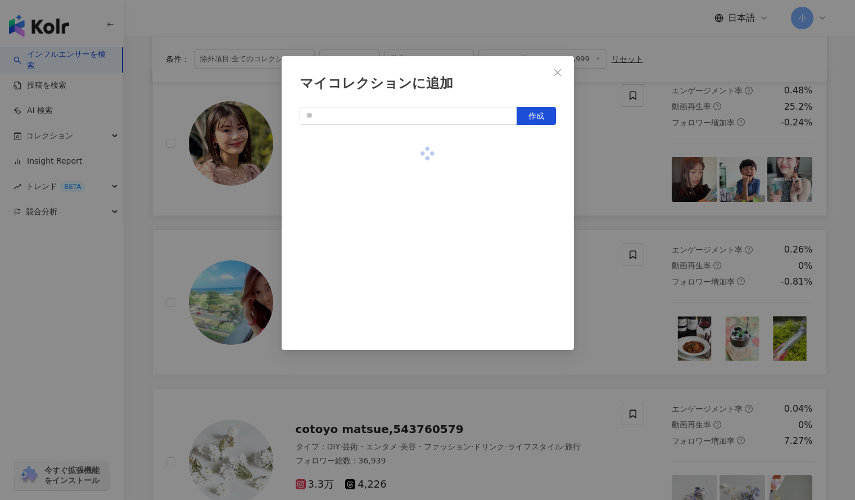
click at [609, 140] on div "マイコレクションに追加 作成" at bounding box center [427, 250] width 855 height 500
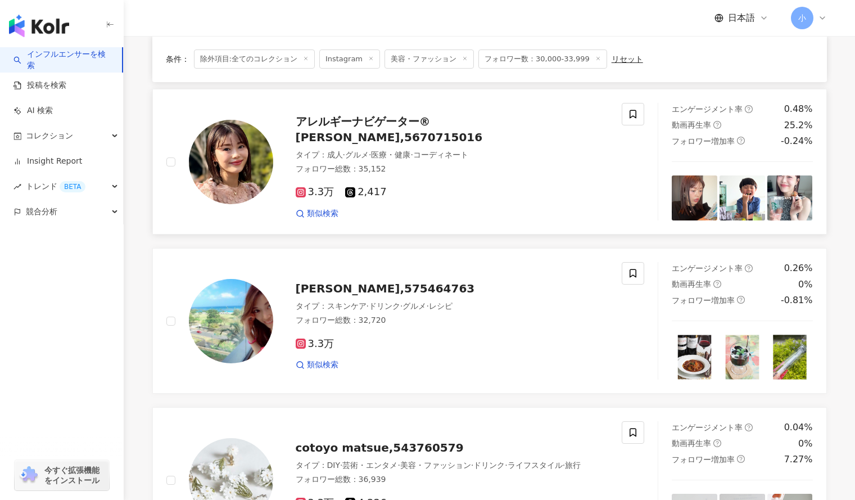
scroll to position [1355, 0]
click at [632, 275] on icon at bounding box center [633, 274] width 10 height 10
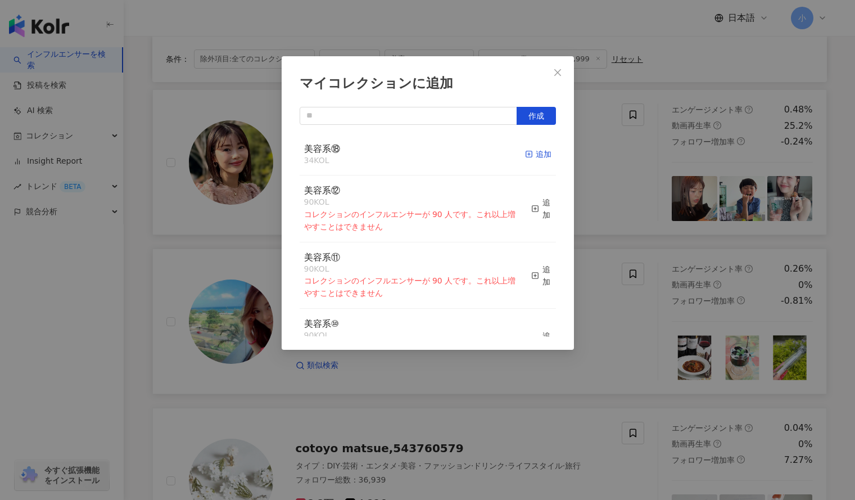
click at [527, 156] on div "追加" at bounding box center [538, 154] width 26 height 12
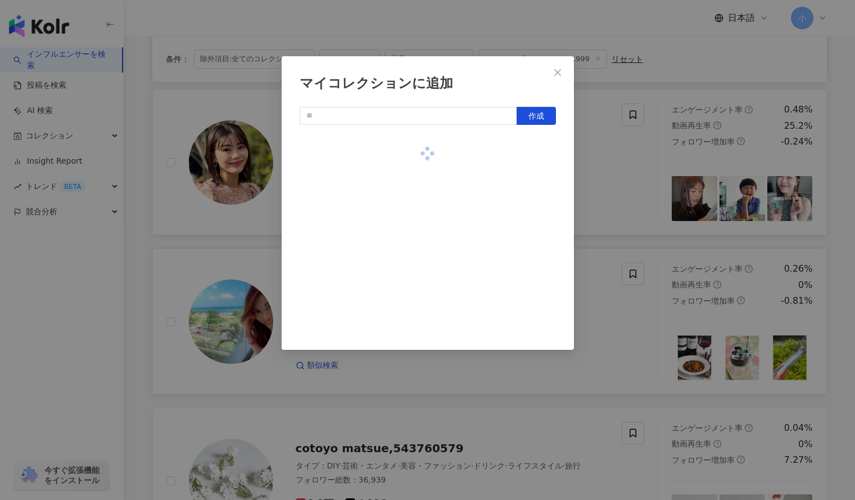
click at [607, 152] on div "マイコレクションに追加 作成" at bounding box center [427, 250] width 855 height 500
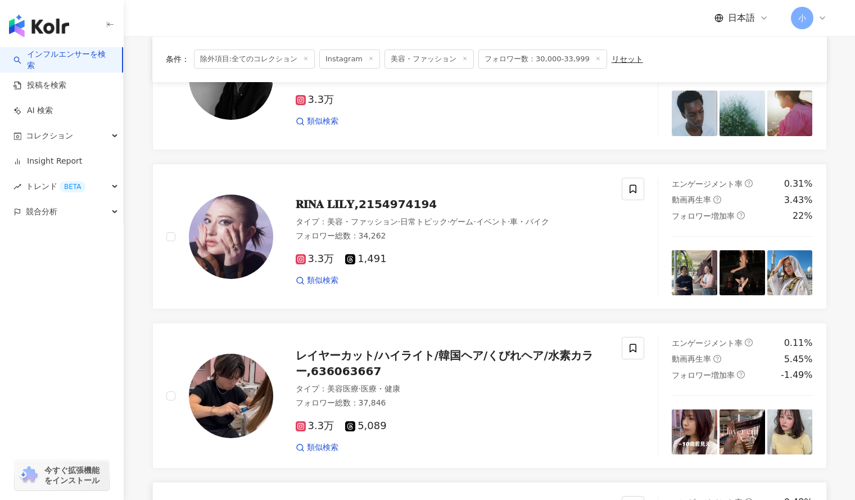
scroll to position [962, 0]
click at [634, 189] on icon at bounding box center [633, 189] width 10 height 10
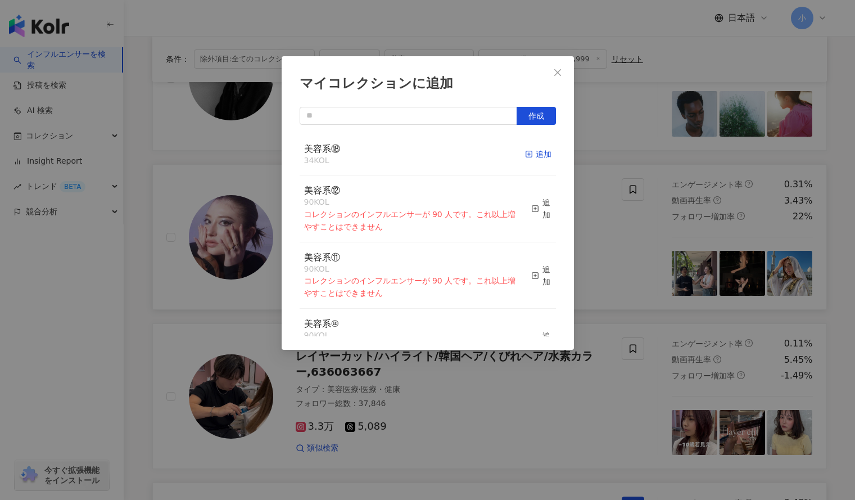
click at [531, 160] on div "追加" at bounding box center [538, 154] width 26 height 12
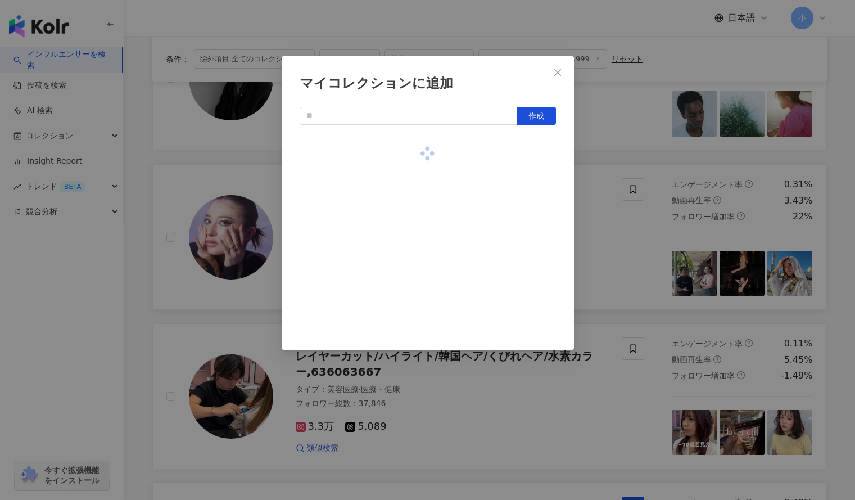
click at [606, 157] on div "マイコレクションに追加 作成" at bounding box center [427, 250] width 855 height 500
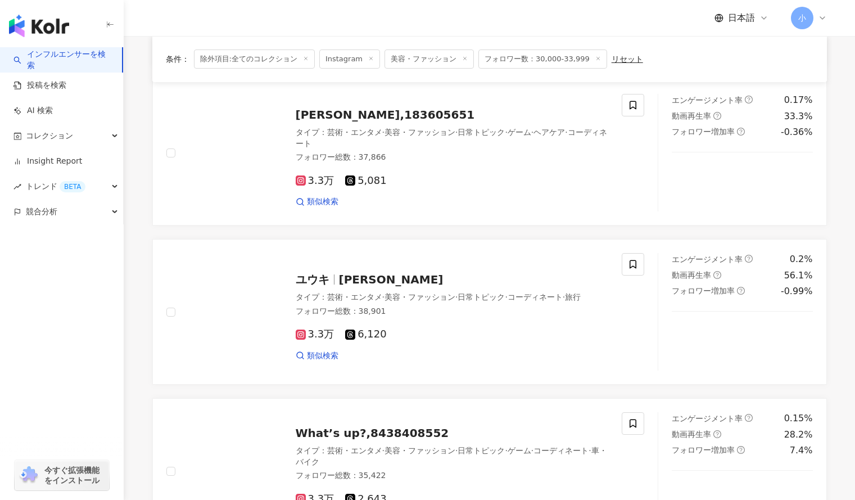
scroll to position [393, 0]
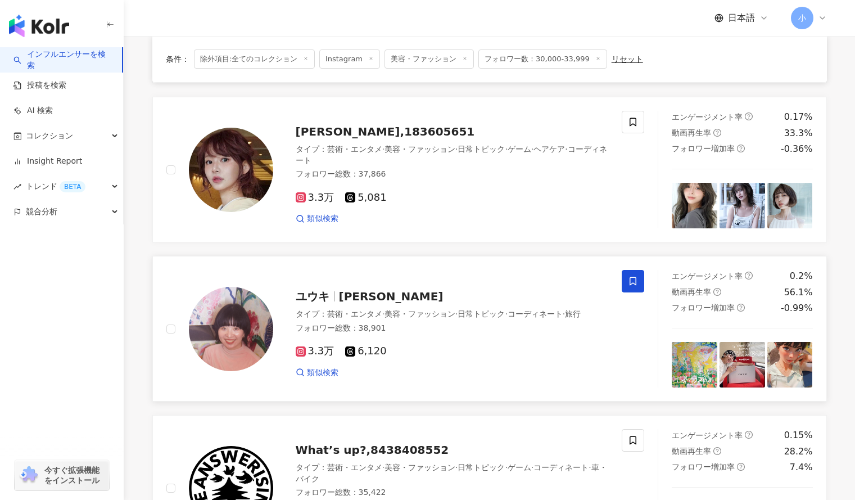
click at [629, 281] on icon at bounding box center [633, 281] width 10 height 10
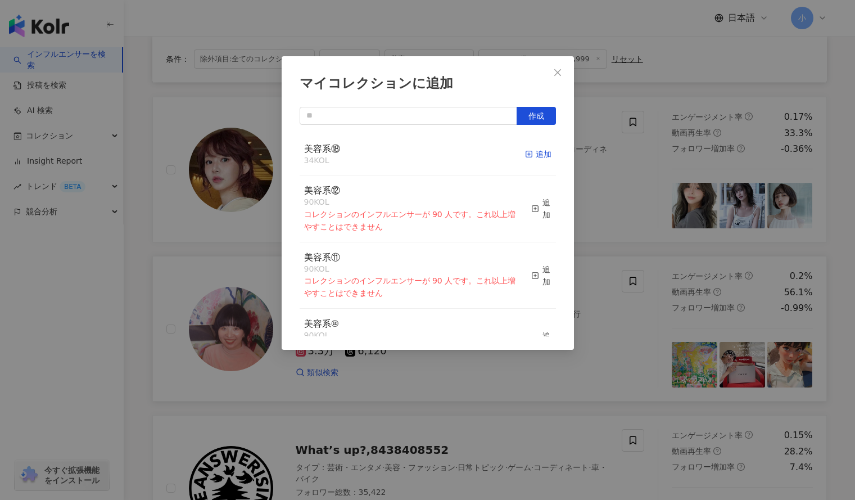
click at [525, 155] on icon "button" at bounding box center [529, 154] width 8 height 8
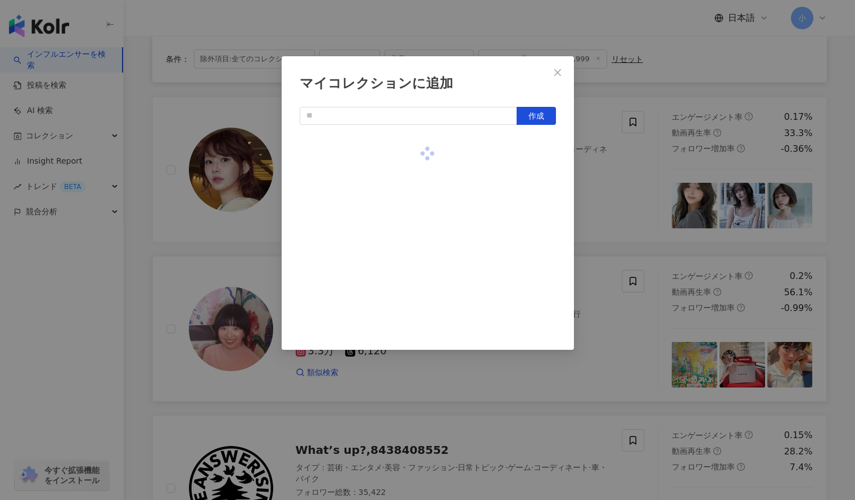
click at [623, 169] on div "マイコレクションに追加 作成" at bounding box center [427, 250] width 855 height 500
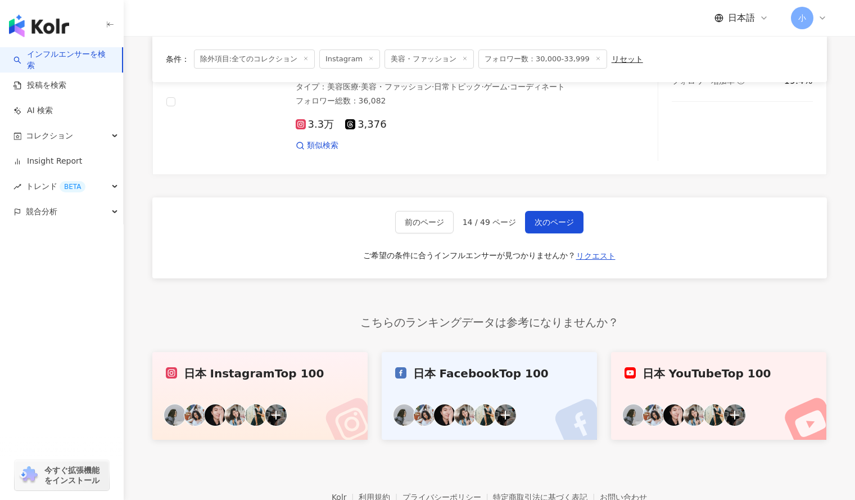
scroll to position [1957, 0]
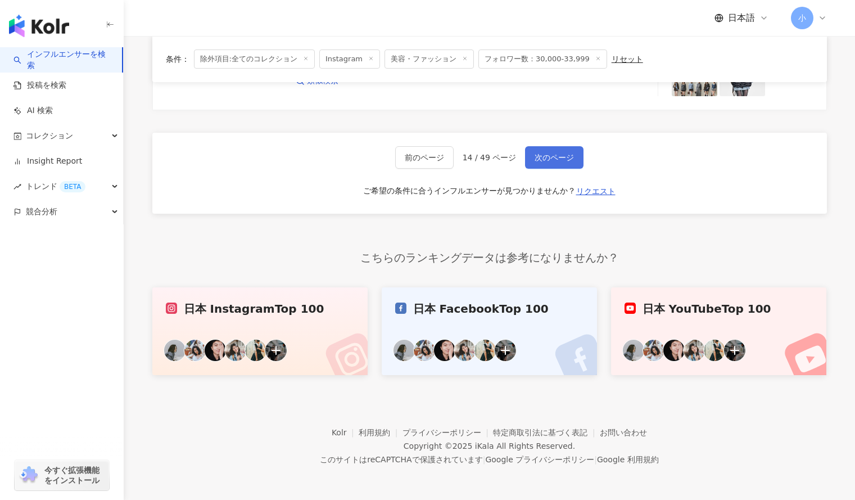
click at [571, 162] on span "次のページ" at bounding box center [553, 157] width 39 height 9
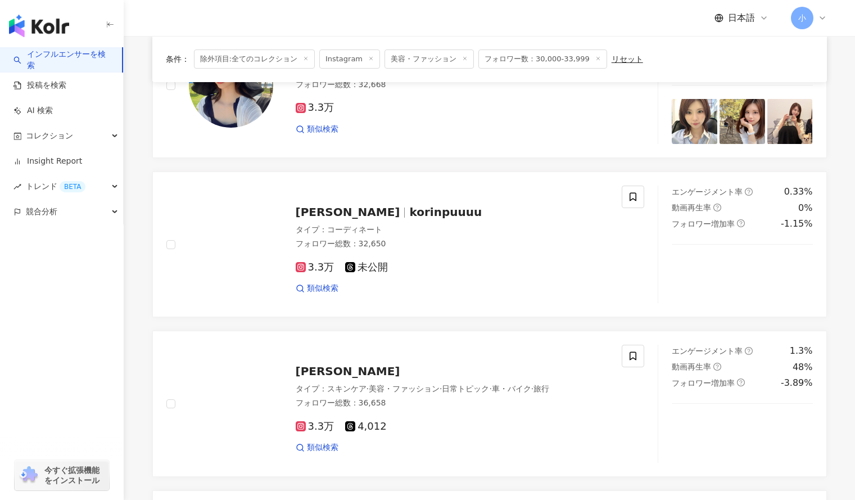
scroll to position [1431, 0]
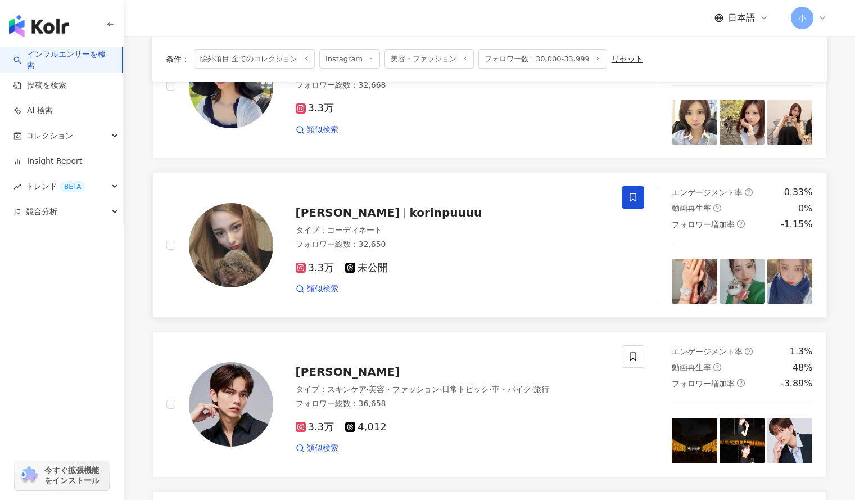
click at [633, 201] on icon at bounding box center [633, 197] width 10 height 10
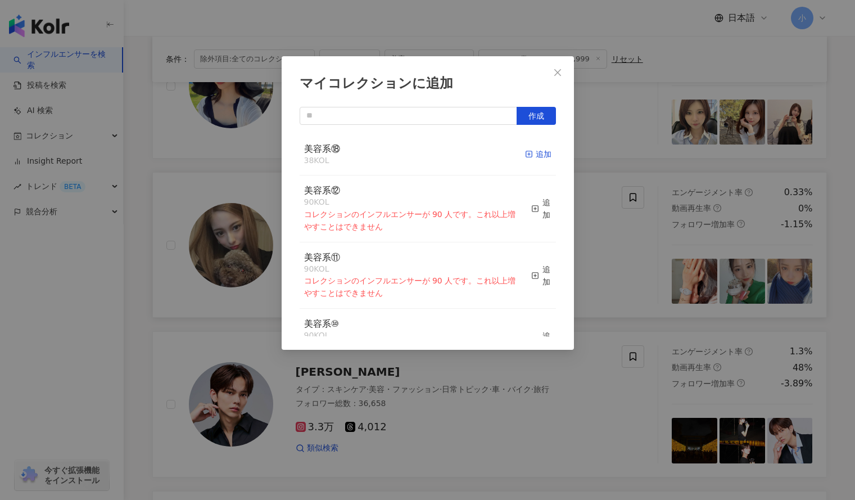
click at [525, 155] on icon "button" at bounding box center [529, 154] width 8 height 8
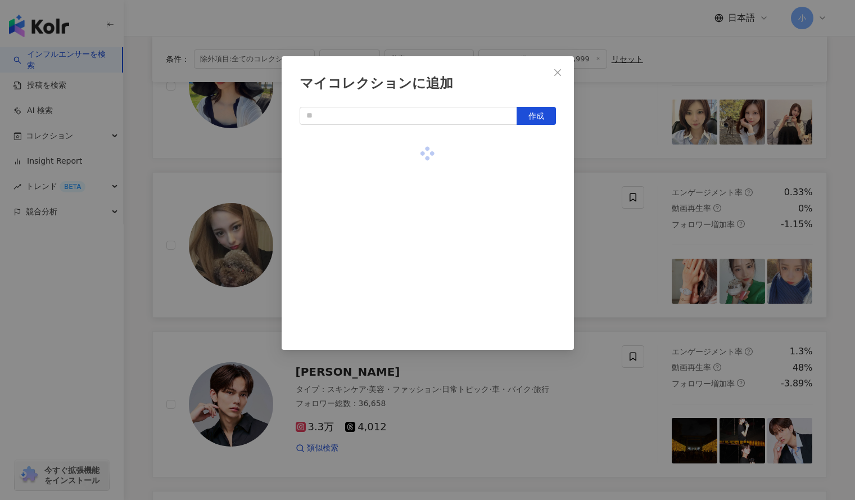
click at [615, 144] on div "マイコレクションに追加 作成" at bounding box center [427, 250] width 855 height 500
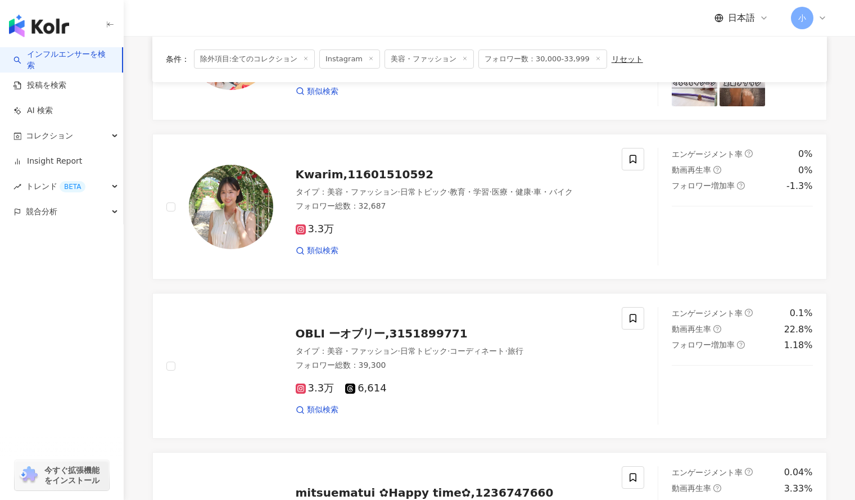
scroll to position [674, 0]
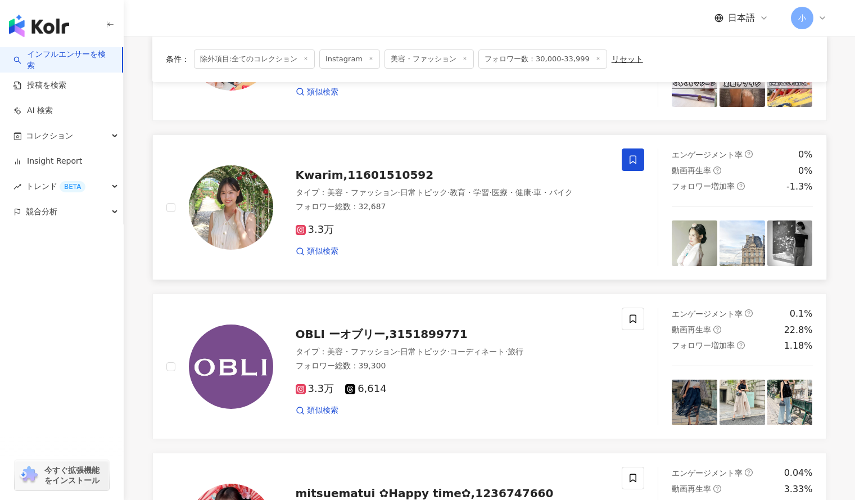
click at [628, 155] on icon at bounding box center [633, 160] width 10 height 10
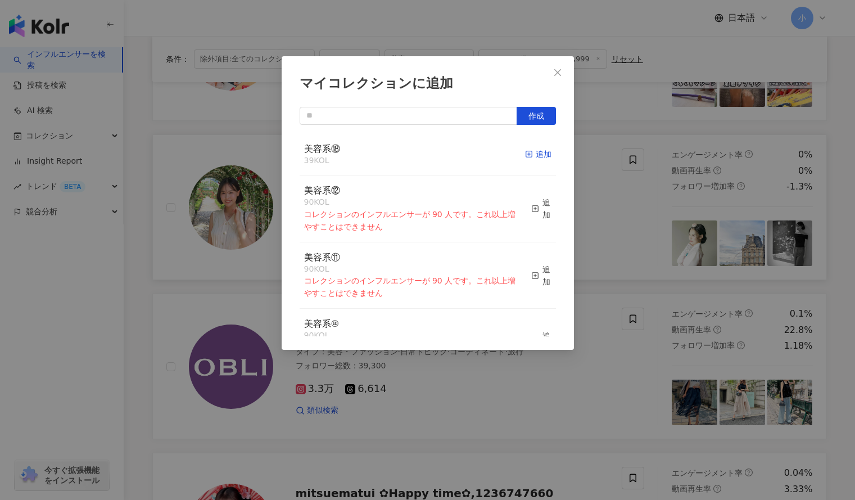
click at [532, 153] on div "追加" at bounding box center [538, 154] width 26 height 12
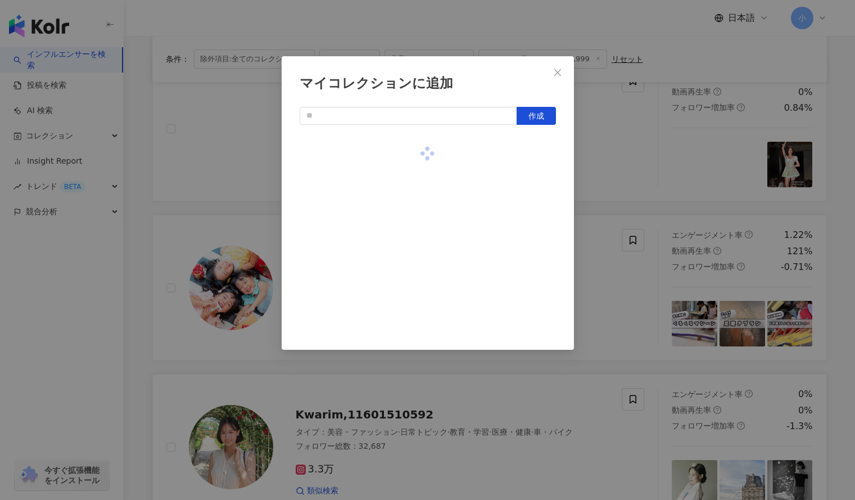
scroll to position [420, 0]
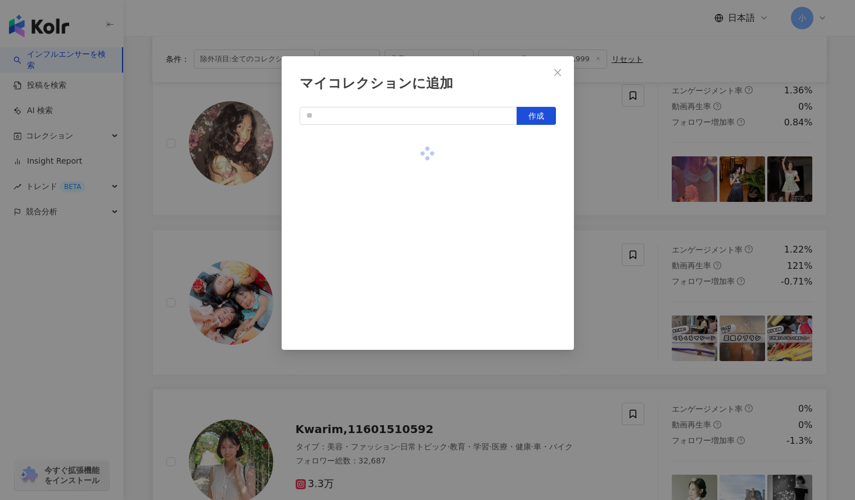
click at [597, 142] on div "マイコレクションに追加 作成" at bounding box center [427, 250] width 855 height 500
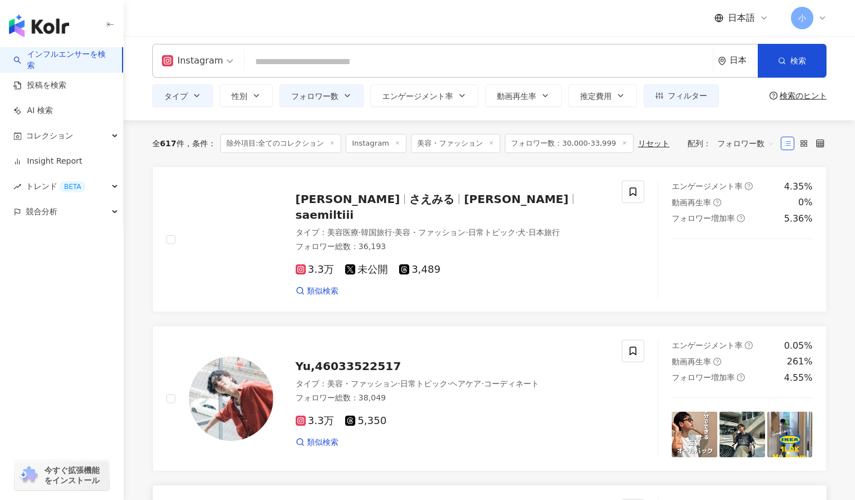
scroll to position [0, 0]
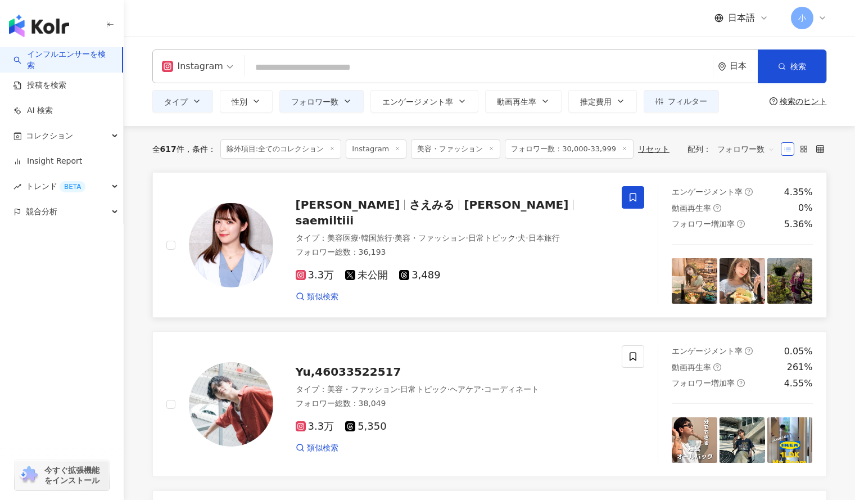
click at [627, 188] on span at bounding box center [633, 197] width 22 height 22
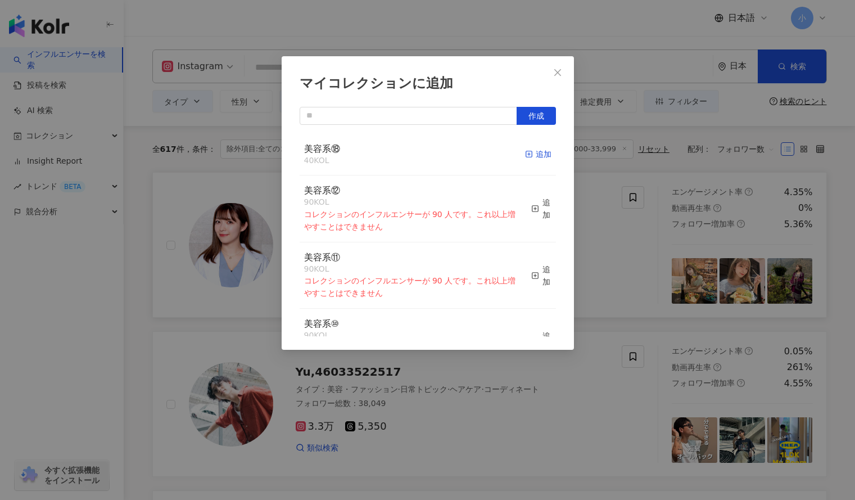
click at [527, 154] on line "button" at bounding box center [528, 154] width 3 height 0
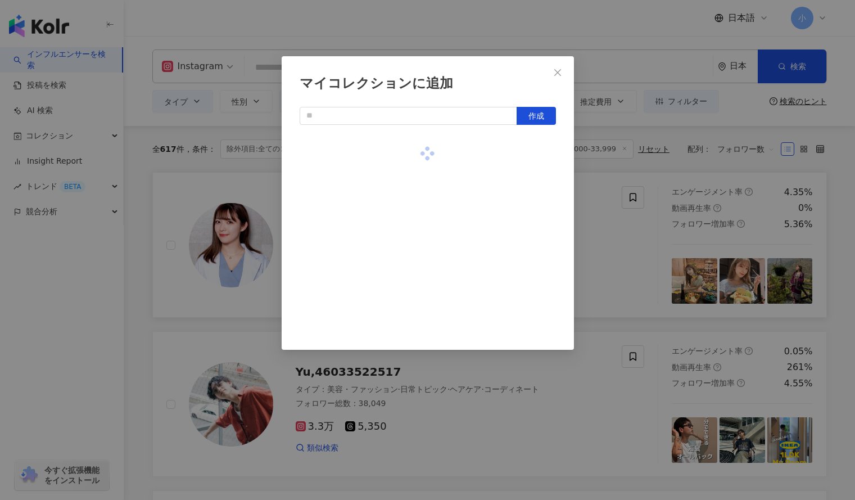
click at [612, 262] on div "マイコレクションに追加 作成" at bounding box center [427, 250] width 855 height 500
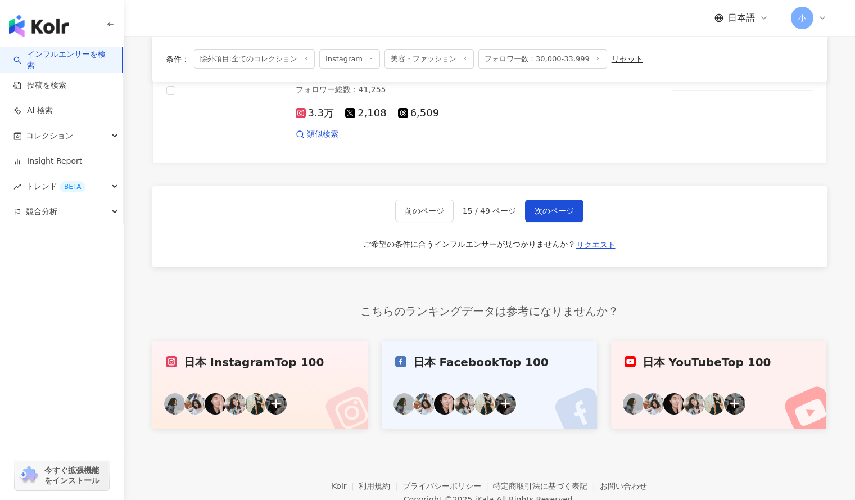
scroll to position [1937, 0]
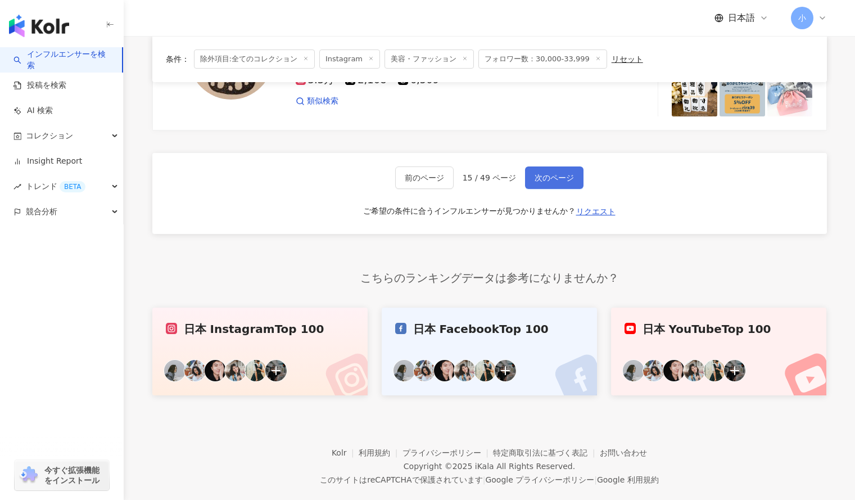
click at [537, 182] on span "次のページ" at bounding box center [553, 177] width 39 height 9
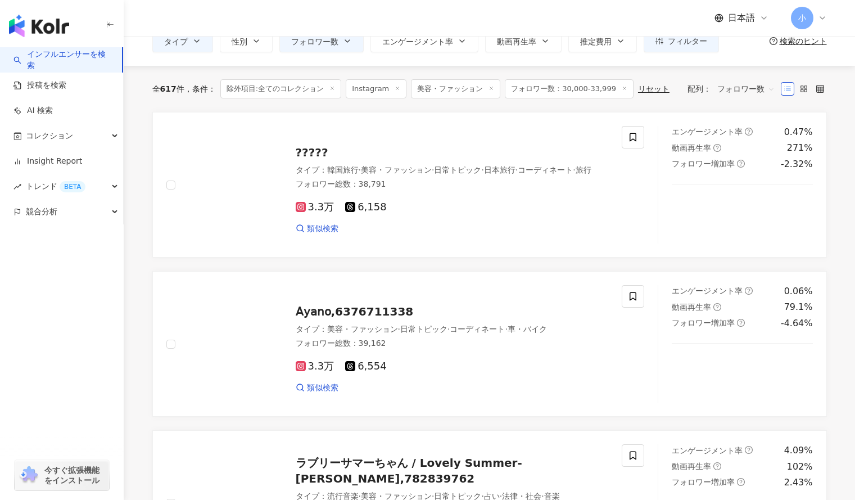
scroll to position [60, 0]
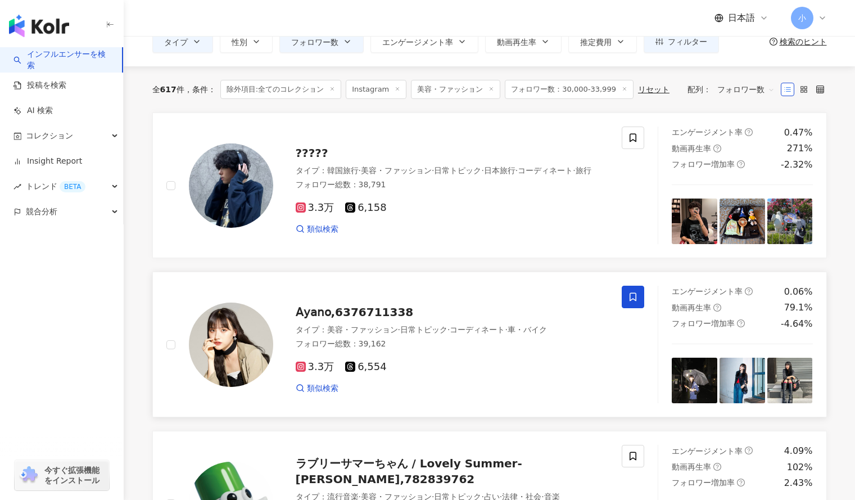
click at [637, 298] on icon at bounding box center [633, 297] width 10 height 10
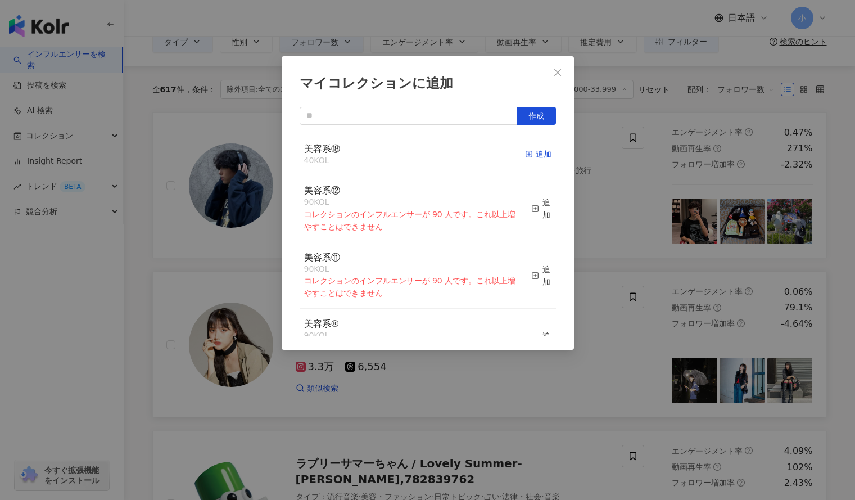
click at [528, 154] on div "追加" at bounding box center [538, 154] width 26 height 12
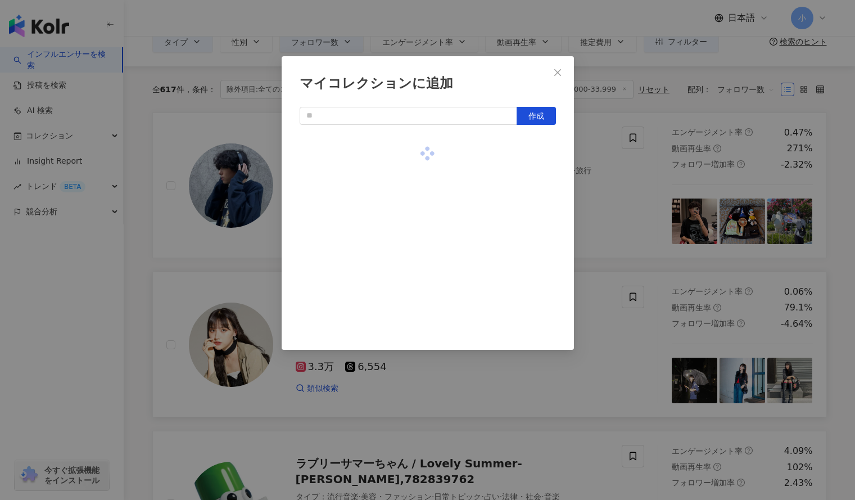
click at [615, 204] on div "マイコレクションに追加 作成" at bounding box center [427, 250] width 855 height 500
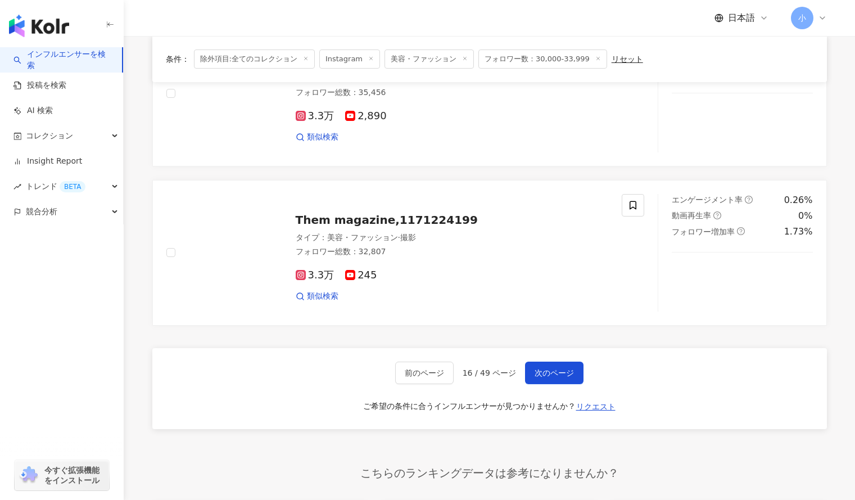
scroll to position [1957, 0]
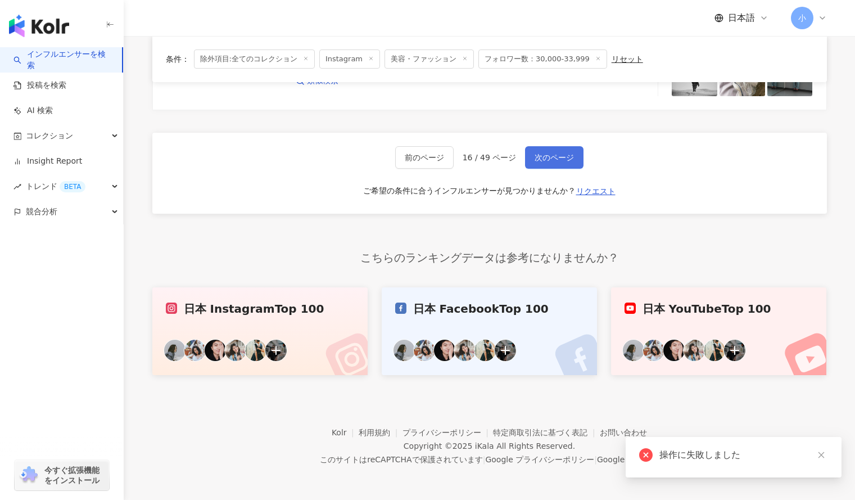
click at [555, 156] on span "次のページ" at bounding box center [553, 157] width 39 height 9
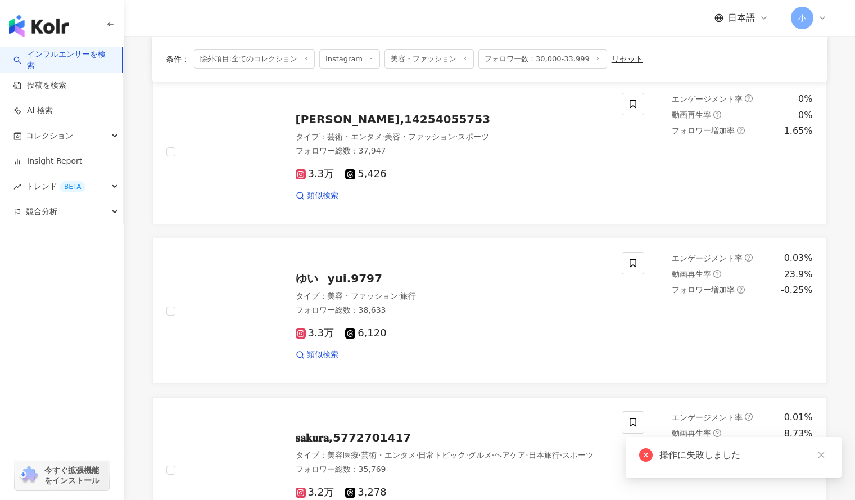
scroll to position [1805, 0]
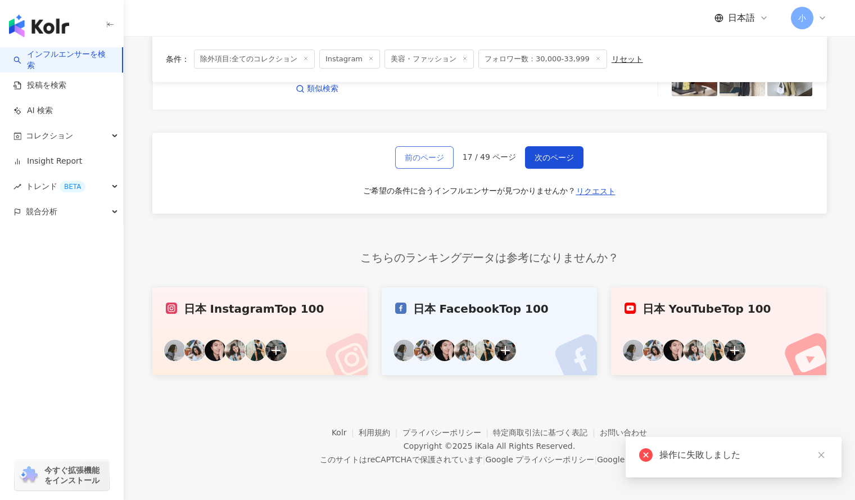
click at [429, 160] on span "前のページ" at bounding box center [424, 157] width 39 height 9
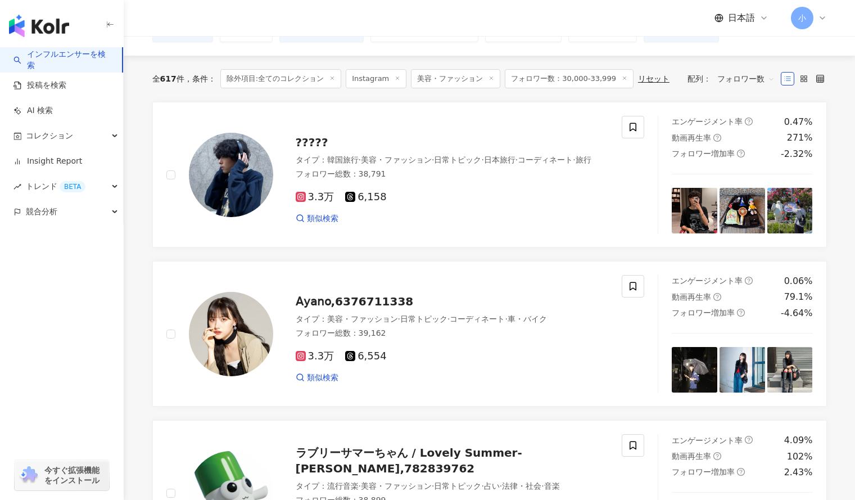
scroll to position [87, 0]
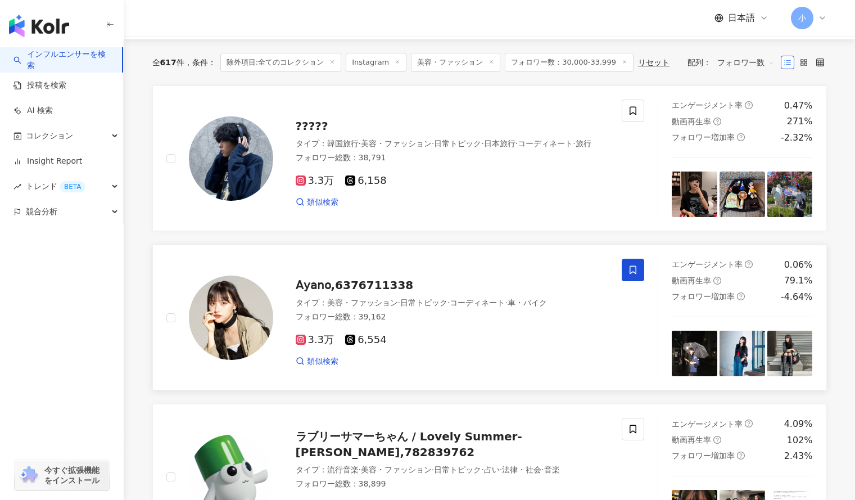
click at [634, 268] on icon at bounding box center [633, 270] width 10 height 10
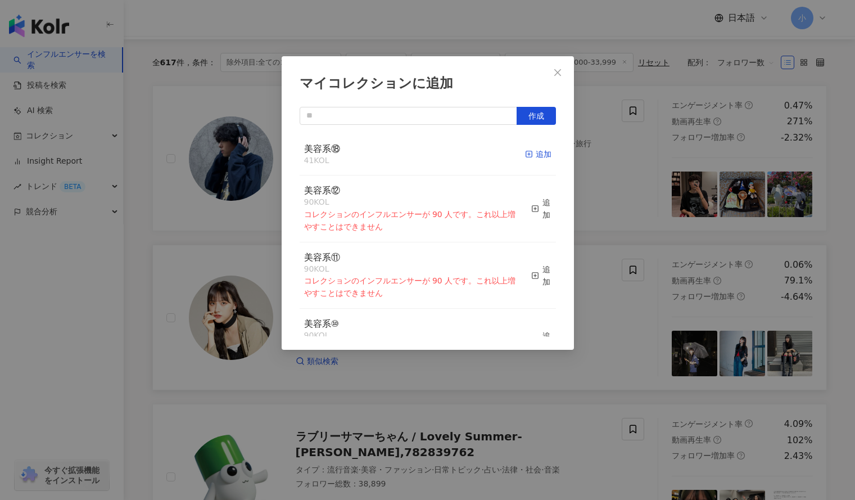
click at [525, 155] on icon "button" at bounding box center [529, 154] width 8 height 8
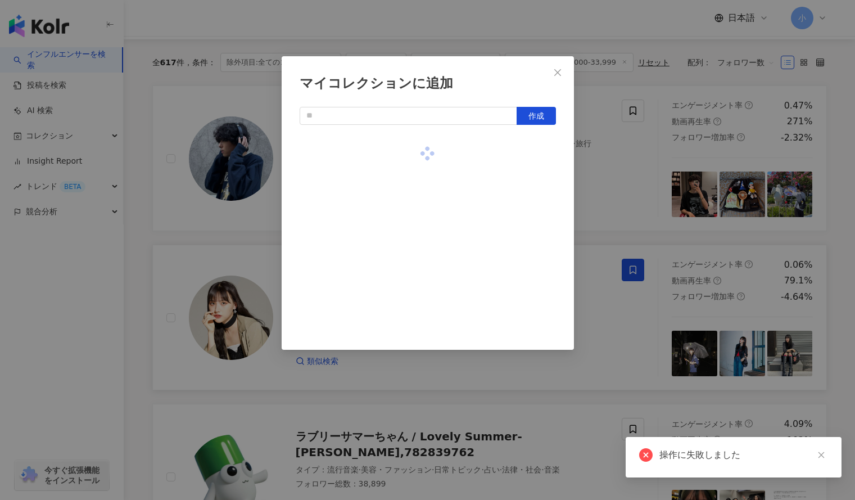
click at [613, 188] on div "マイコレクションに追加 作成" at bounding box center [427, 250] width 855 height 500
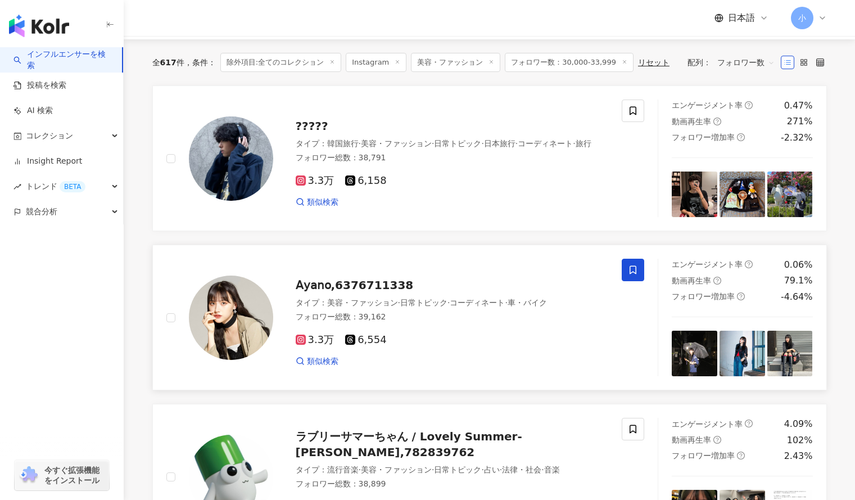
click at [632, 273] on icon at bounding box center [633, 270] width 10 height 10
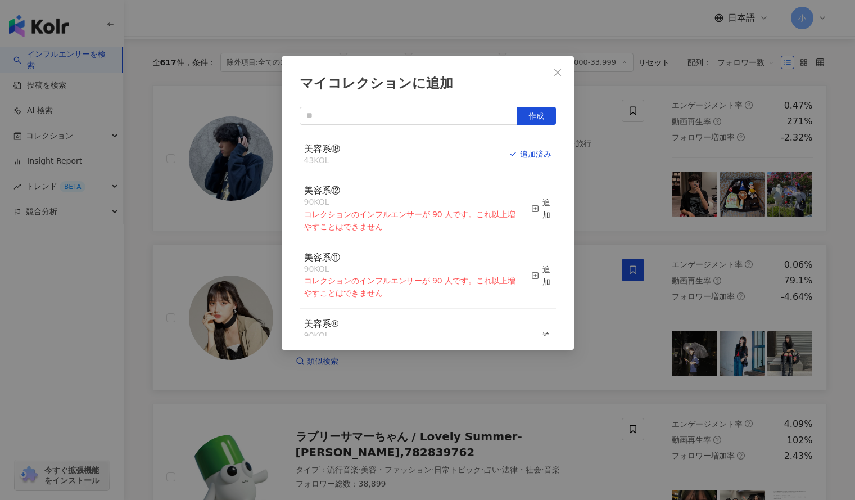
click at [595, 142] on div "マイコレクションに追加 作成 美容系⑱ 43 KOL 追加済み 美容系⑫ 90 KOL コレクションのインフルエンサーが 90 人です。これ以上増やすことはで…" at bounding box center [427, 250] width 855 height 500
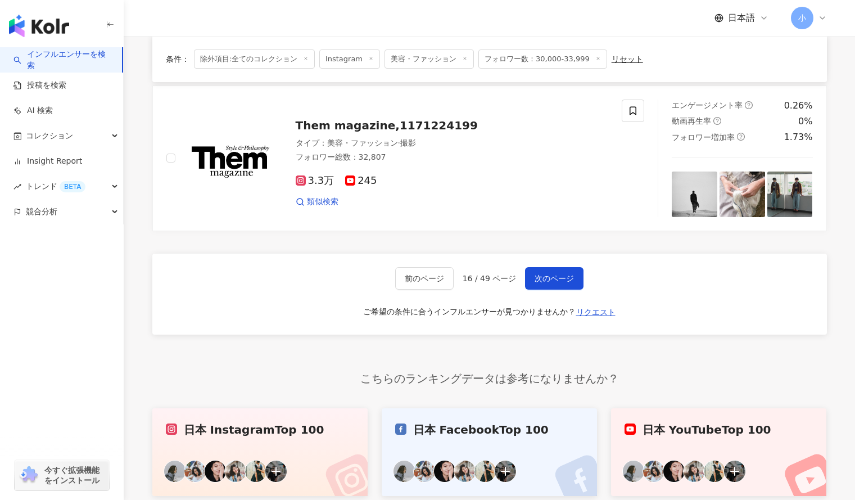
scroll to position [1879, 0]
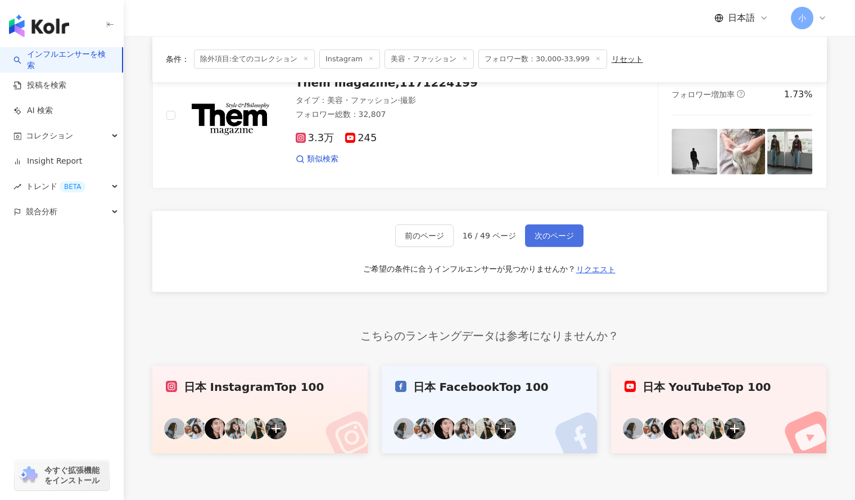
click at [548, 246] on button "次のページ" at bounding box center [554, 235] width 58 height 22
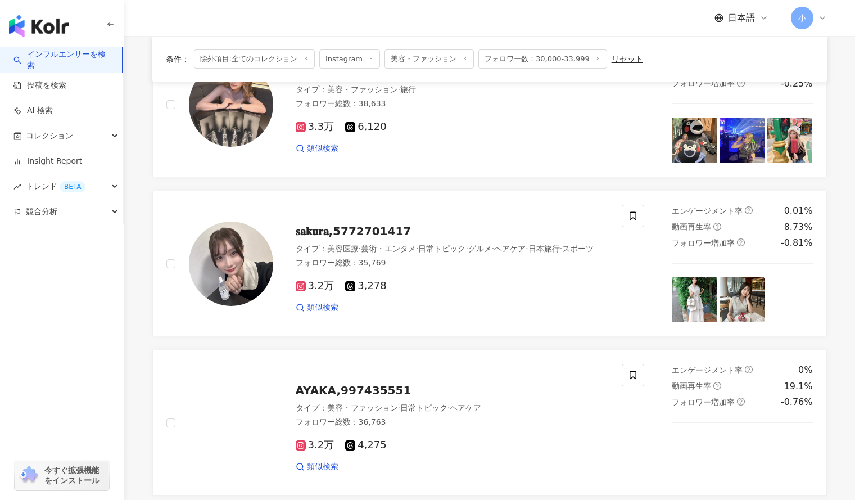
scroll to position [932, 0]
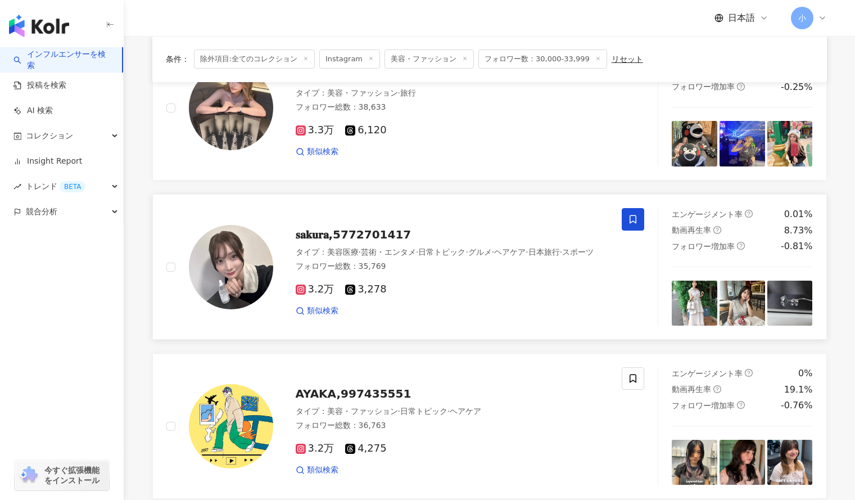
click at [633, 224] on icon at bounding box center [633, 219] width 10 height 10
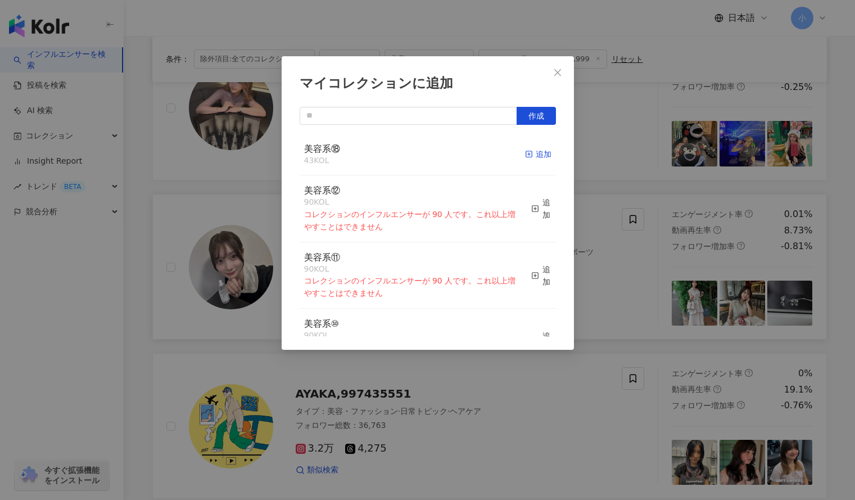
click at [527, 156] on div "追加" at bounding box center [538, 154] width 26 height 12
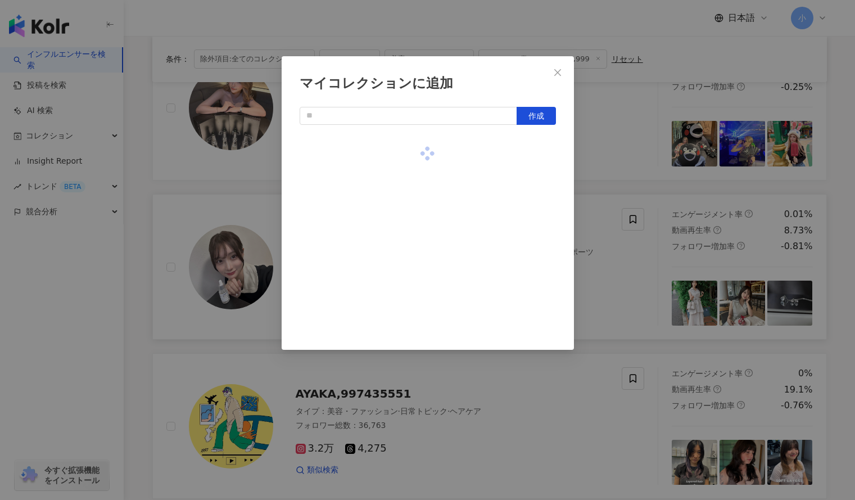
click at [661, 155] on div "マイコレクションに追加 作成" at bounding box center [427, 250] width 855 height 500
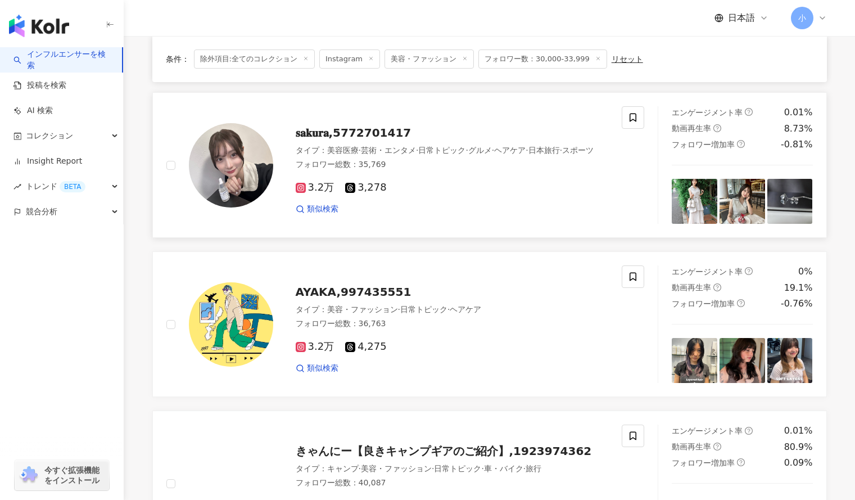
scroll to position [1035, 0]
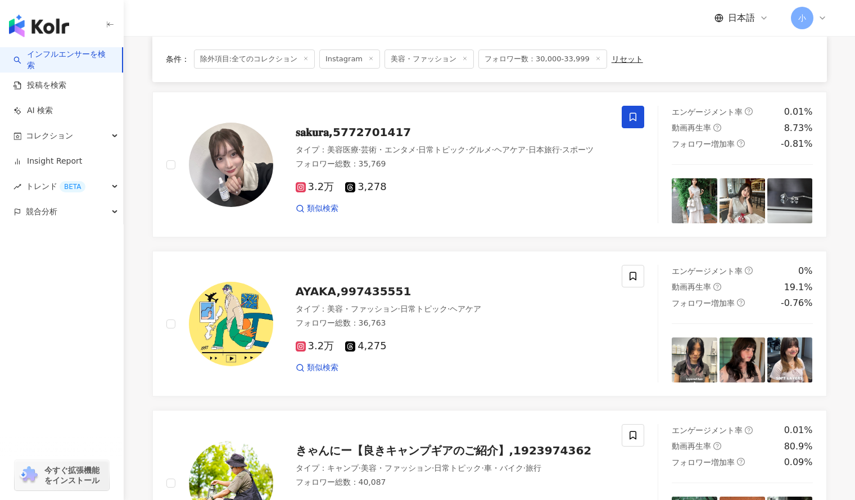
click at [633, 122] on icon at bounding box center [633, 117] width 10 height 10
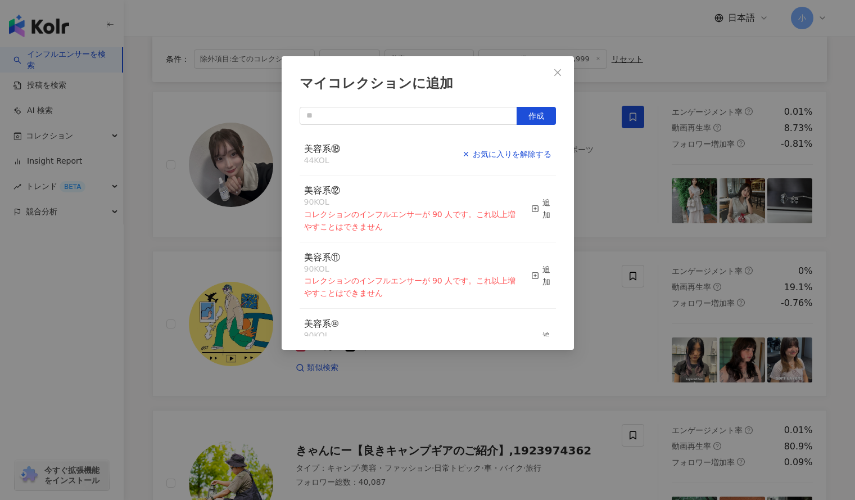
click at [529, 155] on div "お気に入りを解除する" at bounding box center [506, 154] width 89 height 12
click at [601, 170] on div "マイコレクションに追加 作成 美容系⑱ 44 KOL 追加済み 美容系⑫ 90 KOL コレクションのインフルエンサーが 90 人です。これ以上増やすことはで…" at bounding box center [427, 250] width 855 height 500
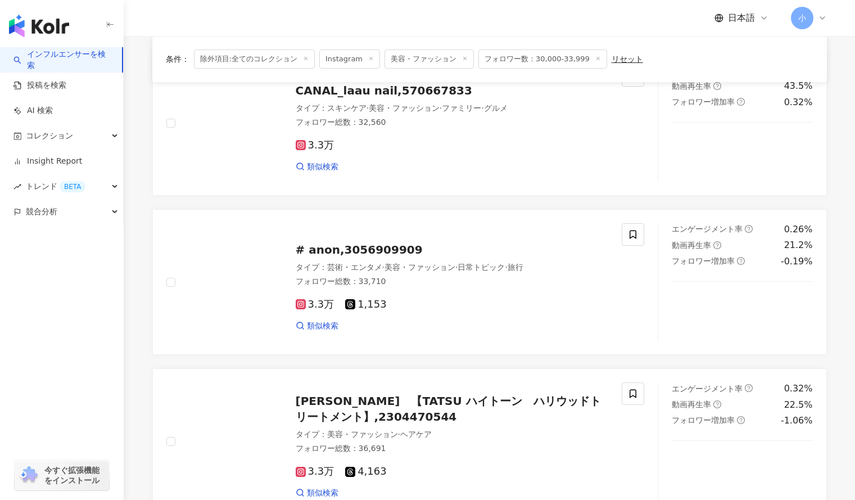
scroll to position [120, 0]
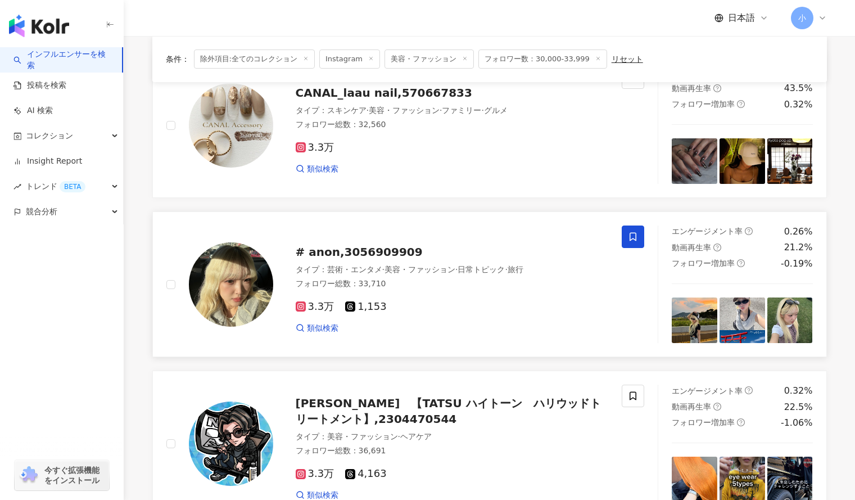
click at [630, 237] on icon at bounding box center [632, 237] width 7 height 8
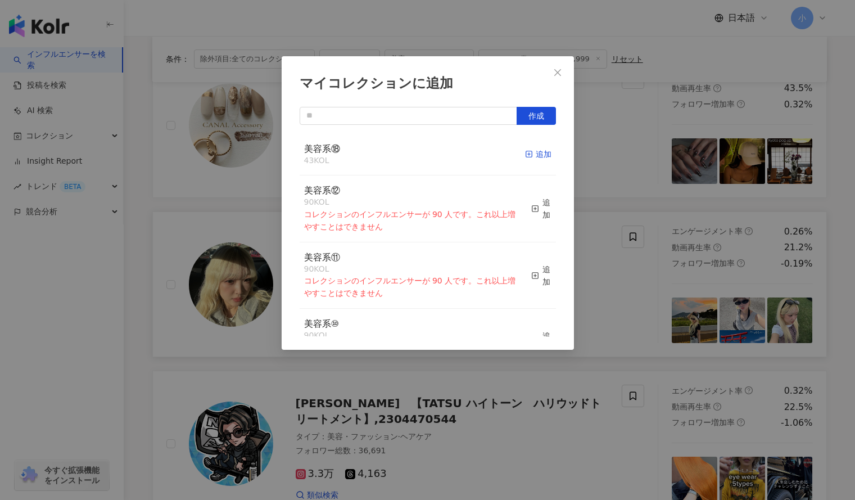
click at [534, 157] on div "追加" at bounding box center [538, 154] width 26 height 12
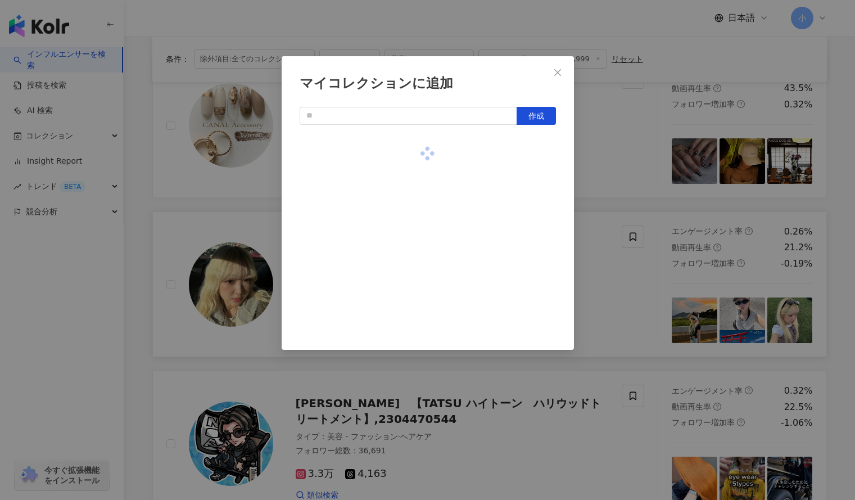
click at [651, 166] on div "マイコレクションに追加 作成" at bounding box center [427, 250] width 855 height 500
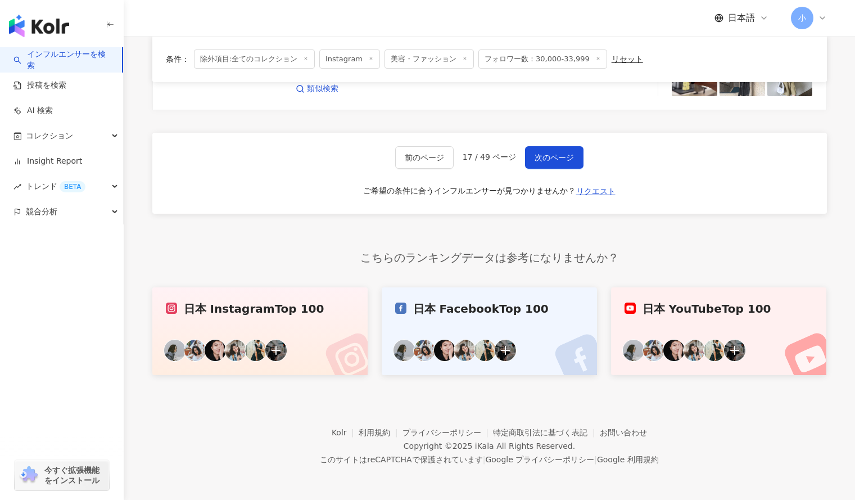
scroll to position [1746, 0]
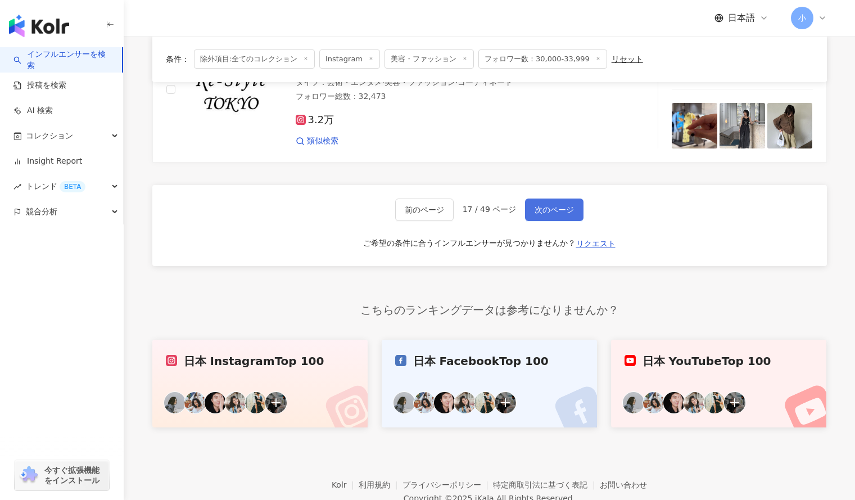
click at [555, 208] on button "次のページ" at bounding box center [554, 209] width 58 height 22
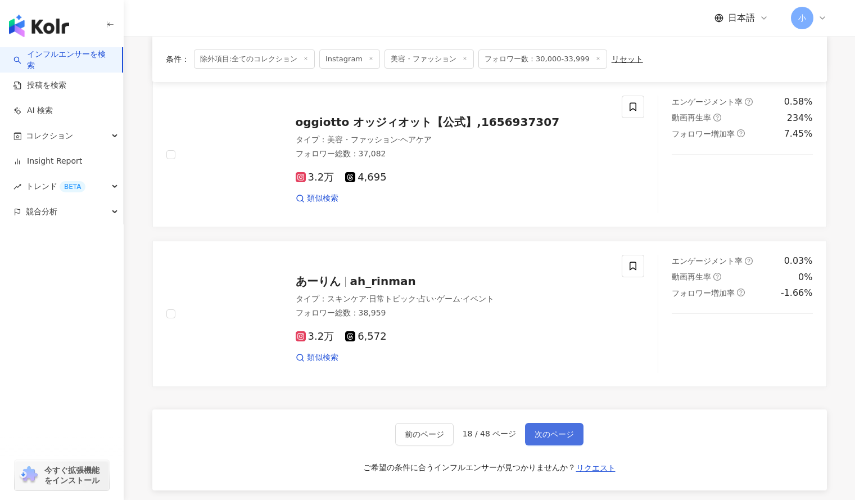
scroll to position [1521, 0]
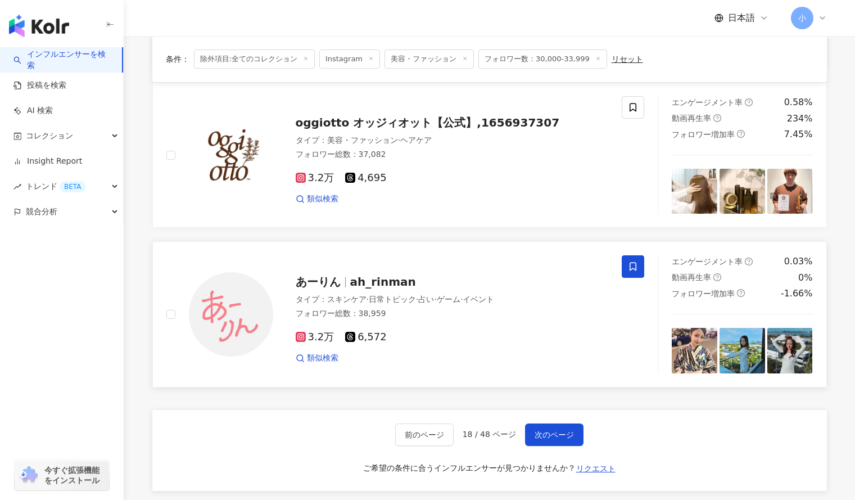
click at [638, 259] on span at bounding box center [633, 266] width 22 height 22
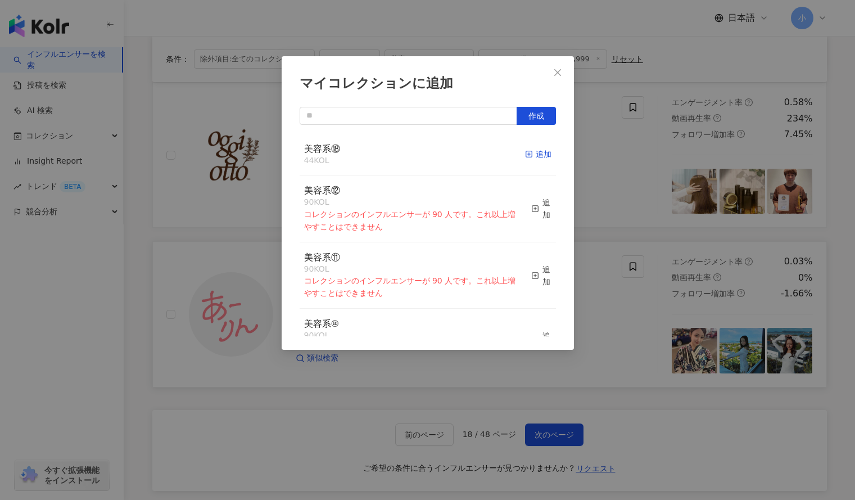
click at [527, 154] on line "button" at bounding box center [528, 154] width 3 height 0
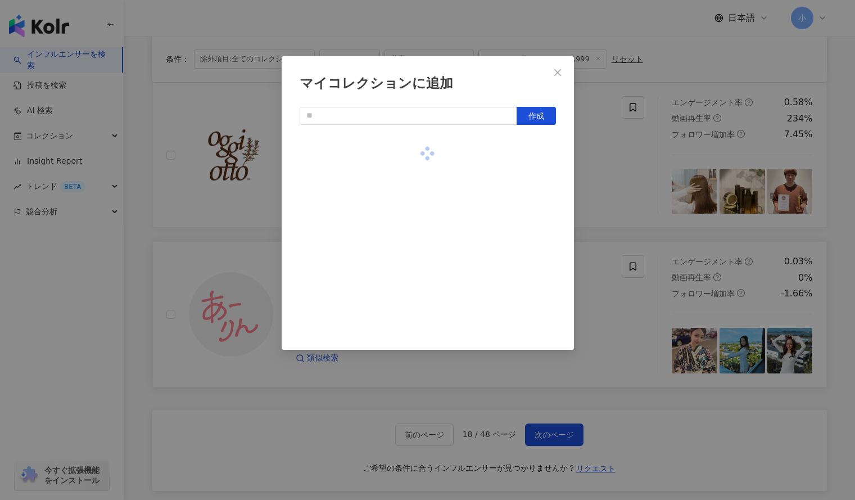
click at [632, 169] on div "マイコレクションに追加 作成" at bounding box center [427, 250] width 855 height 500
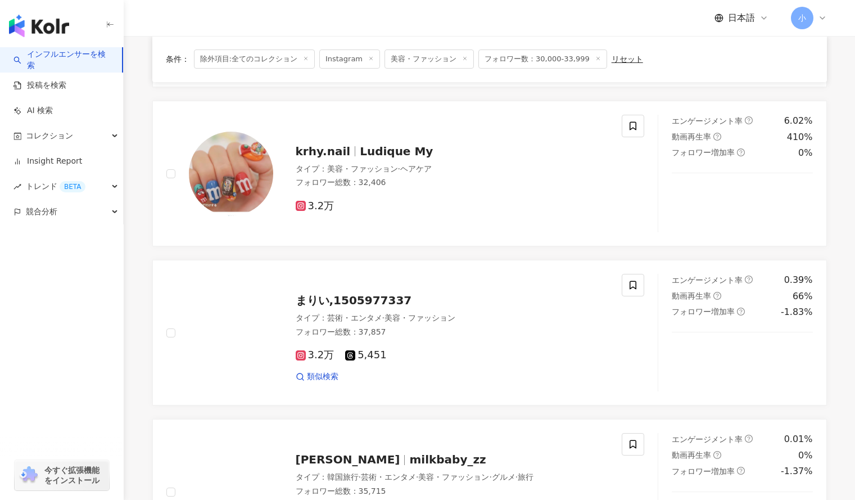
scroll to position [707, 0]
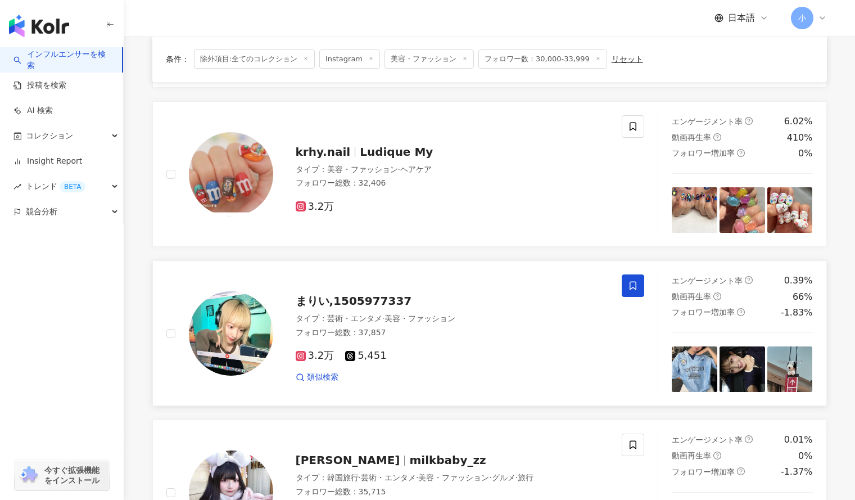
click at [633, 283] on icon at bounding box center [633, 285] width 10 height 10
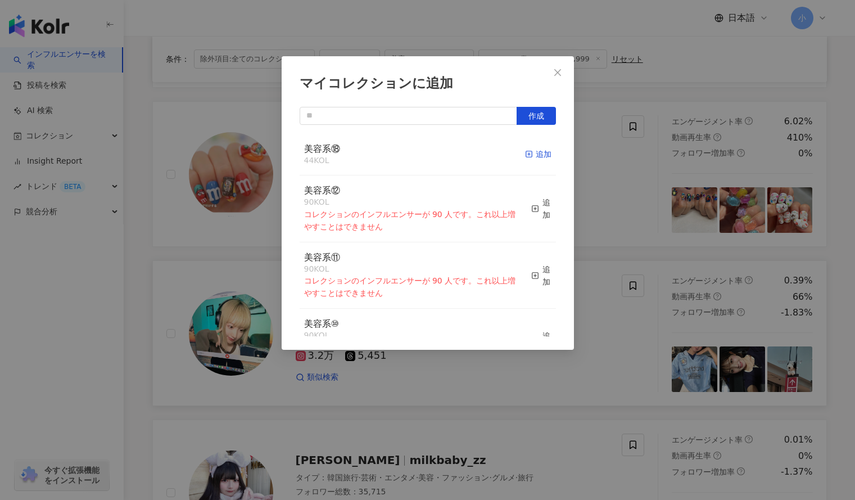
click at [528, 155] on div "追加" at bounding box center [538, 154] width 26 height 12
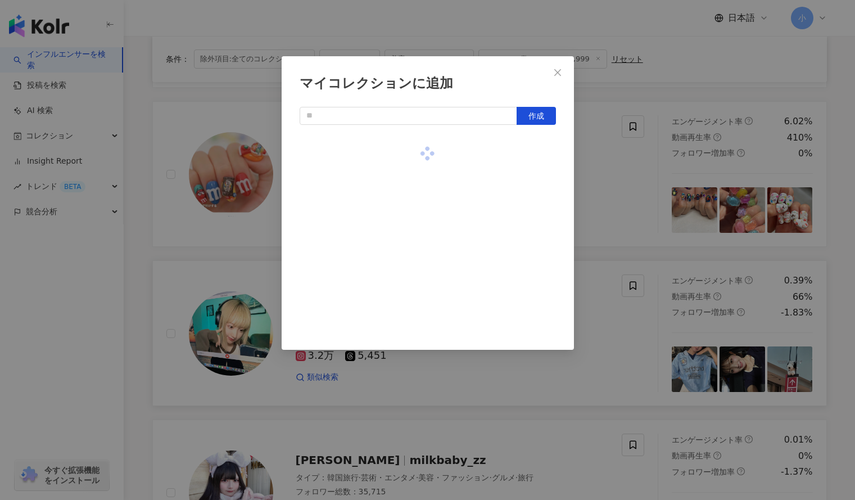
click at [643, 194] on div "マイコレクションに追加 作成" at bounding box center [427, 250] width 855 height 500
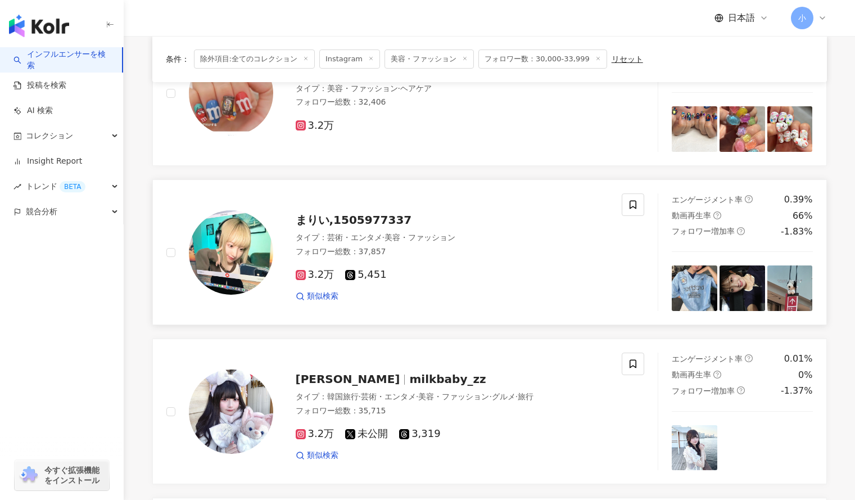
scroll to position [788, 0]
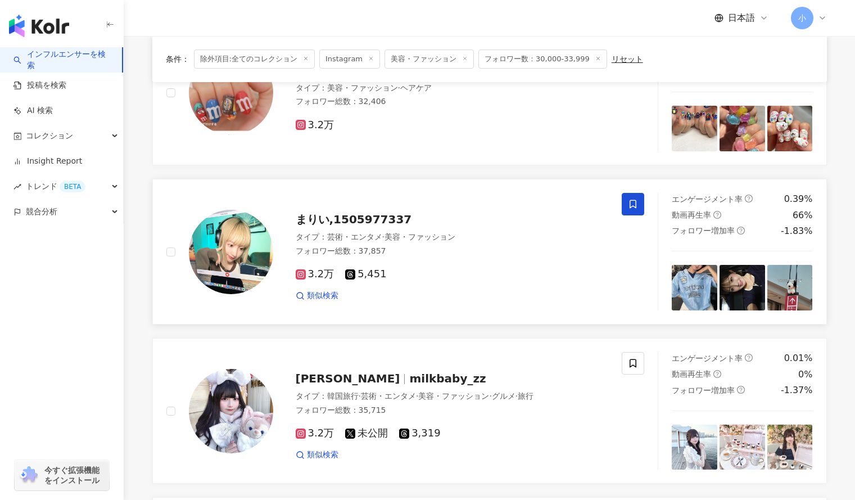
click at [629, 210] on span at bounding box center [633, 204] width 22 height 22
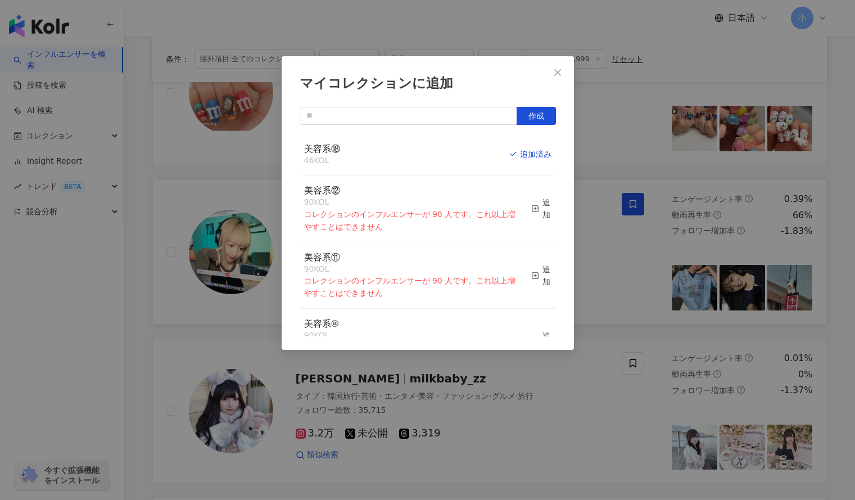
click at [595, 161] on div "マイコレクションに追加 作成 美容系⑱ 46 KOL 追加済み 美容系⑫ 90 KOL コレクションのインフルエンサーが 90 人です。これ以上増やすことはで…" at bounding box center [427, 250] width 855 height 500
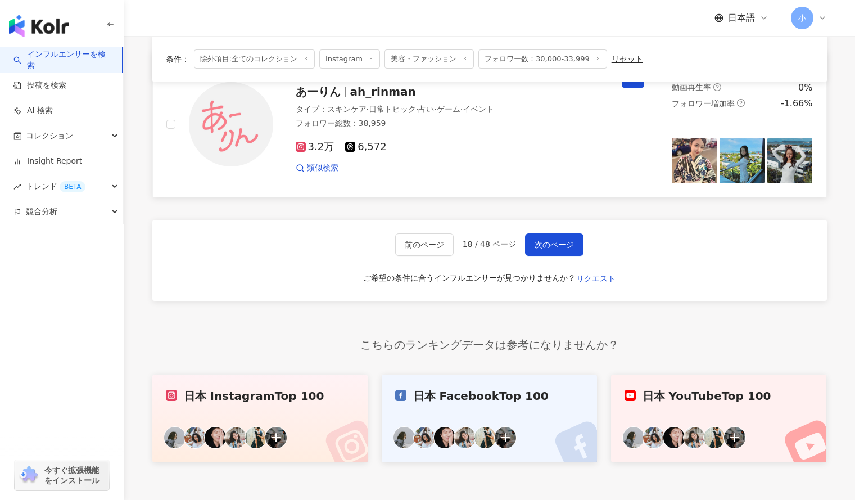
scroll to position [1702, 0]
